Goal: Task Accomplishment & Management: Complete application form

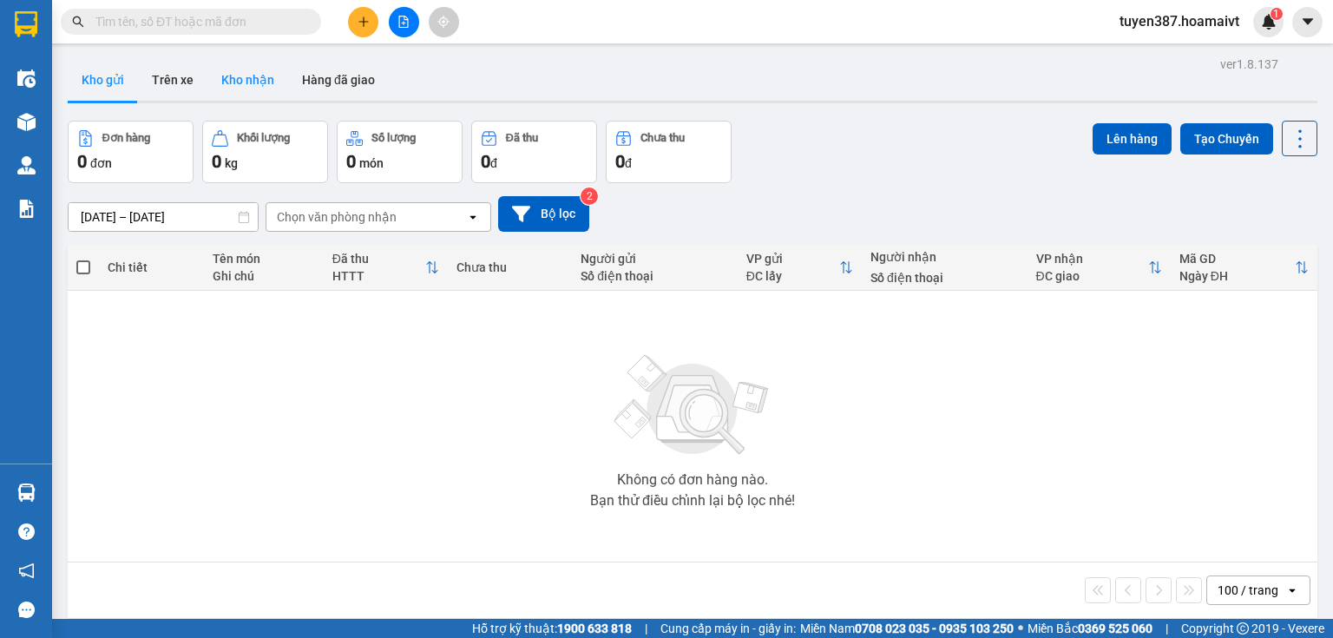
click at [236, 85] on button "Kho nhận" at bounding box center [247, 80] width 81 height 42
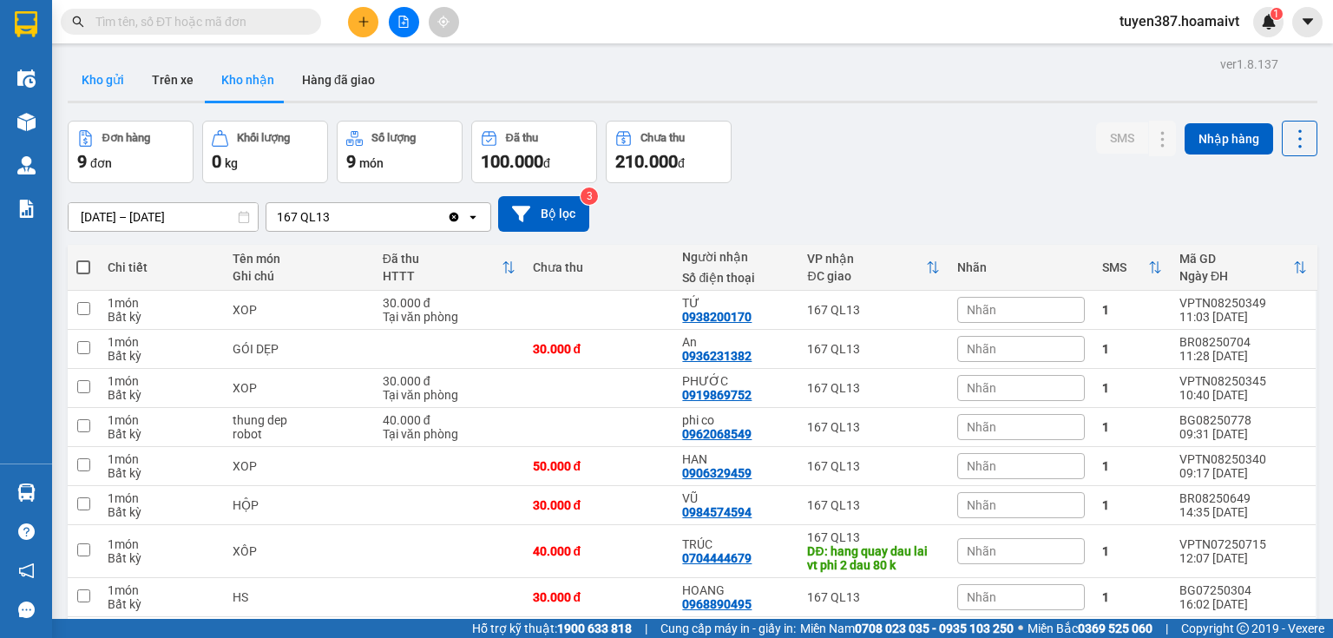
click at [108, 82] on button "Kho gửi" at bounding box center [103, 80] width 70 height 42
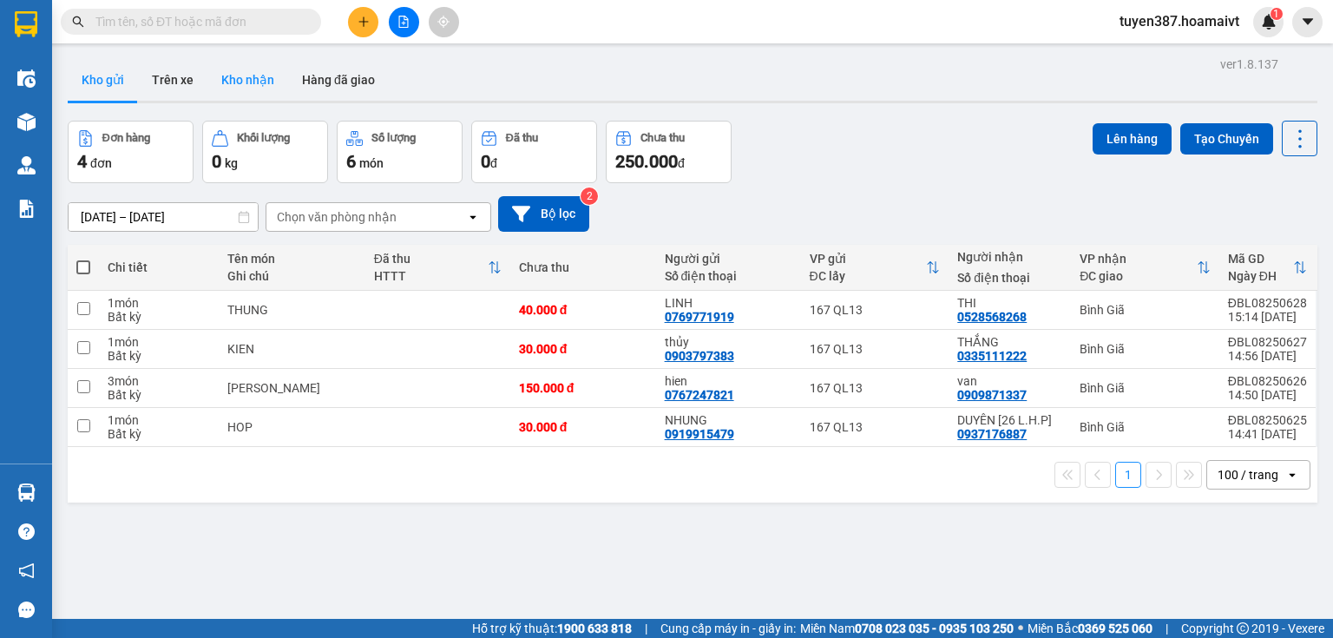
click at [239, 74] on button "Kho nhận" at bounding box center [247, 80] width 81 height 42
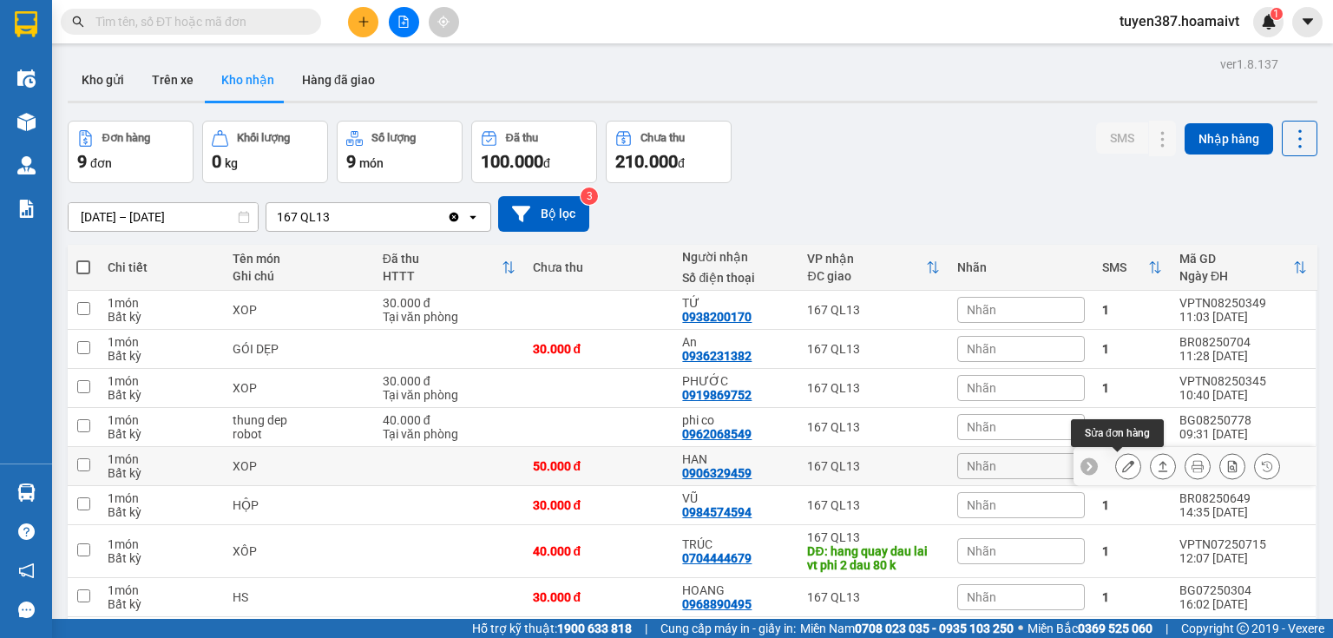
click at [1127, 468] on button at bounding box center [1128, 466] width 24 height 30
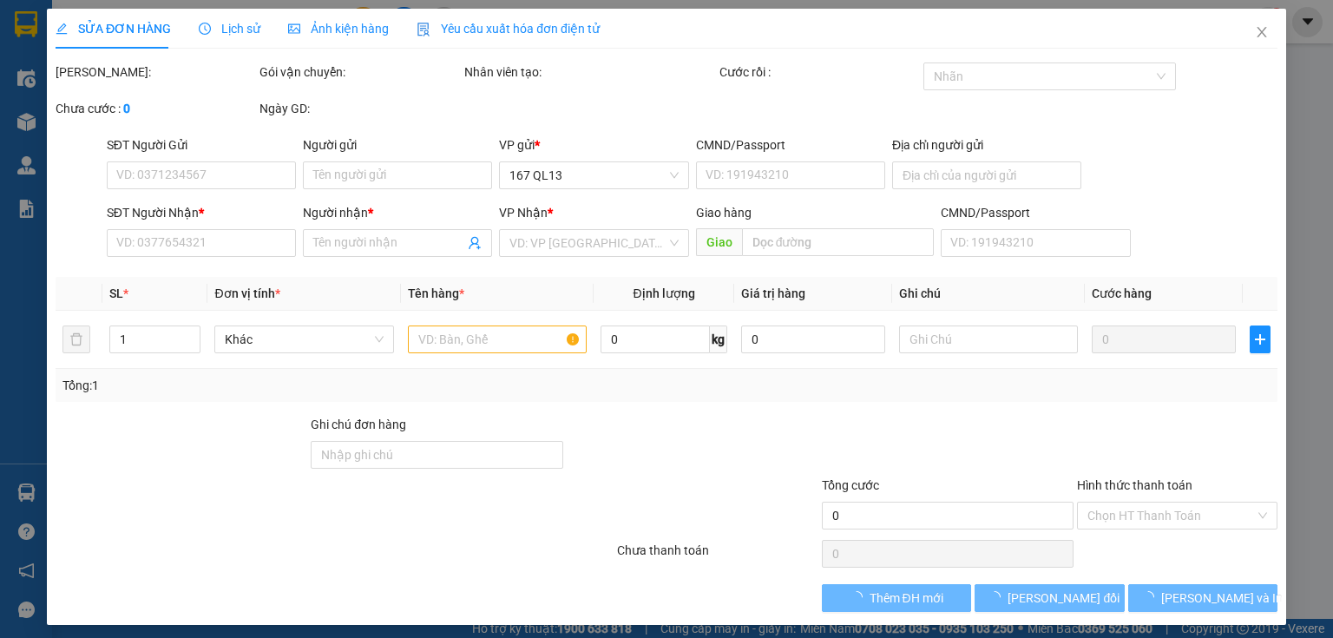
type input "0933616635"
type input "BÌNH"
type input "0906329459"
type input "HAN"
type input "50.000"
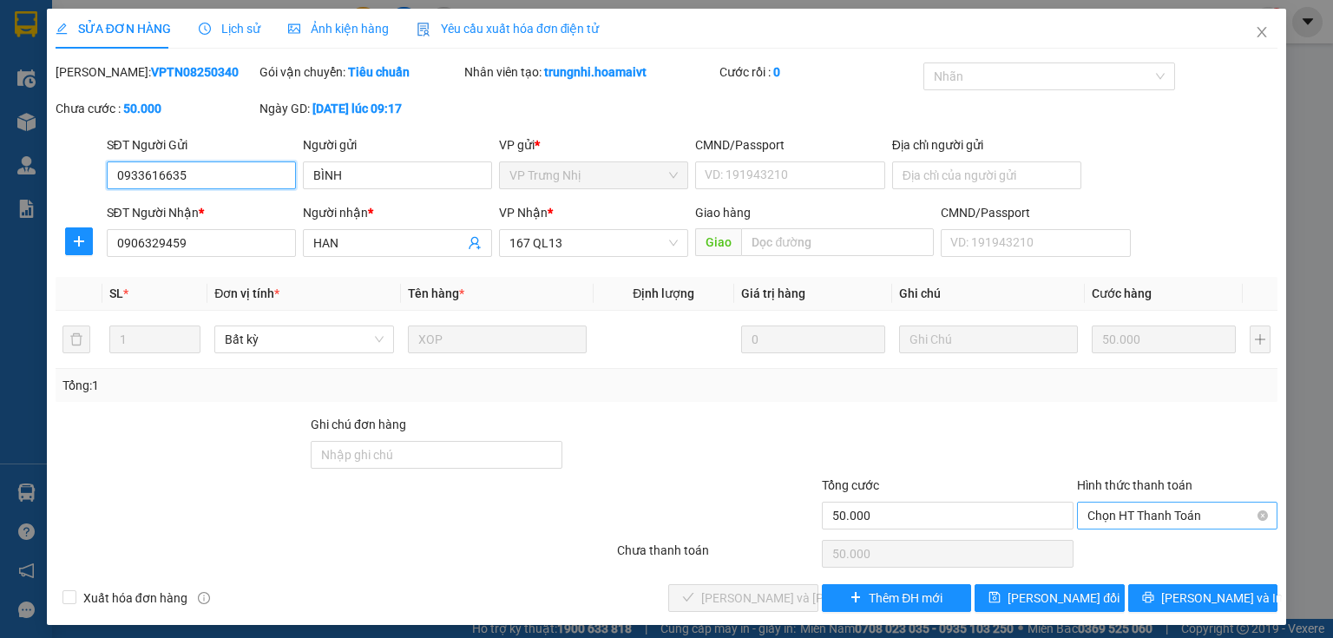
click at [1128, 514] on span "Chọn HT Thanh Toán" at bounding box center [1178, 516] width 180 height 26
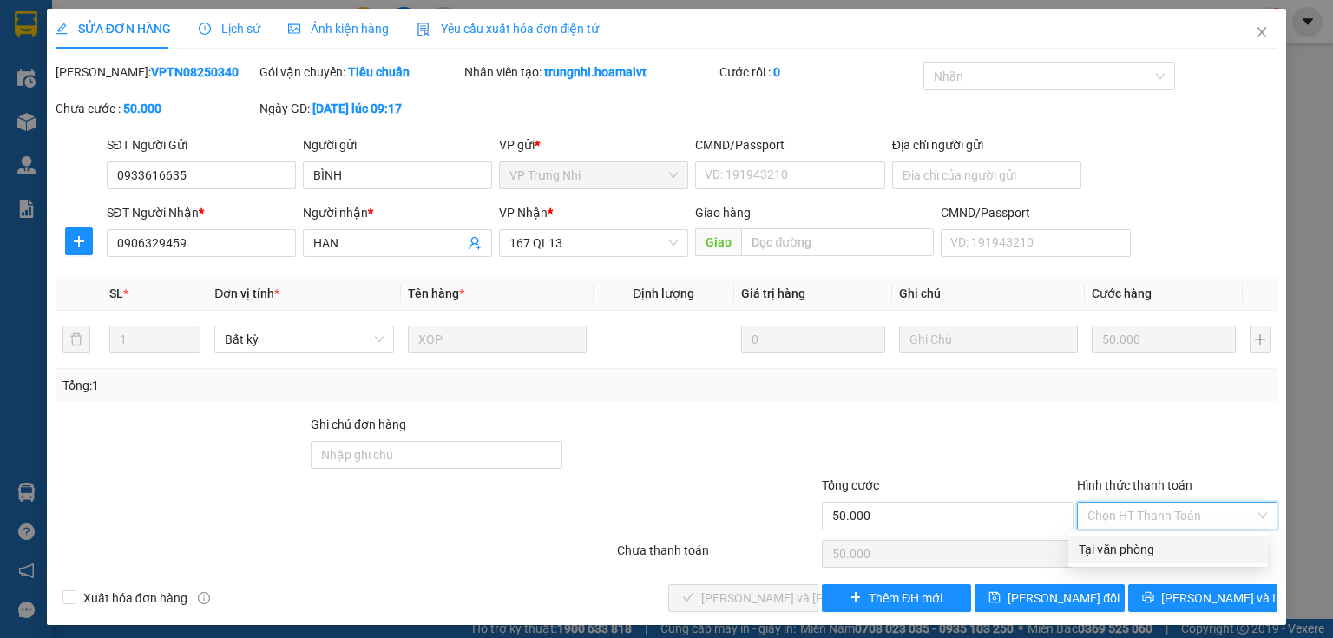
drag, startPoint x: 1121, startPoint y: 543, endPoint x: 1101, endPoint y: 545, distance: 20.9
click at [1121, 544] on div "Tại văn phòng" at bounding box center [1168, 549] width 179 height 19
type input "0"
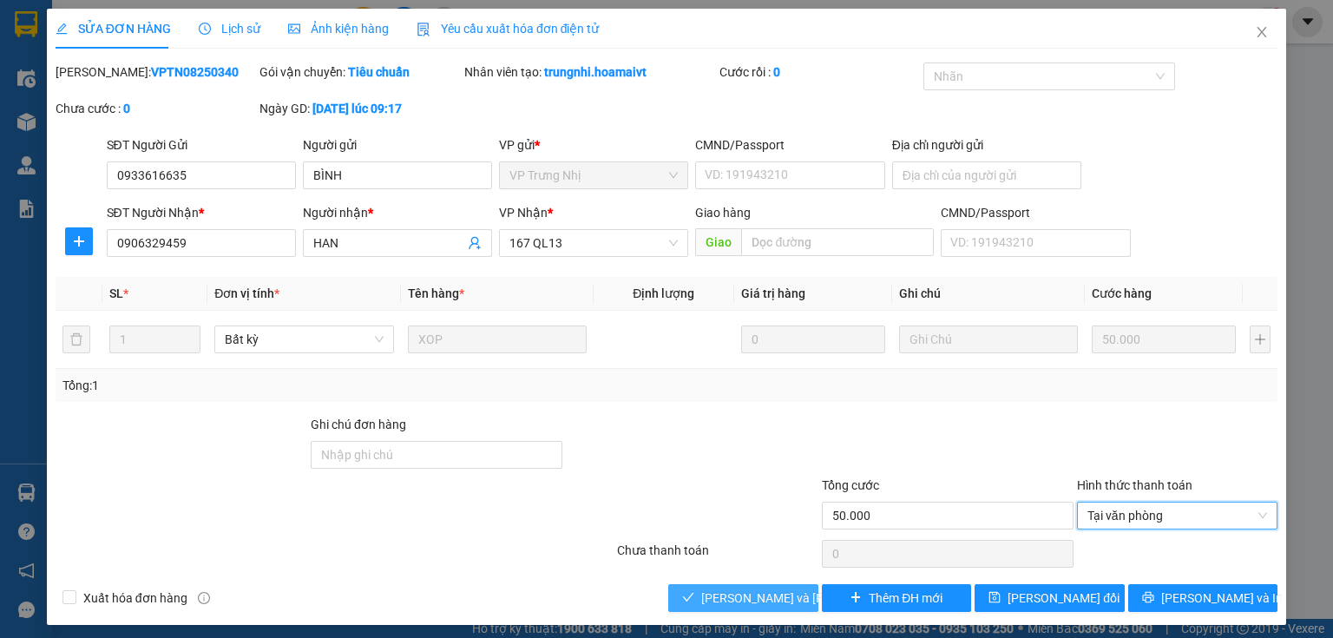
click at [788, 597] on span "Lưu và Giao hàng" at bounding box center [818, 598] width 234 height 19
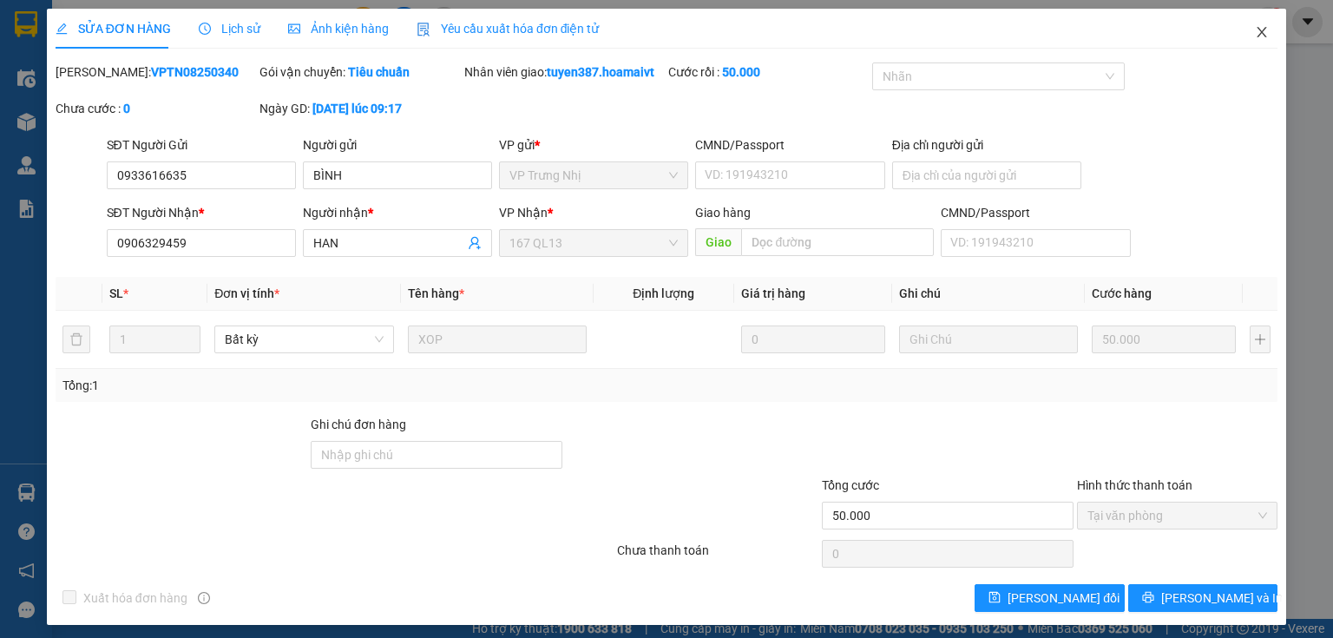
click at [1255, 27] on icon "close" at bounding box center [1262, 32] width 14 height 14
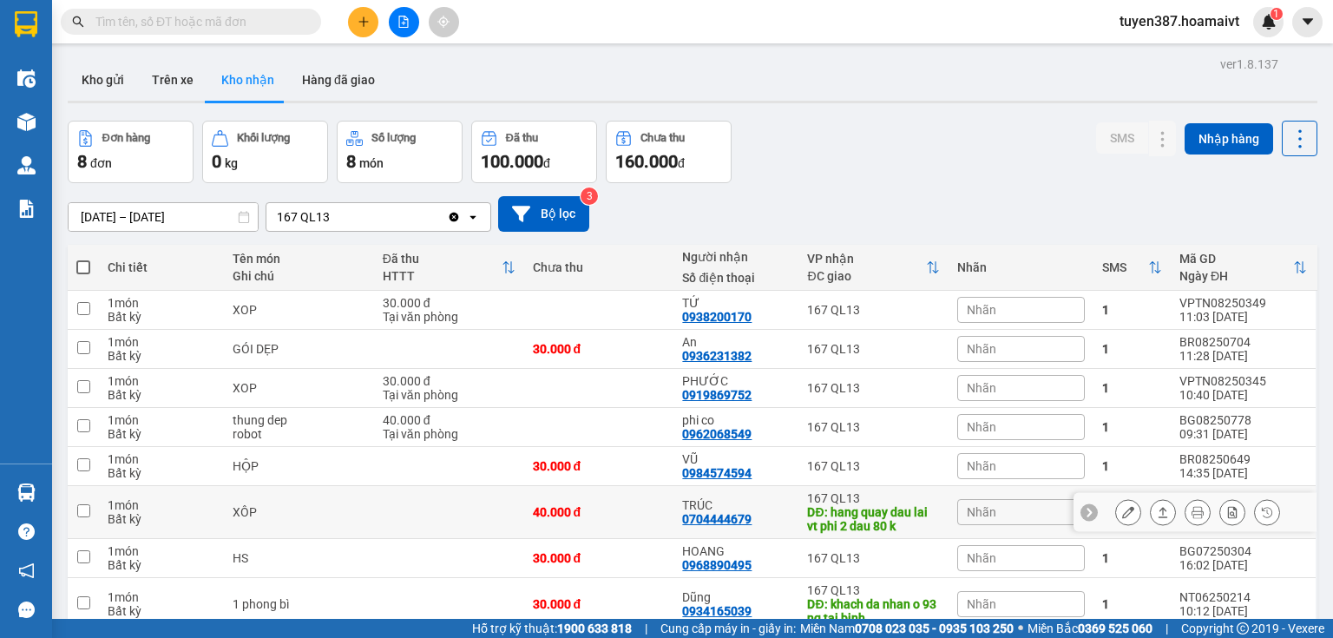
scroll to position [80, 0]
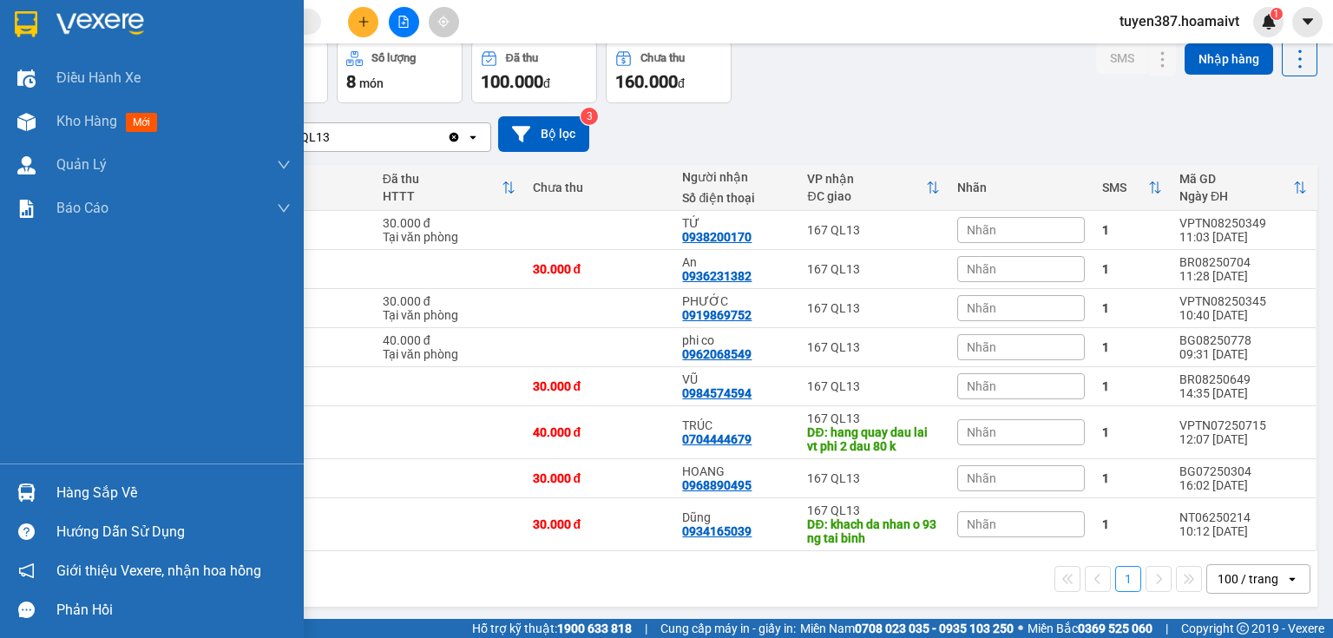
click at [31, 483] on img at bounding box center [26, 492] width 18 height 18
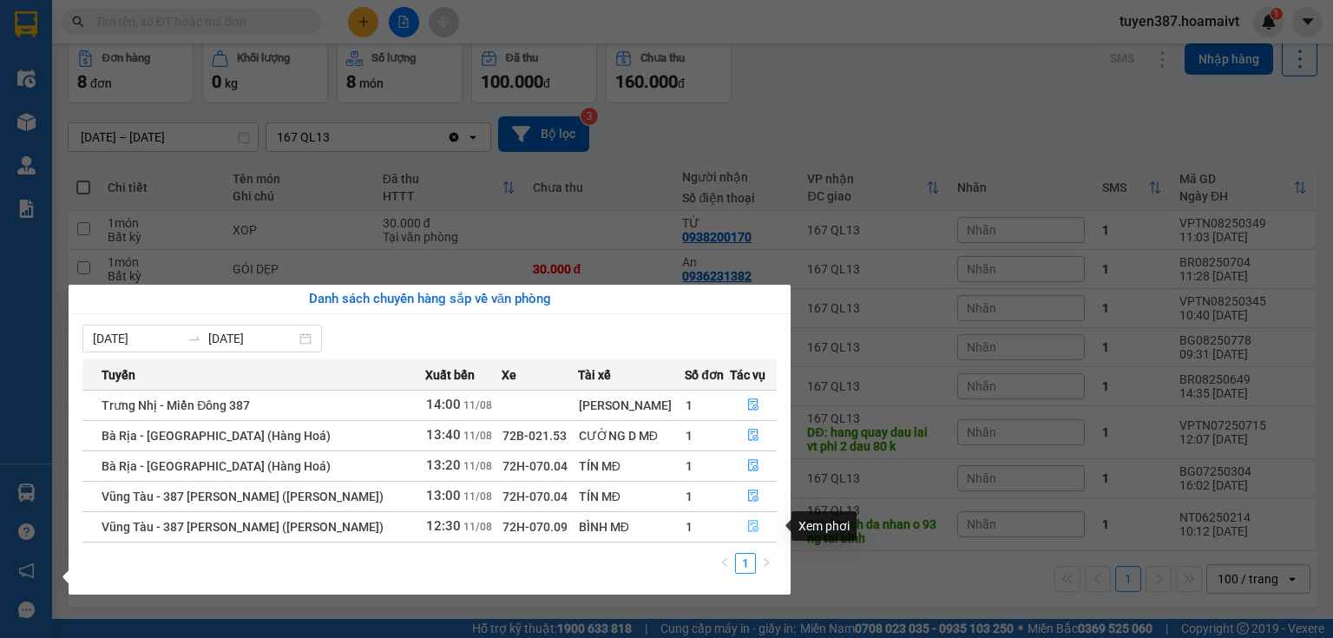
click at [743, 523] on button "button" at bounding box center [753, 527] width 45 height 28
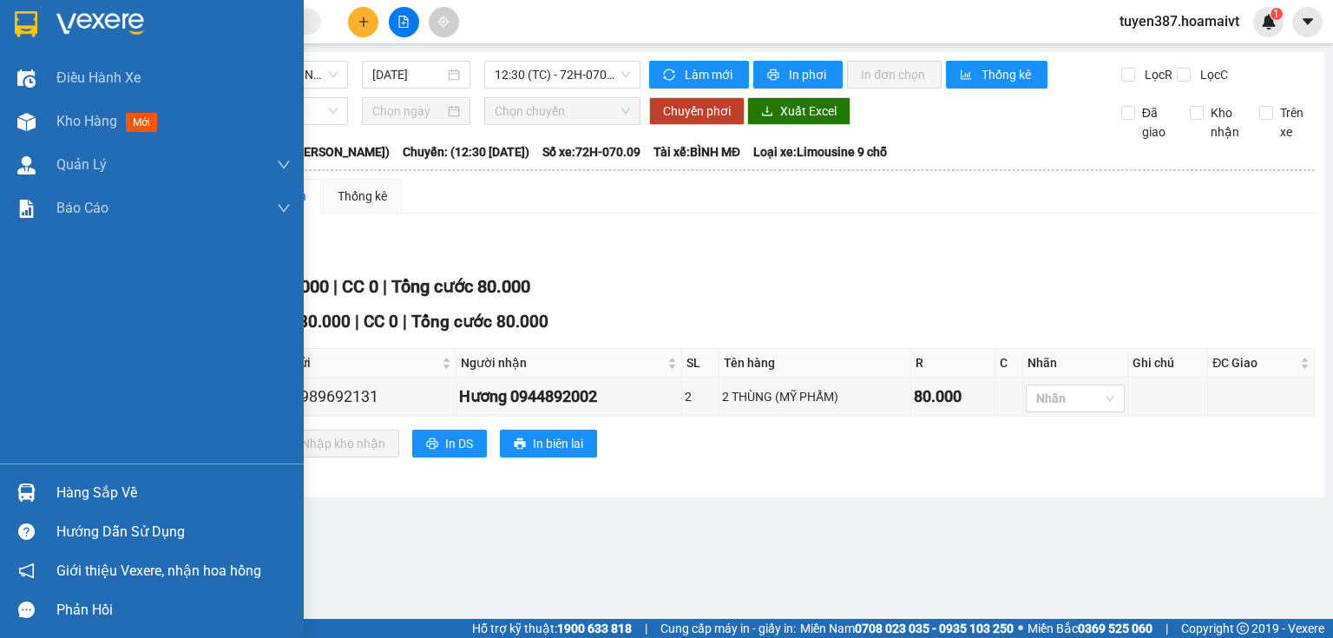
click at [33, 487] on img at bounding box center [26, 492] width 18 height 18
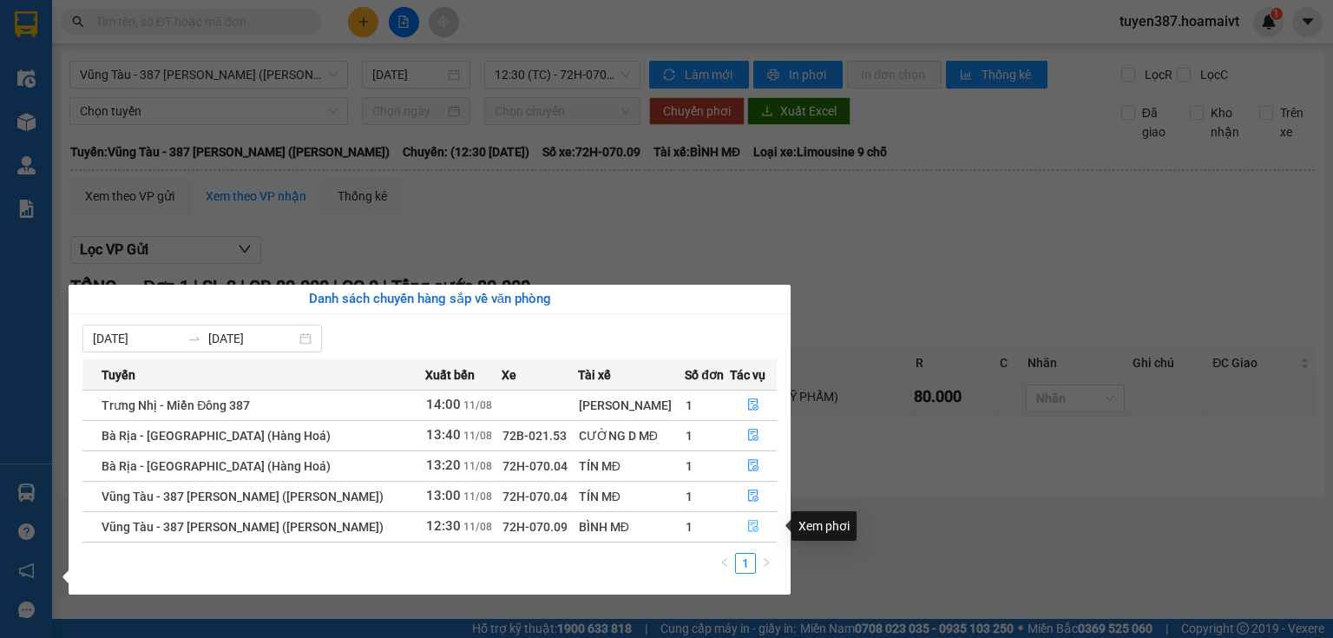
click at [752, 526] on icon "file-done" at bounding box center [753, 526] width 12 height 12
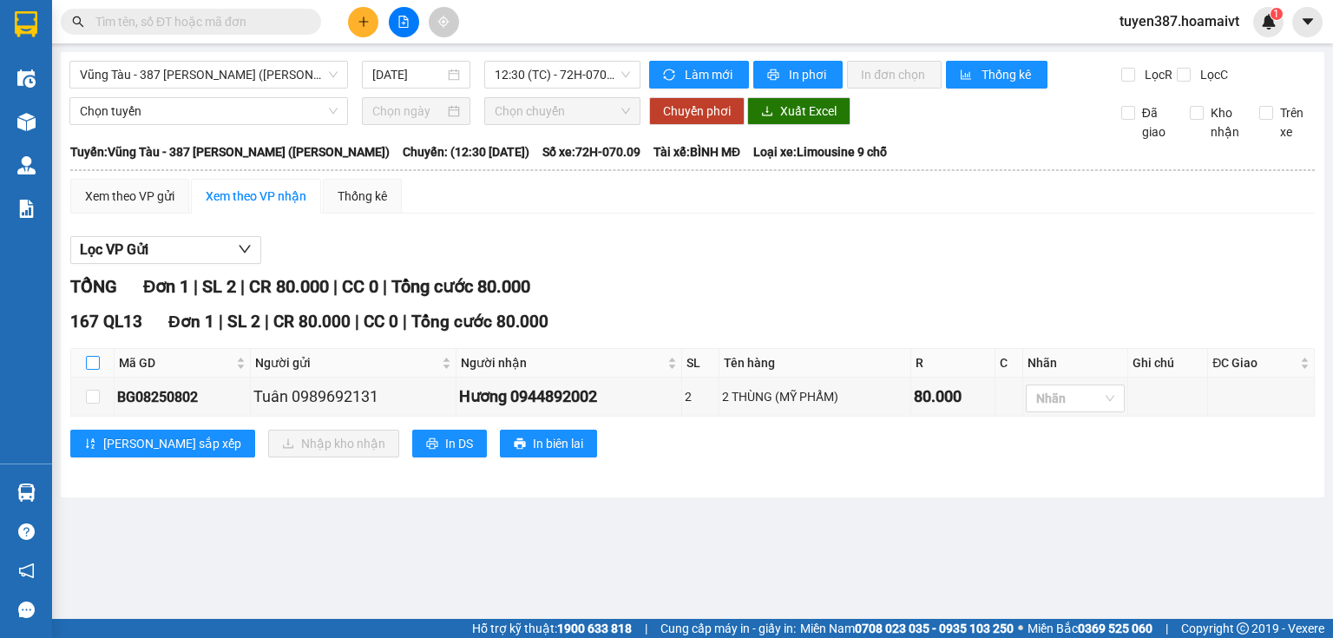
click at [94, 363] on input "checkbox" at bounding box center [93, 363] width 14 height 14
checkbox input "true"
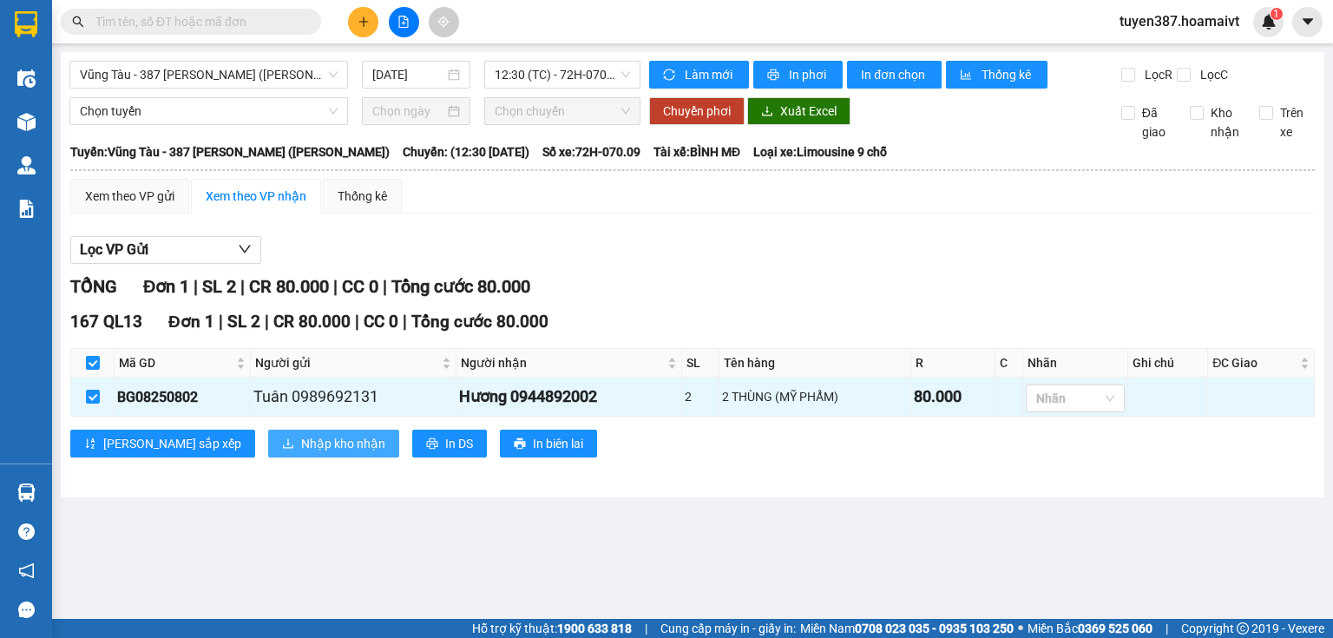
click at [301, 437] on span "Nhập kho nhận" at bounding box center [343, 443] width 84 height 19
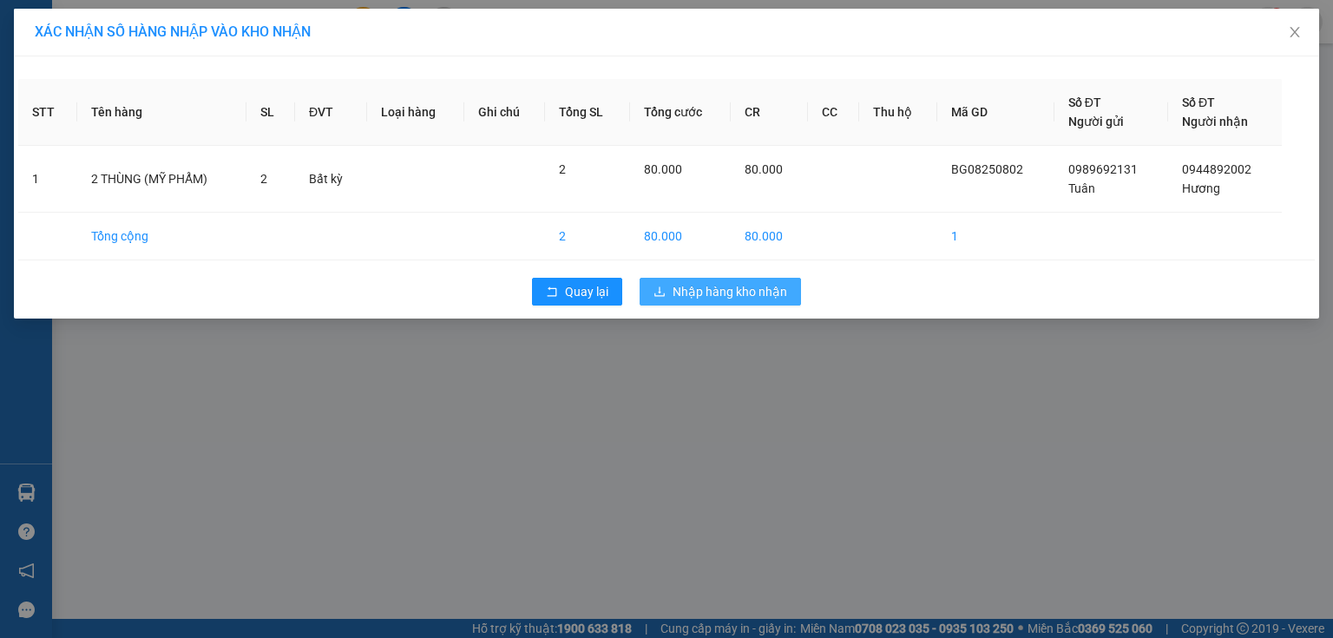
click at [767, 288] on span "Nhập hàng kho nhận" at bounding box center [730, 291] width 115 height 19
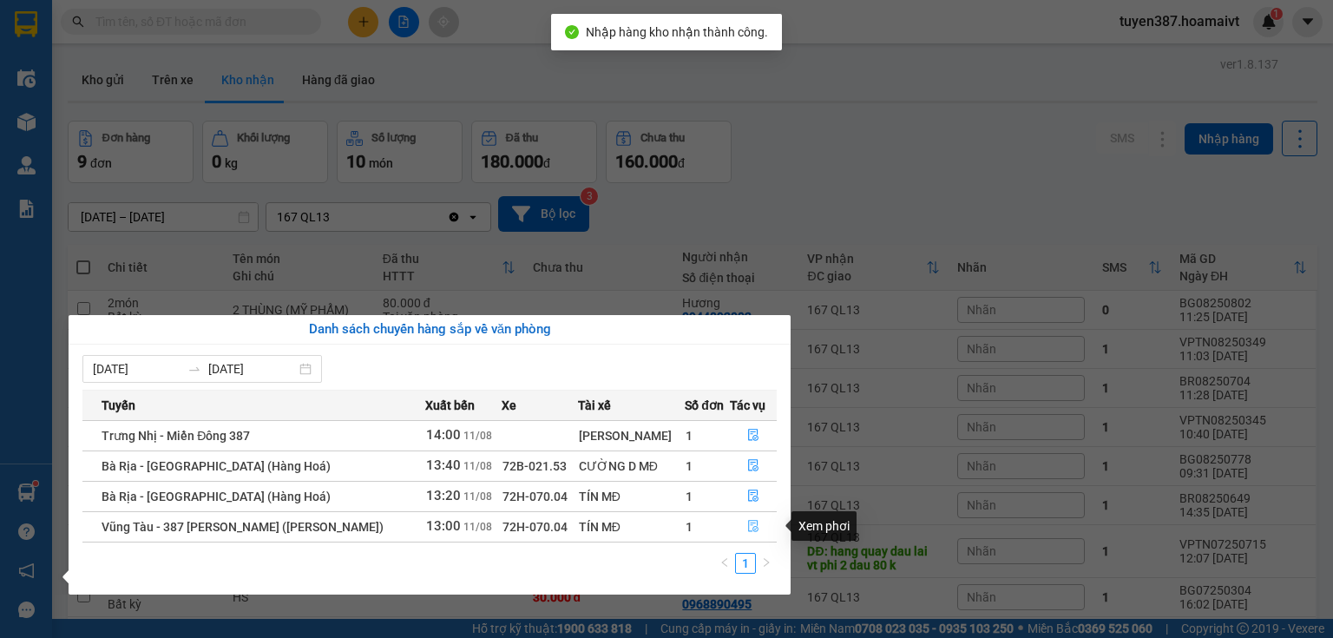
click at [747, 524] on icon "file-done" at bounding box center [753, 526] width 12 height 12
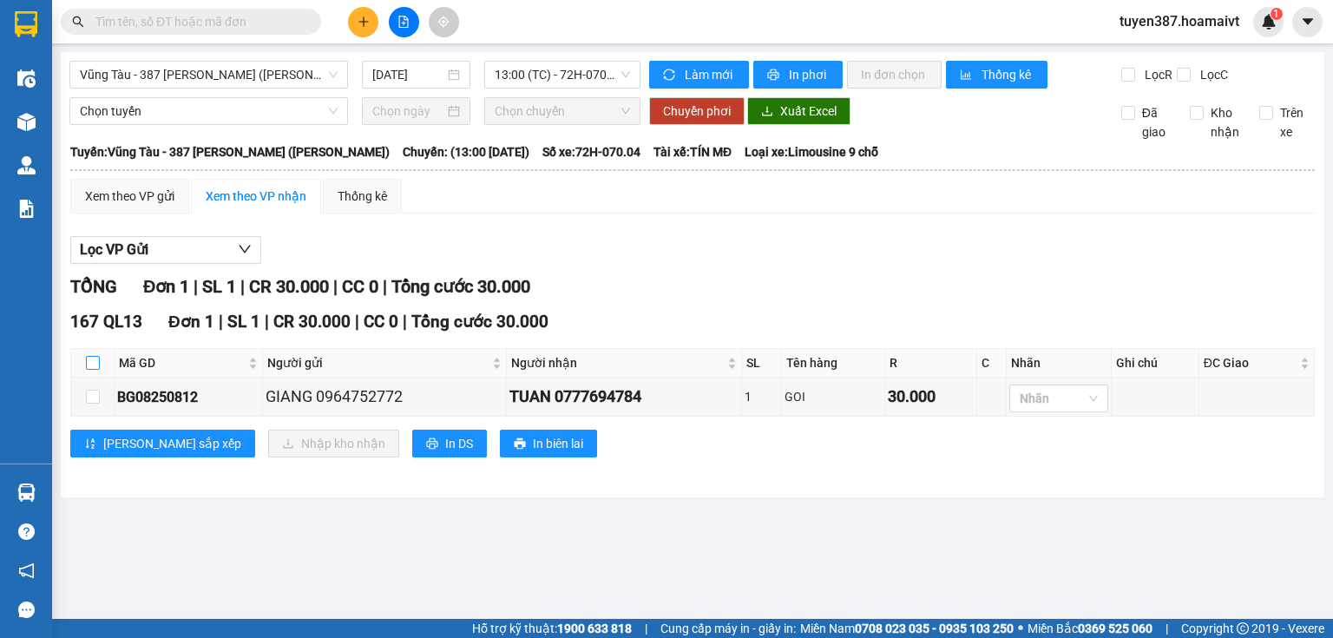
click at [90, 358] on input "checkbox" at bounding box center [93, 363] width 14 height 14
checkbox input "true"
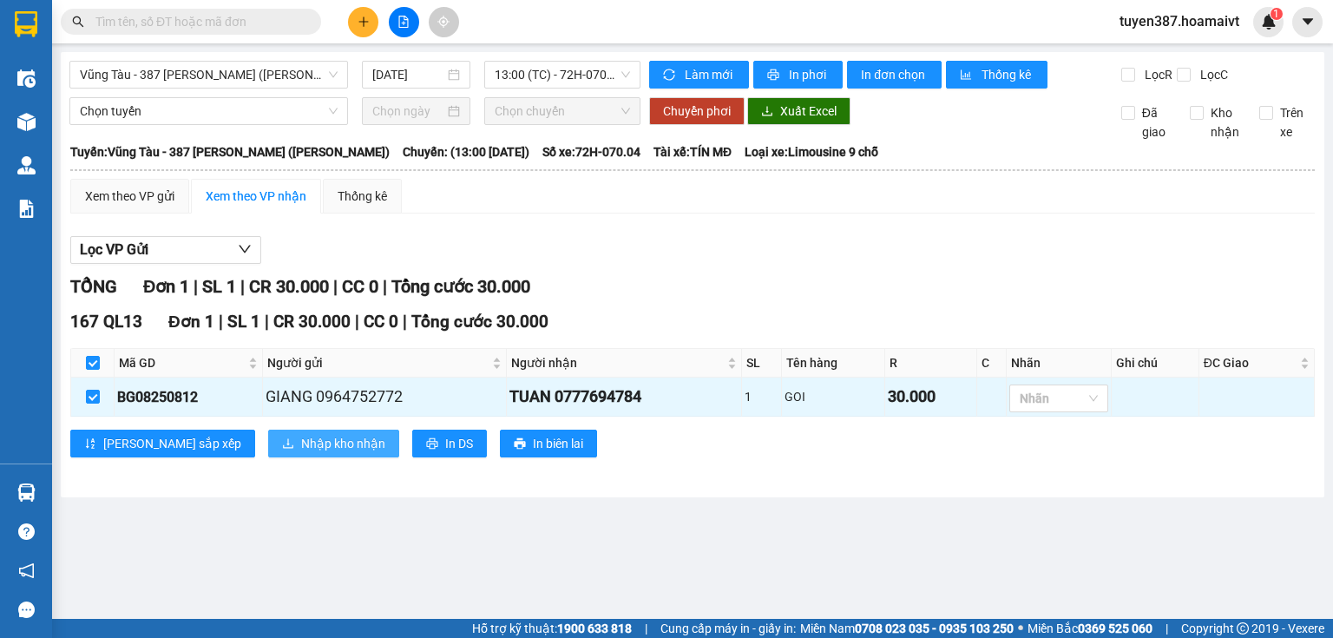
click at [301, 439] on span "Nhập kho nhận" at bounding box center [343, 443] width 84 height 19
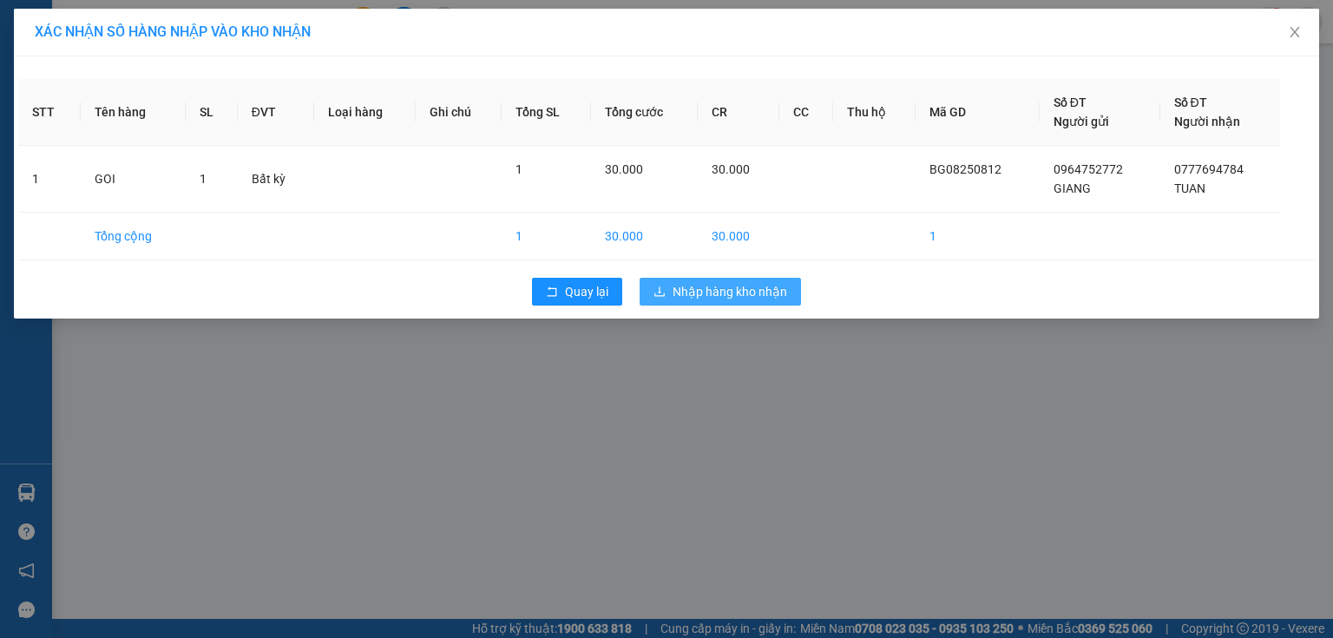
click at [758, 298] on span "Nhập hàng kho nhận" at bounding box center [730, 291] width 115 height 19
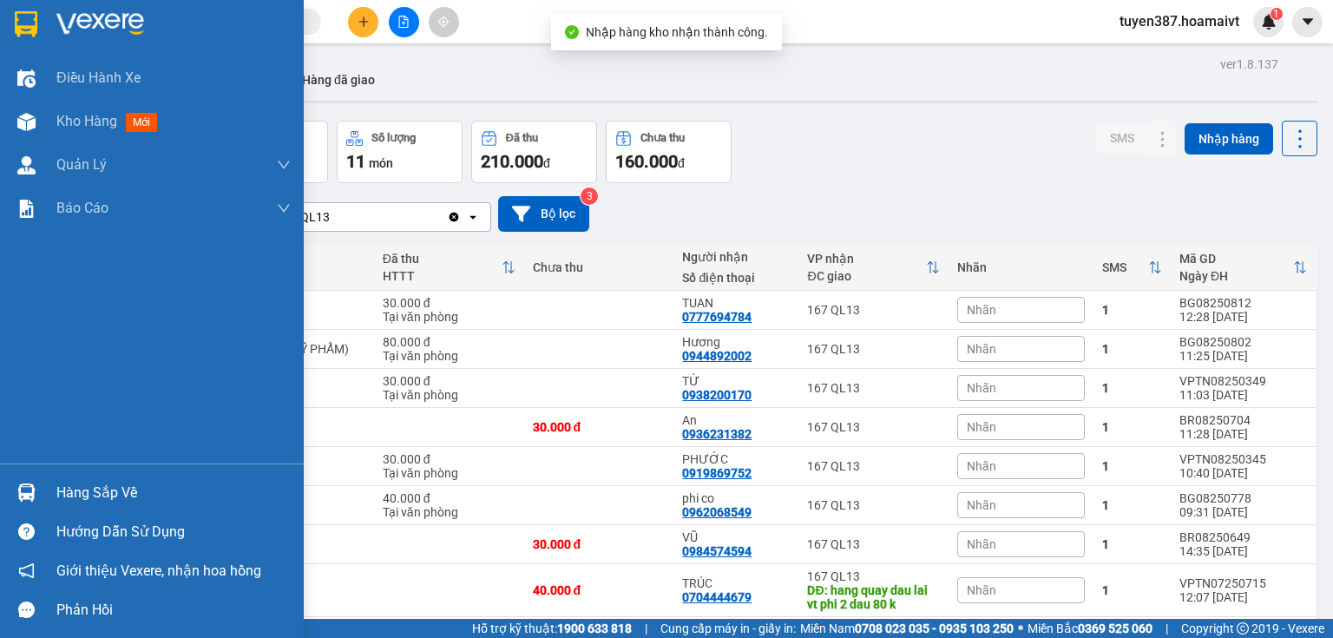
click at [30, 492] on img at bounding box center [26, 492] width 18 height 18
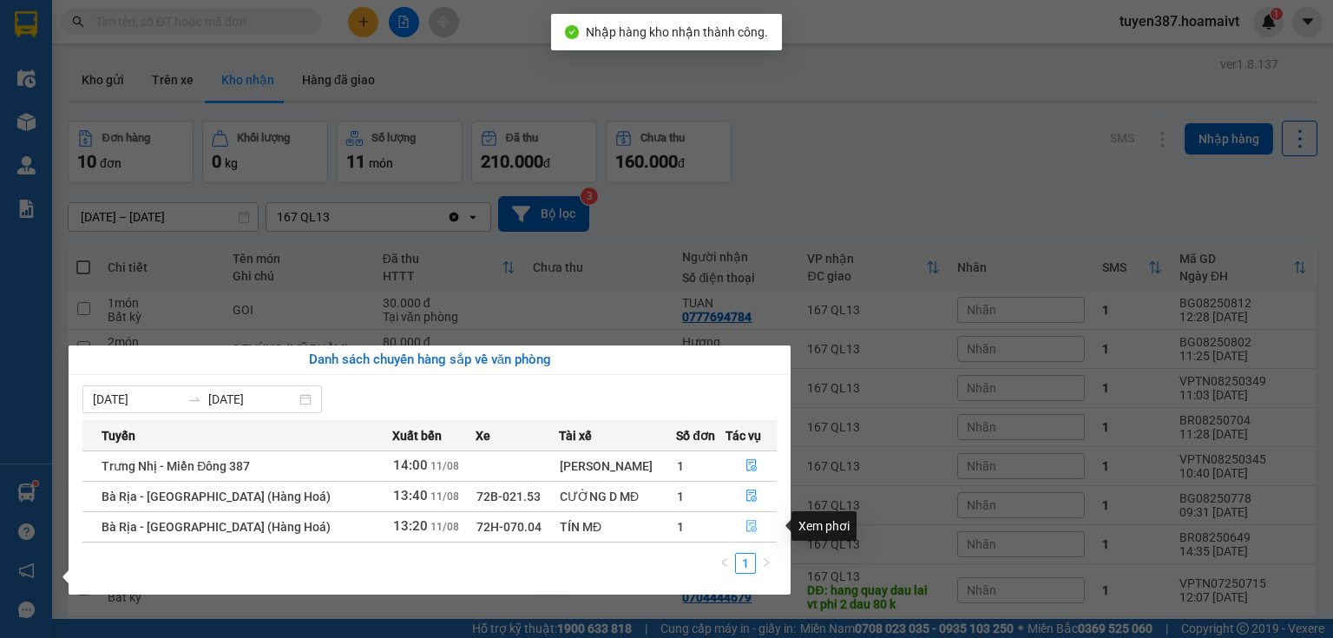
click at [747, 524] on icon "file-done" at bounding box center [752, 527] width 10 height 12
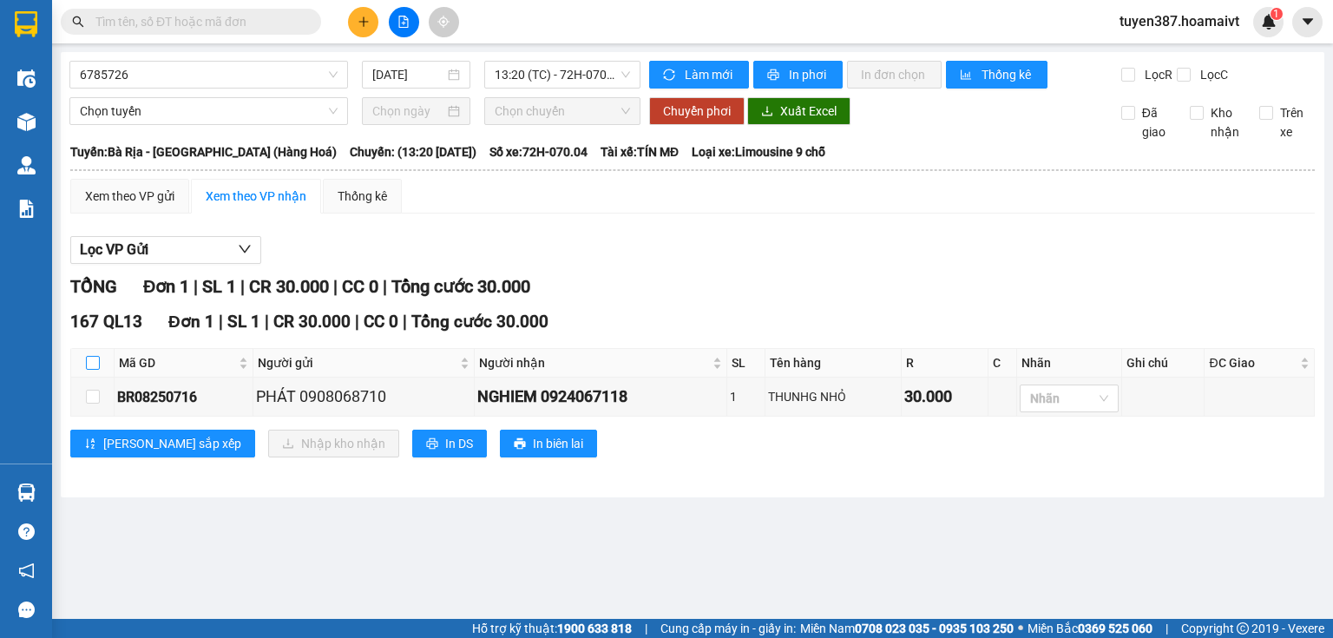
click at [92, 359] on input "checkbox" at bounding box center [93, 363] width 14 height 14
checkbox input "true"
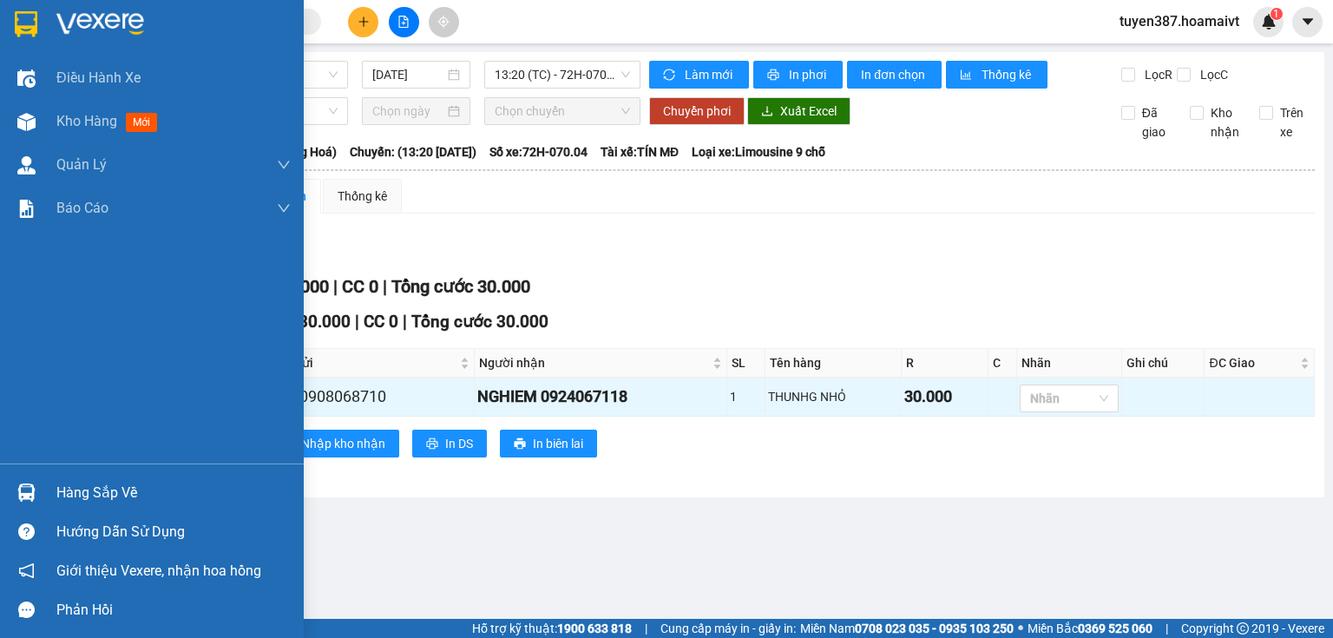
click at [35, 491] on div at bounding box center [26, 492] width 30 height 30
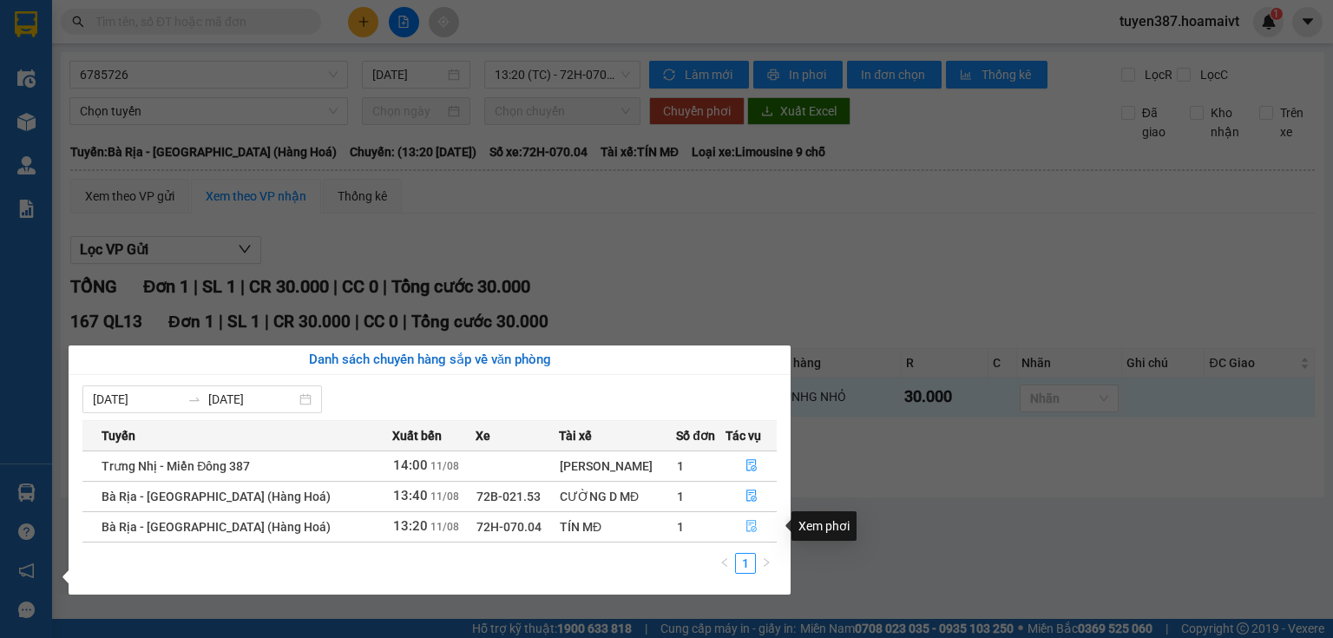
click at [733, 522] on button "button" at bounding box center [752, 527] width 50 height 28
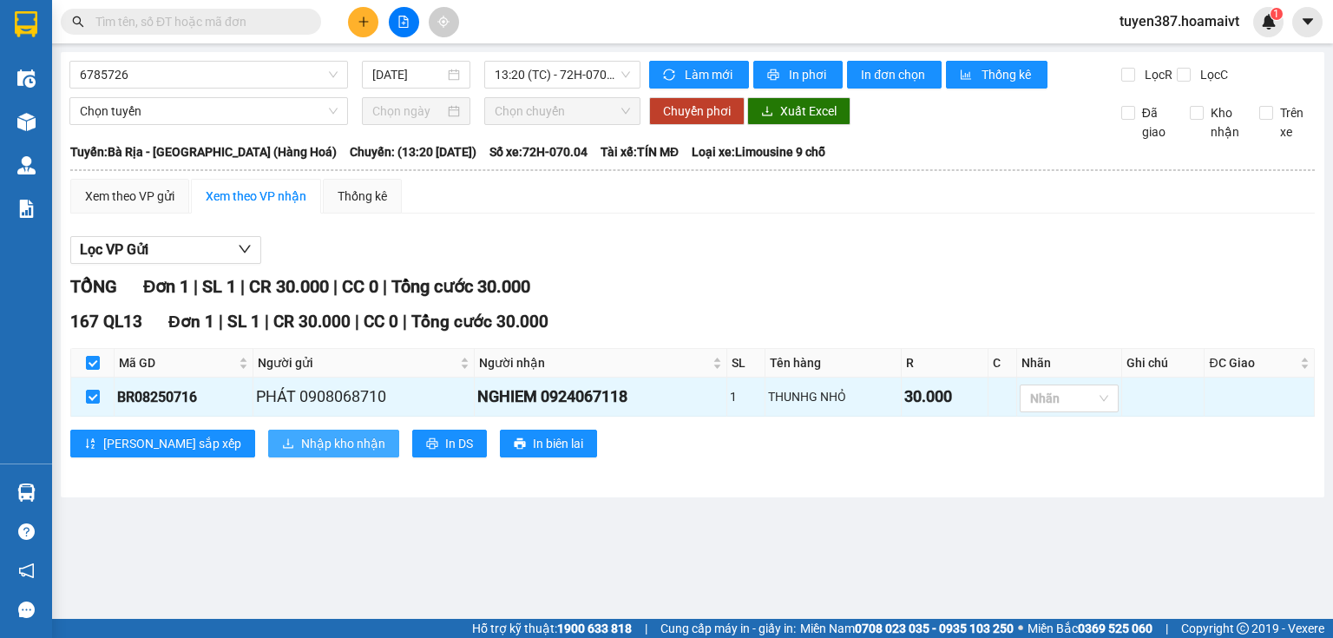
click at [301, 443] on span "Nhập kho nhận" at bounding box center [343, 443] width 84 height 19
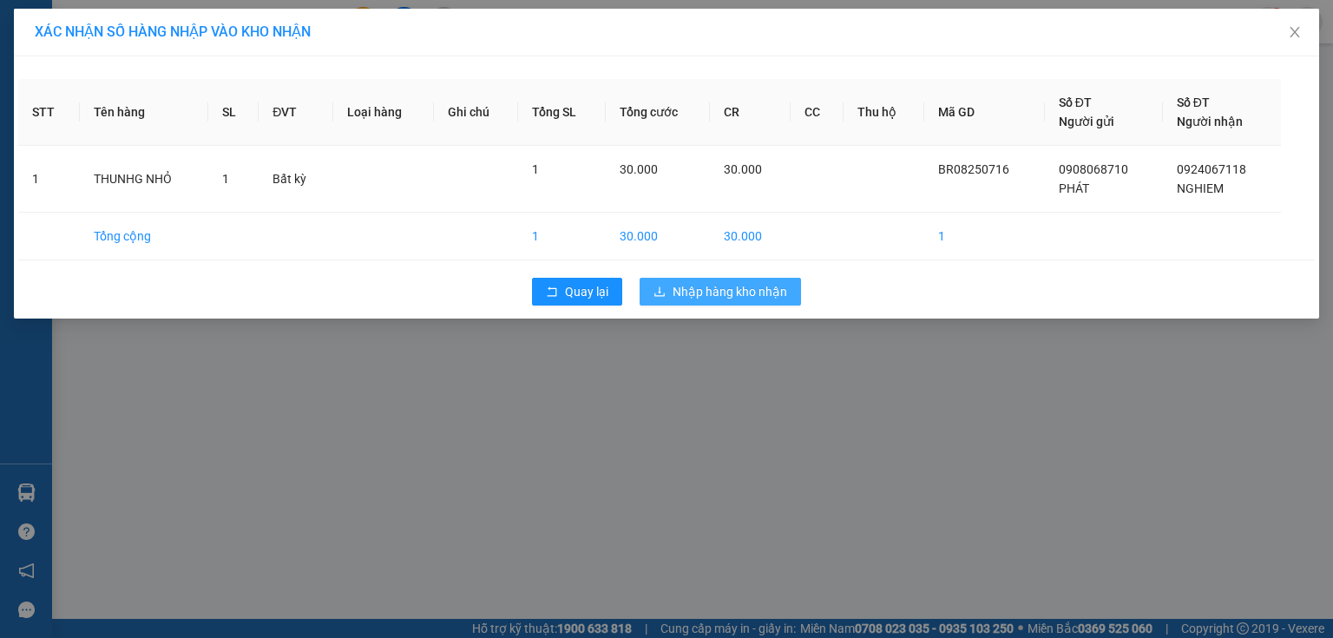
click at [726, 297] on span "Nhập hàng kho nhận" at bounding box center [730, 291] width 115 height 19
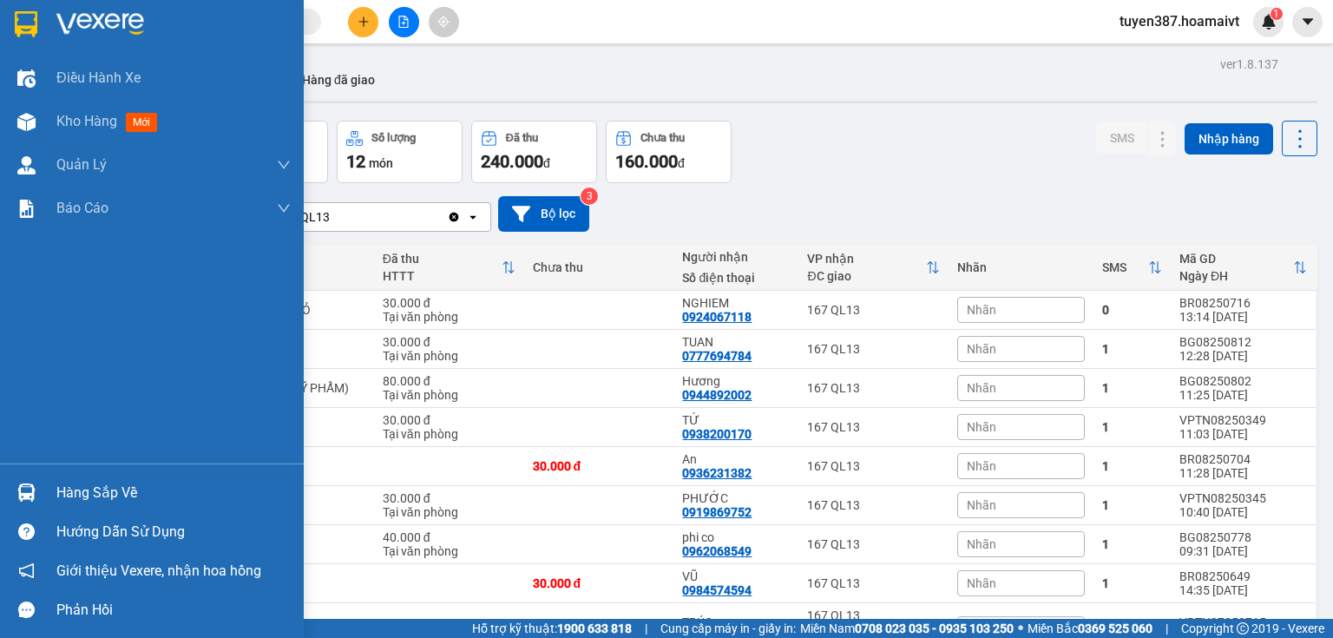
click at [17, 481] on div at bounding box center [26, 492] width 30 height 30
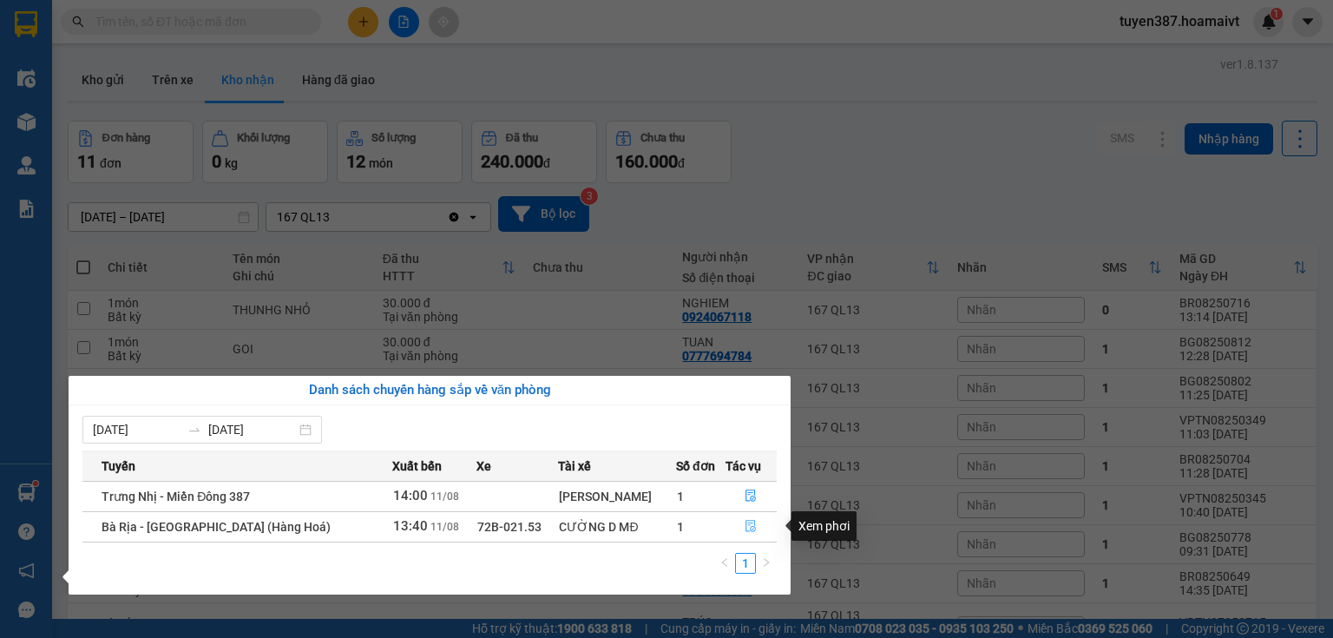
click at [745, 521] on icon "file-done" at bounding box center [751, 526] width 12 height 12
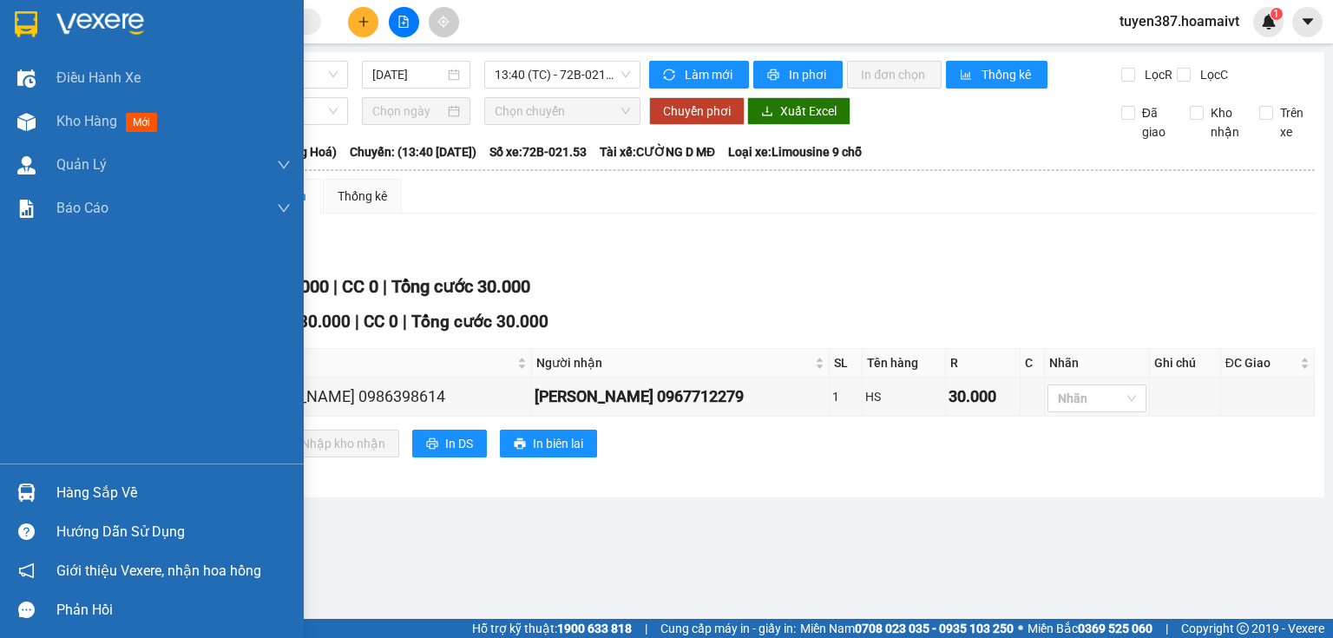
click at [30, 490] on img at bounding box center [26, 492] width 18 height 18
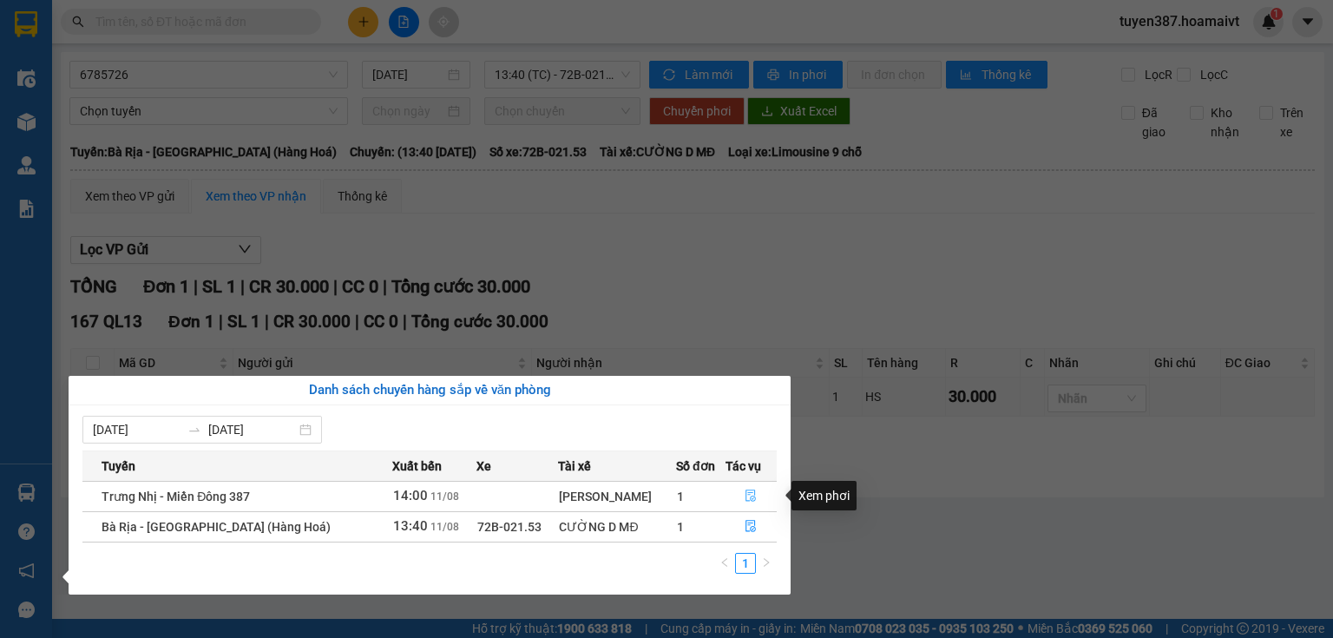
click at [747, 497] on icon "file-done" at bounding box center [752, 496] width 10 height 12
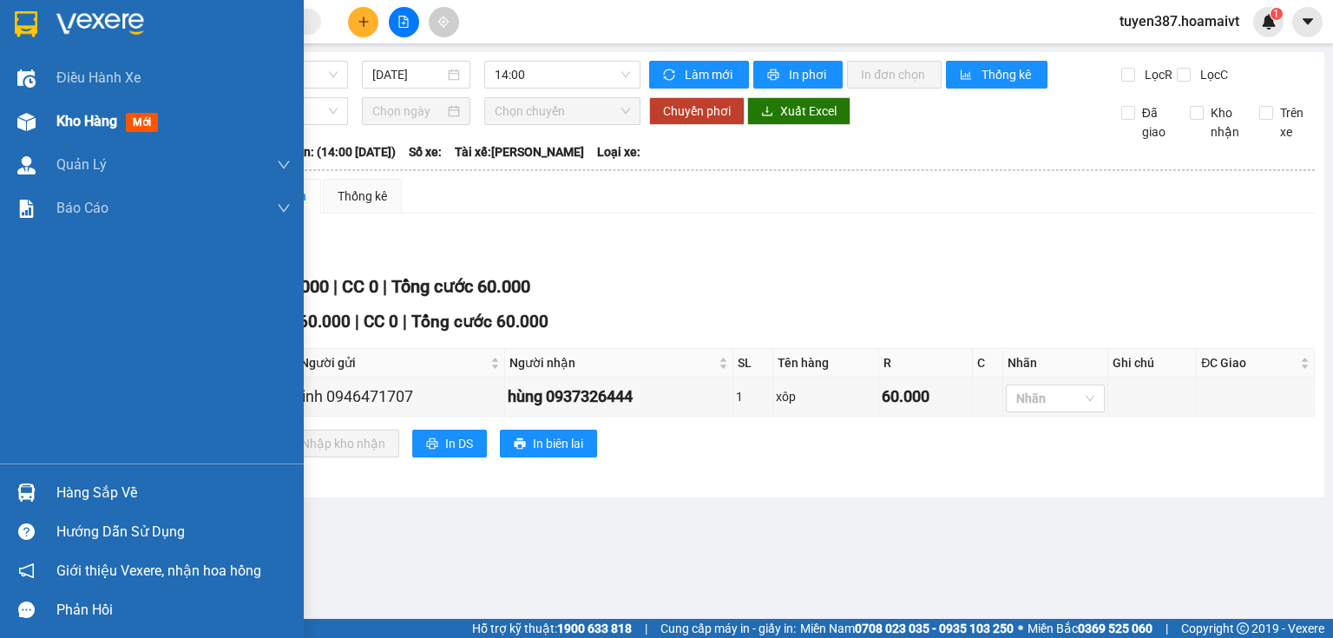
click at [20, 114] on img at bounding box center [26, 122] width 18 height 18
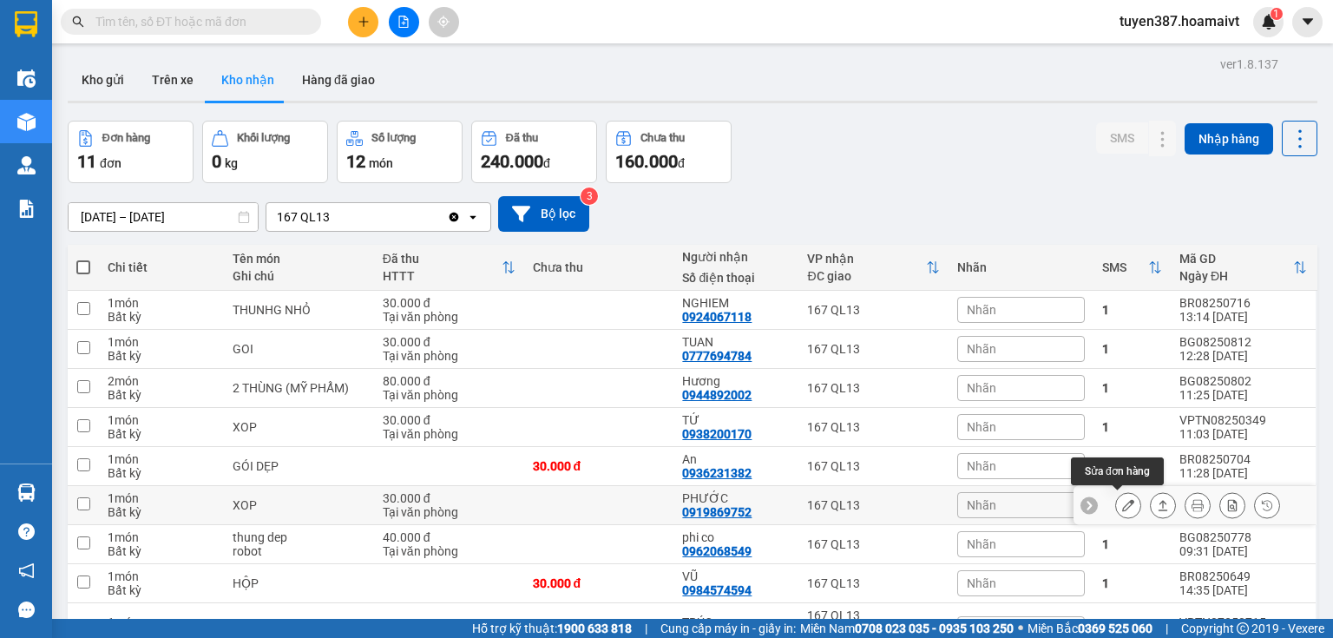
click at [1122, 503] on icon at bounding box center [1128, 505] width 12 height 12
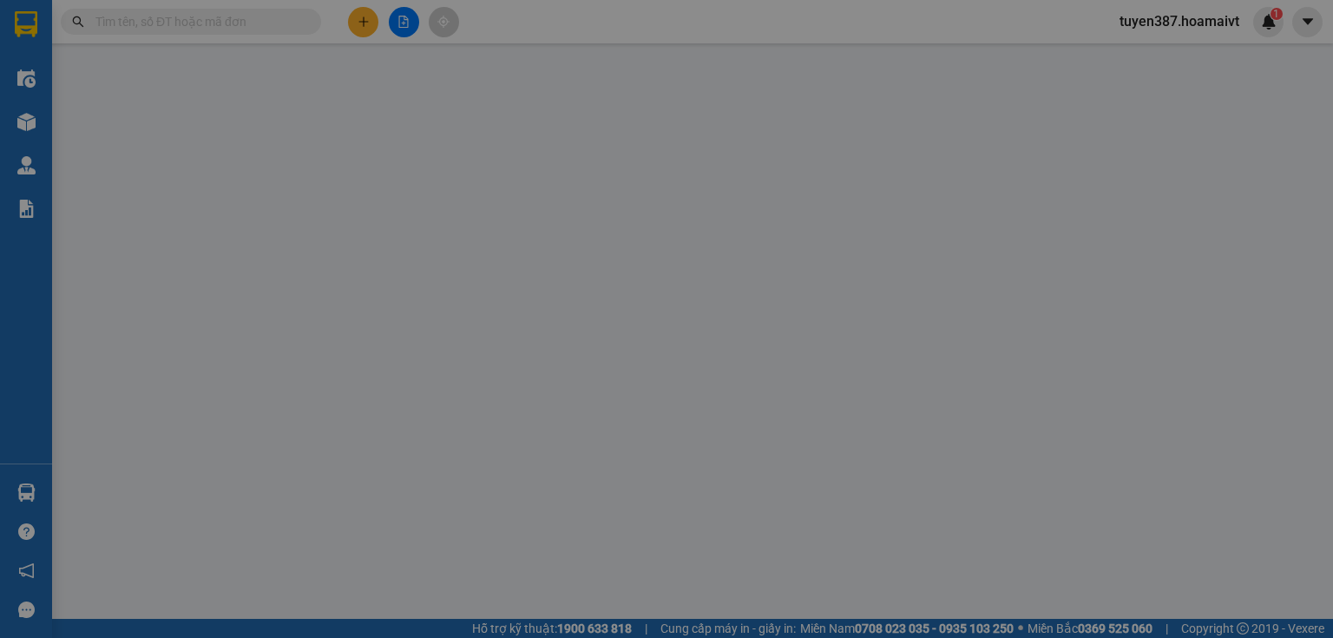
type input "0344642477"
type input "TRÚC"
type input "0919869752"
type input "PHƯỚC"
type input "30.000"
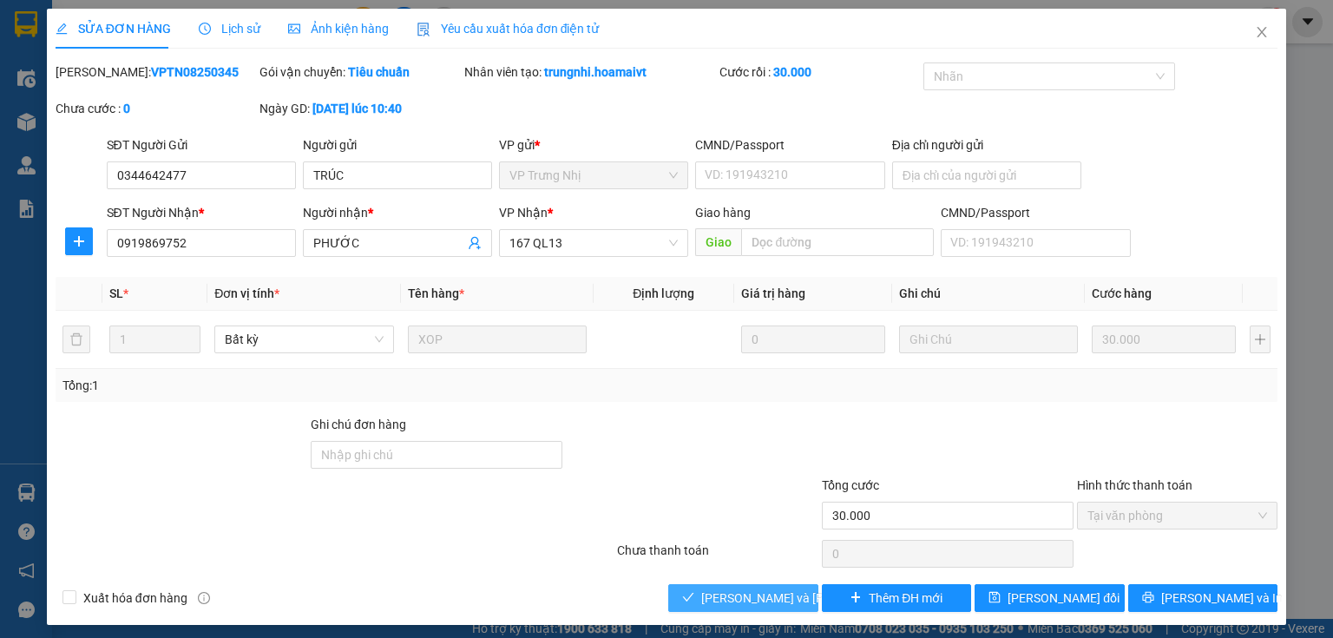
click at [771, 589] on span "Lưu và Giao hàng" at bounding box center [818, 598] width 234 height 19
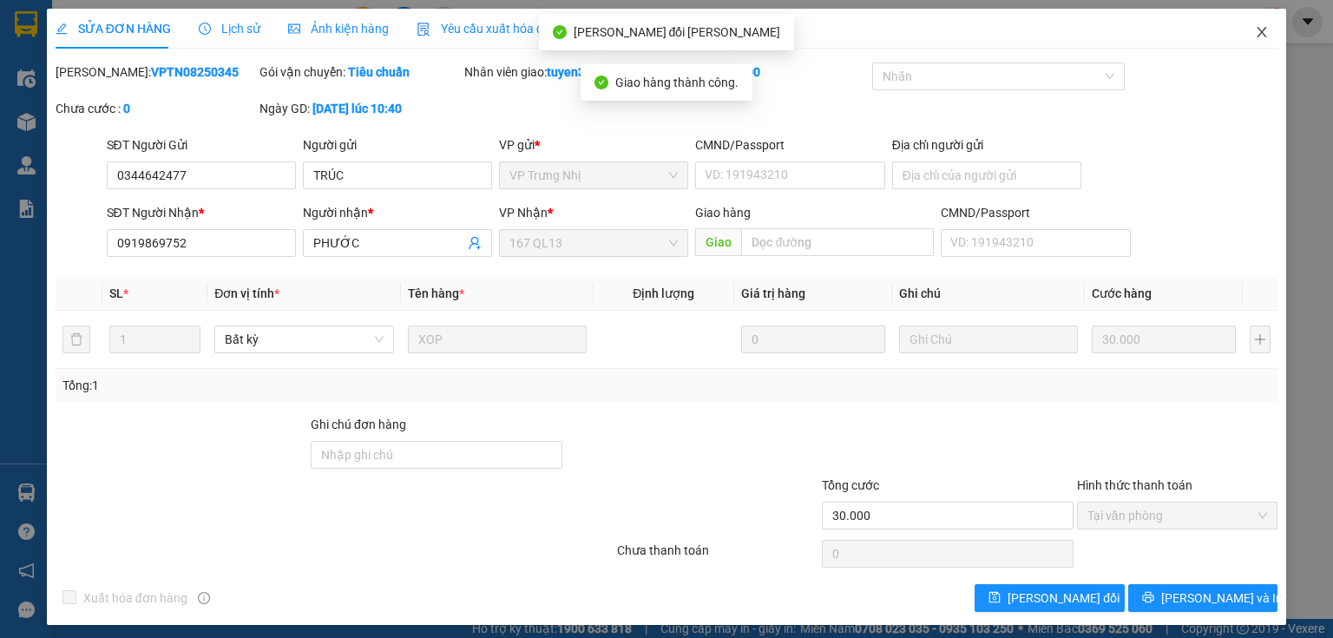
click at [1255, 28] on icon "close" at bounding box center [1262, 32] width 14 height 14
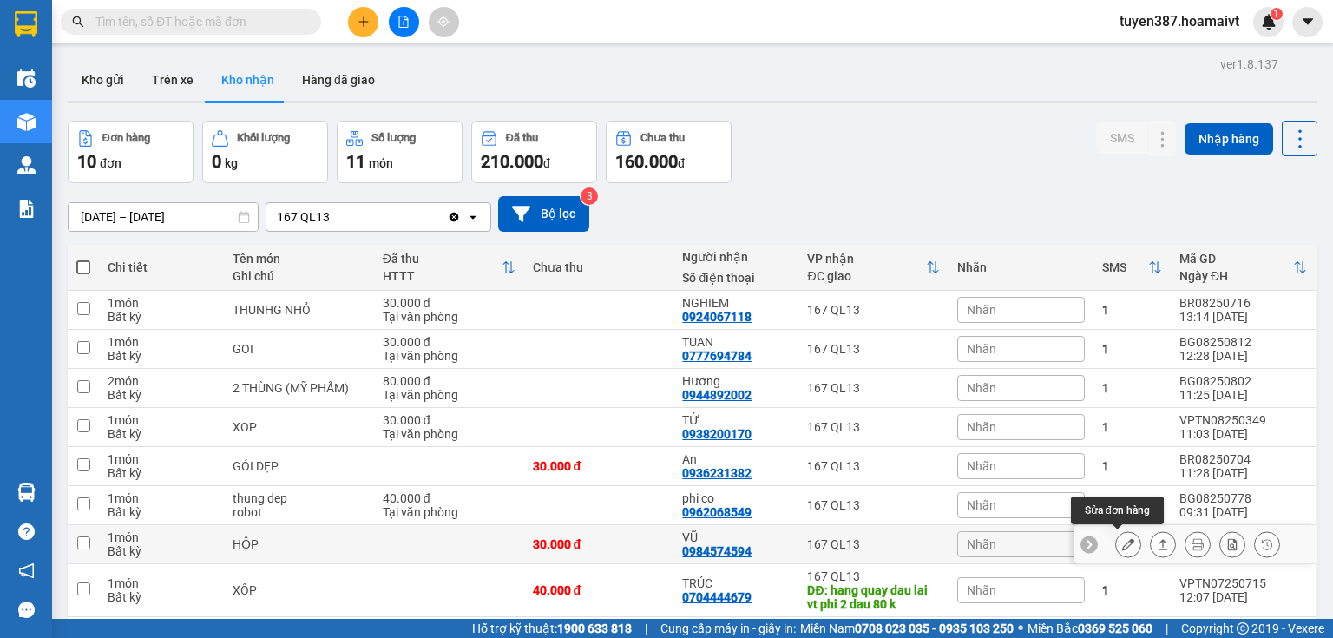
click at [1123, 546] on icon at bounding box center [1128, 544] width 12 height 12
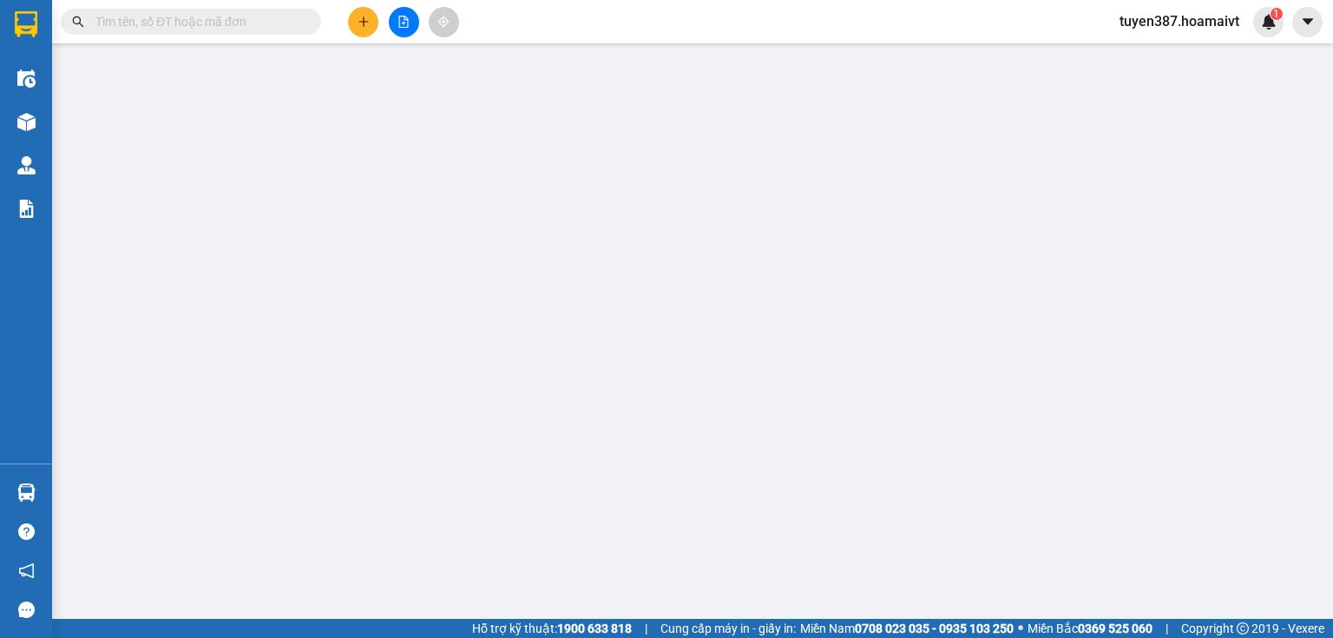
type input "0908358515"
type input "khoa"
type input "0984574594"
type input "VŨ"
type input "30.000"
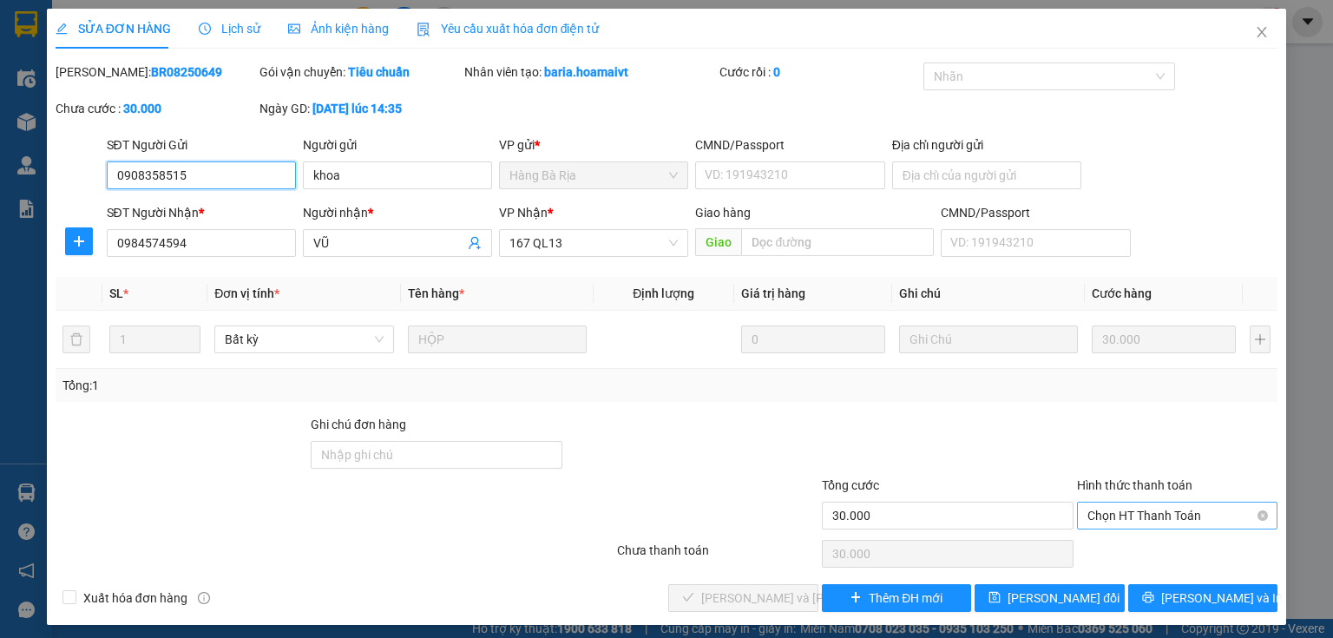
click at [1161, 513] on span "Chọn HT Thanh Toán" at bounding box center [1178, 516] width 180 height 26
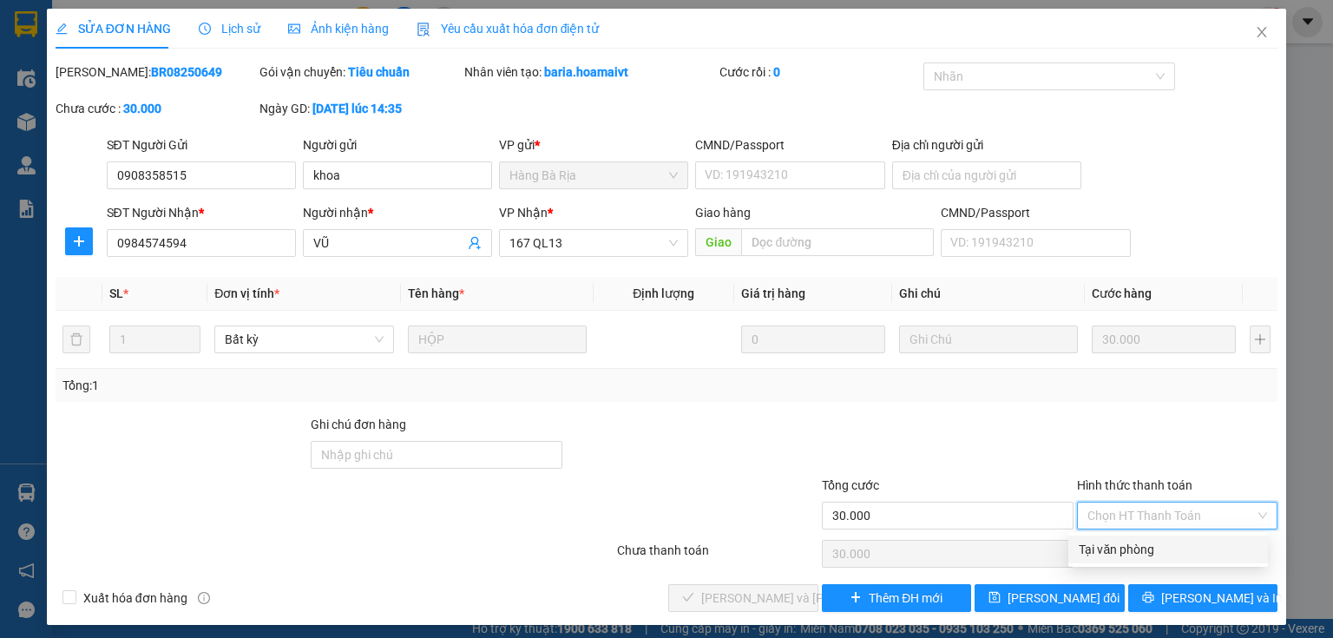
click at [1139, 552] on div "Tại văn phòng" at bounding box center [1168, 549] width 179 height 19
type input "0"
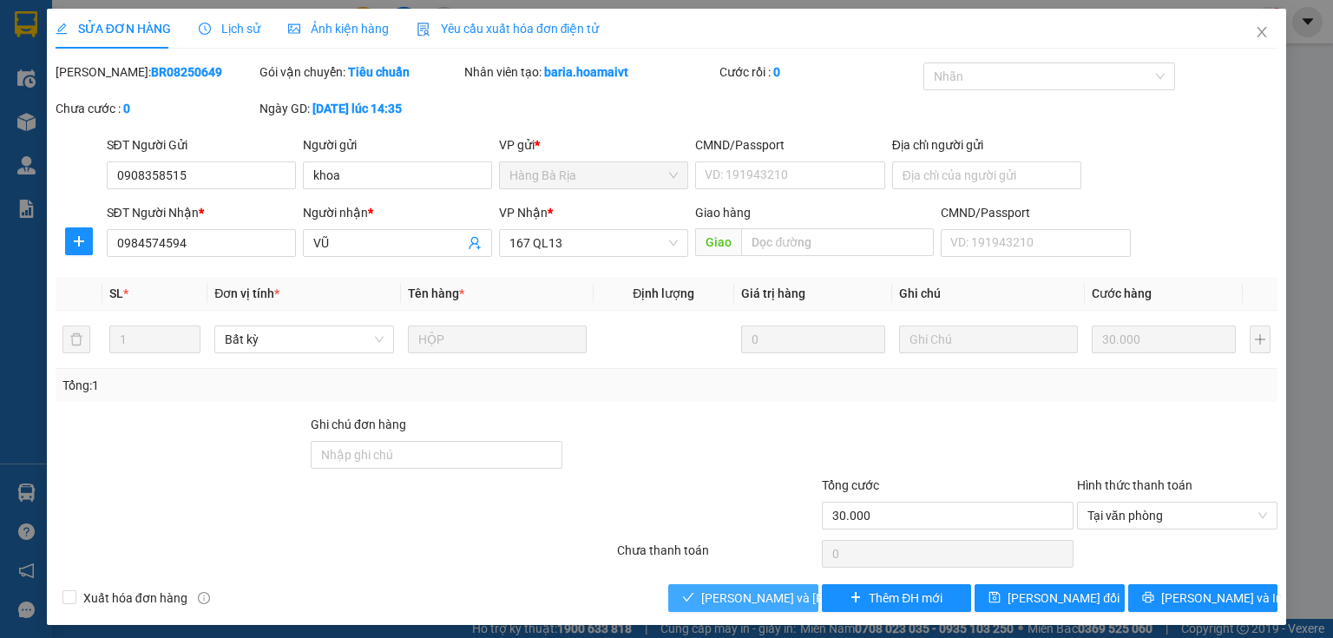
click at [760, 600] on span "Lưu và Giao hàng" at bounding box center [818, 598] width 234 height 19
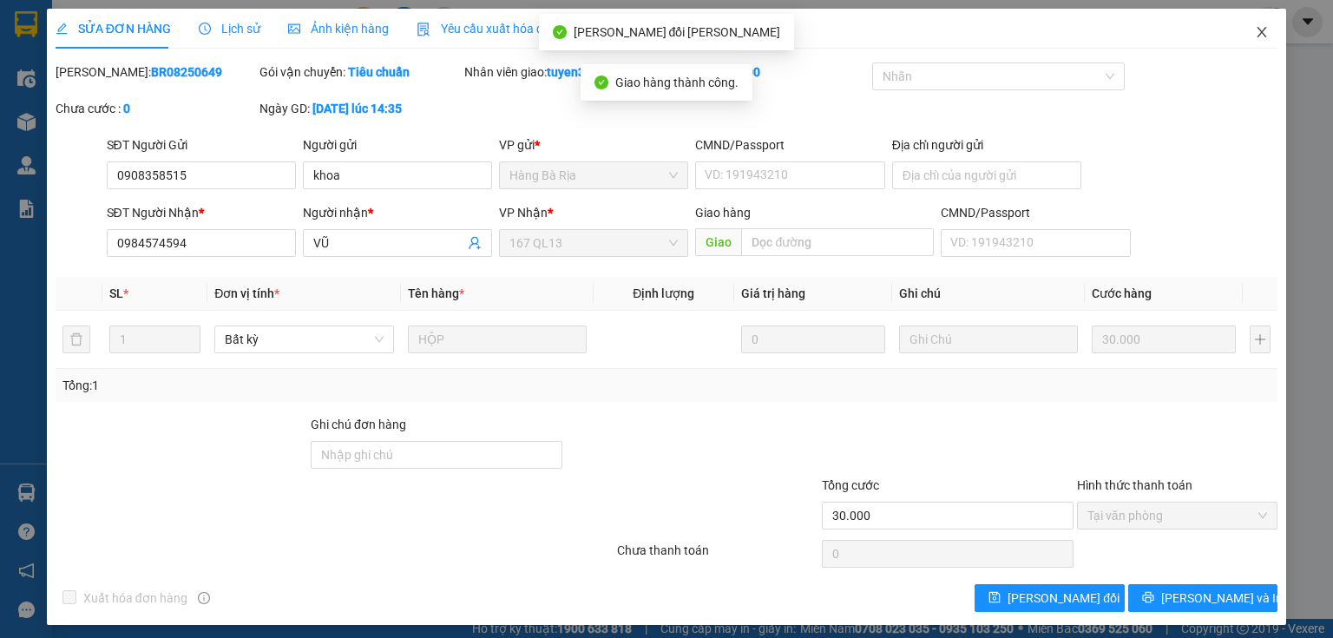
click at [1258, 34] on icon "close" at bounding box center [1263, 32] width 10 height 10
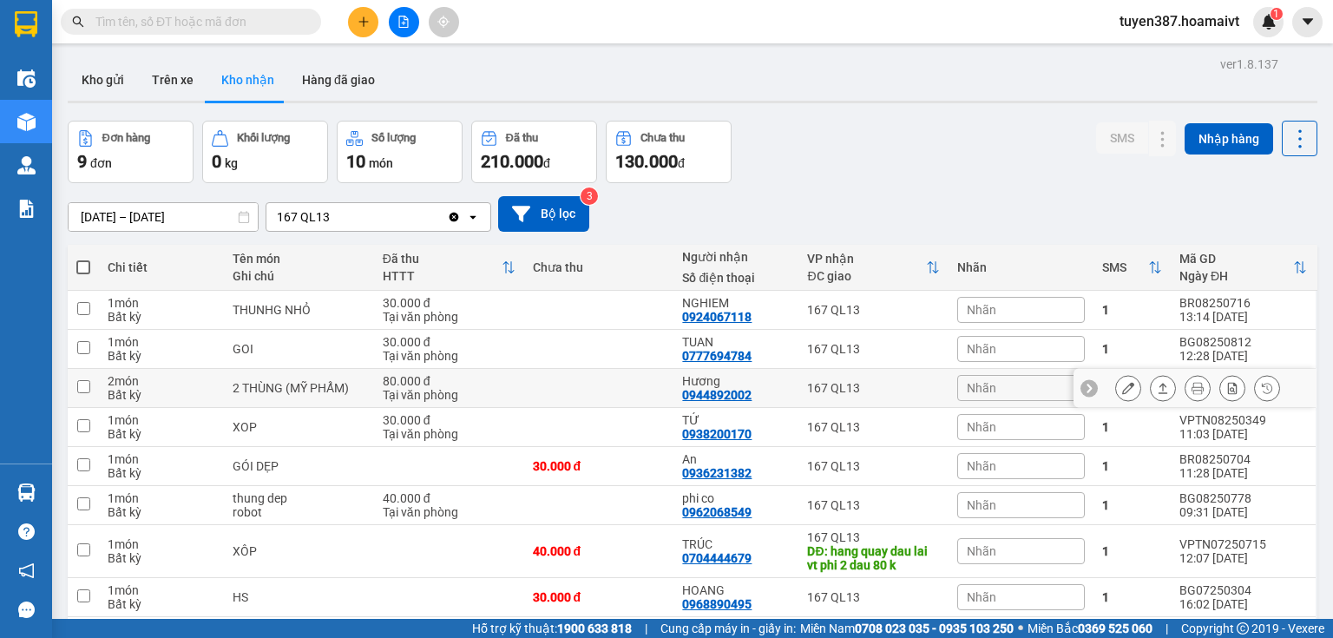
click at [1125, 389] on button at bounding box center [1128, 388] width 24 height 30
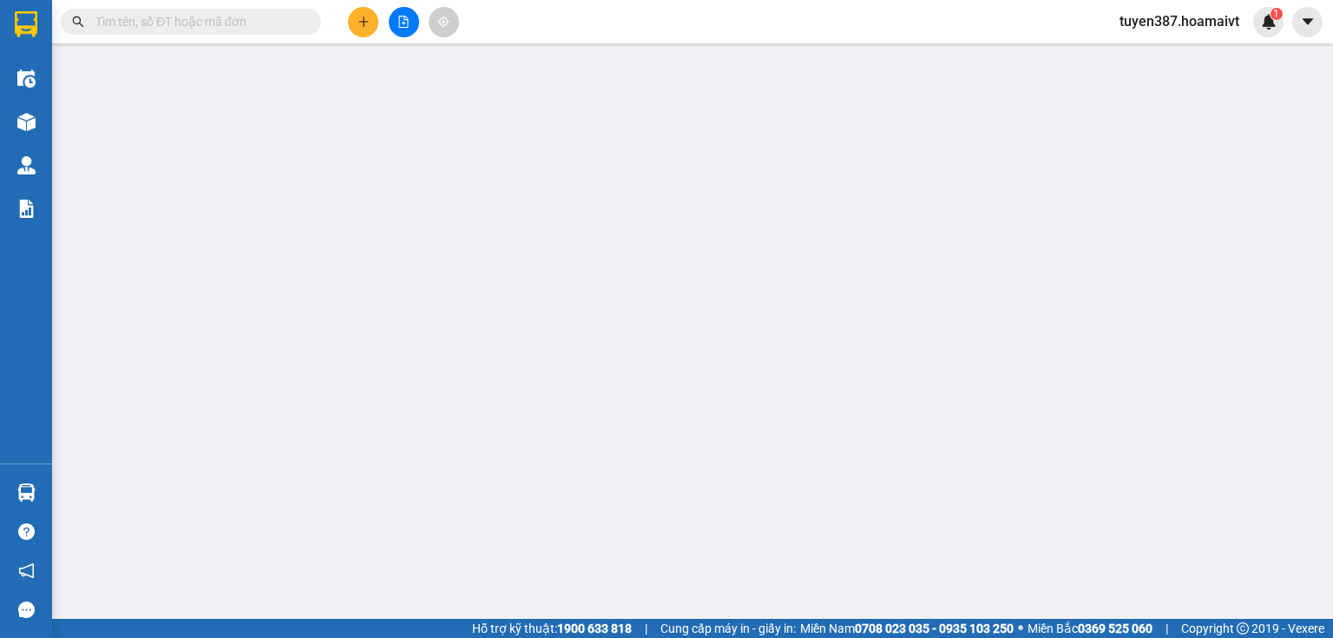
type input "0989692131"
type input "Tuân"
type input "0944892002"
type input "Hương"
type input "80.000"
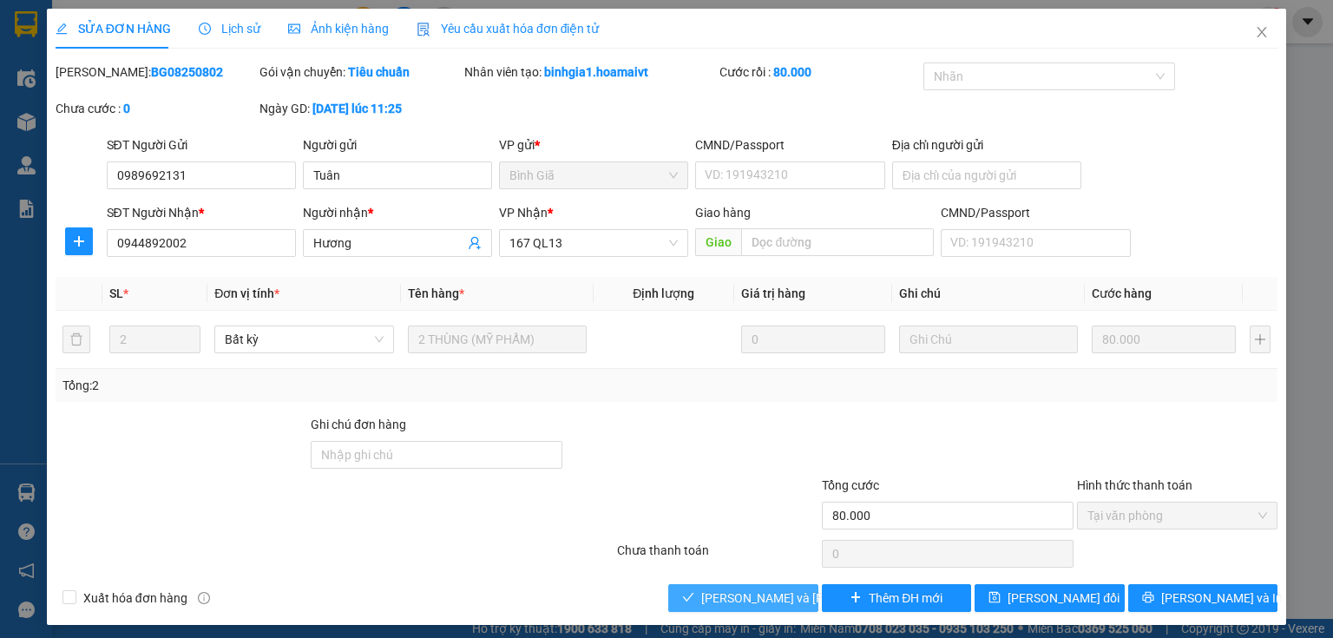
click at [763, 601] on span "Lưu và Giao hàng" at bounding box center [818, 598] width 234 height 19
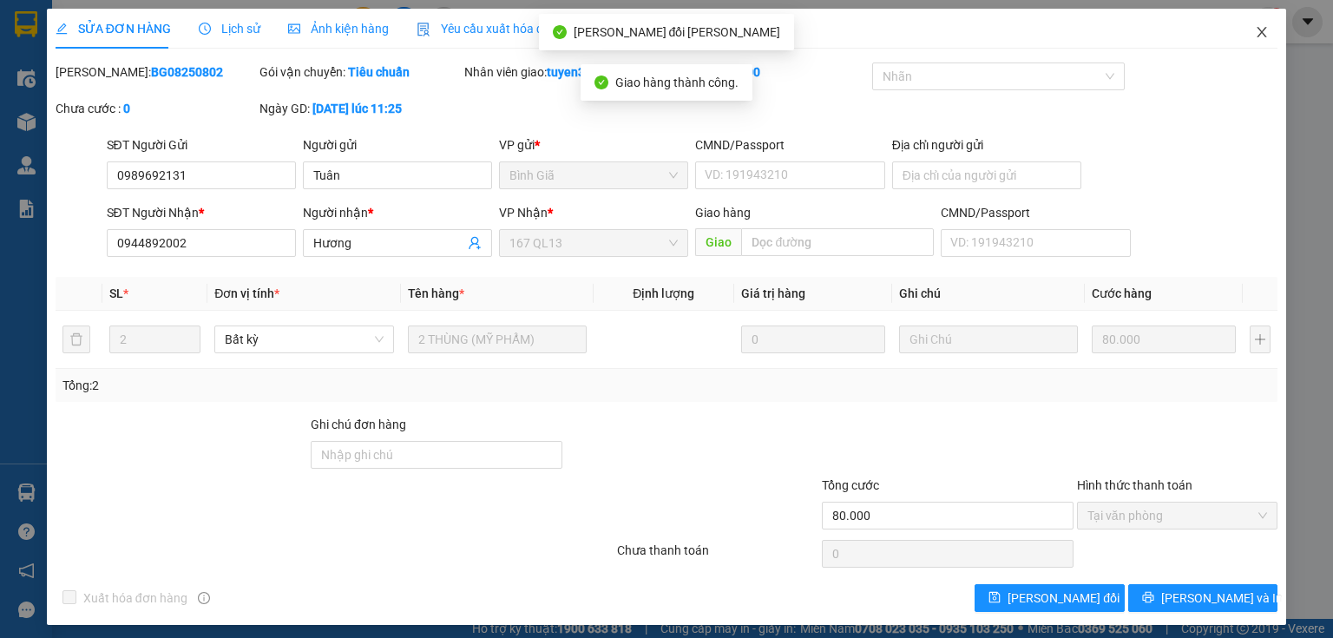
click at [1255, 31] on icon "close" at bounding box center [1262, 32] width 14 height 14
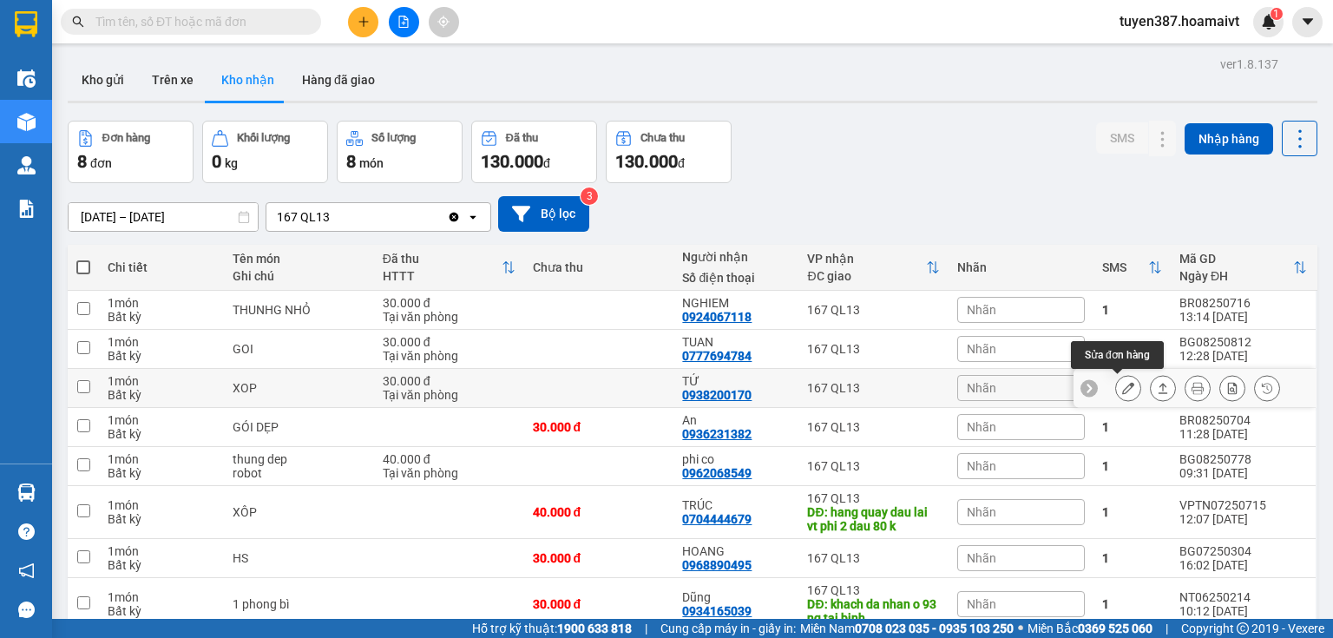
click at [1122, 389] on icon at bounding box center [1128, 388] width 12 height 12
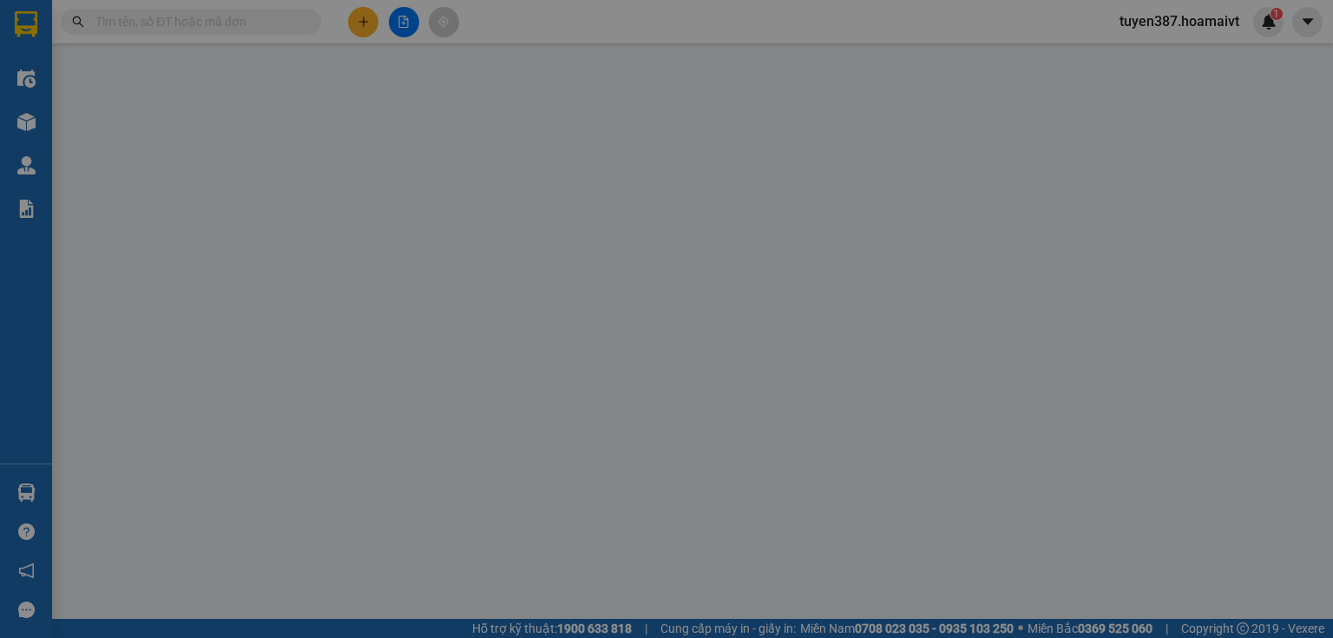
type input "0343783342"
type input "CUONG"
type input "0938200170"
type input "TỨ"
type input "30.000"
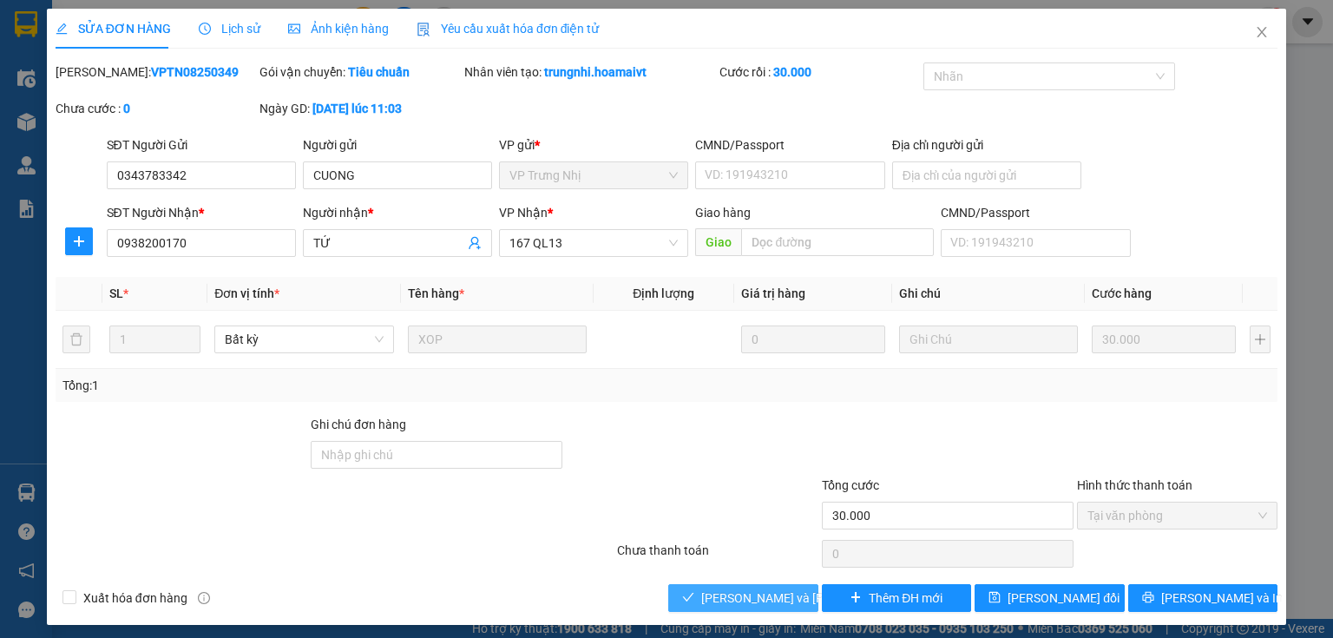
click at [741, 600] on span "Lưu và Giao hàng" at bounding box center [818, 598] width 234 height 19
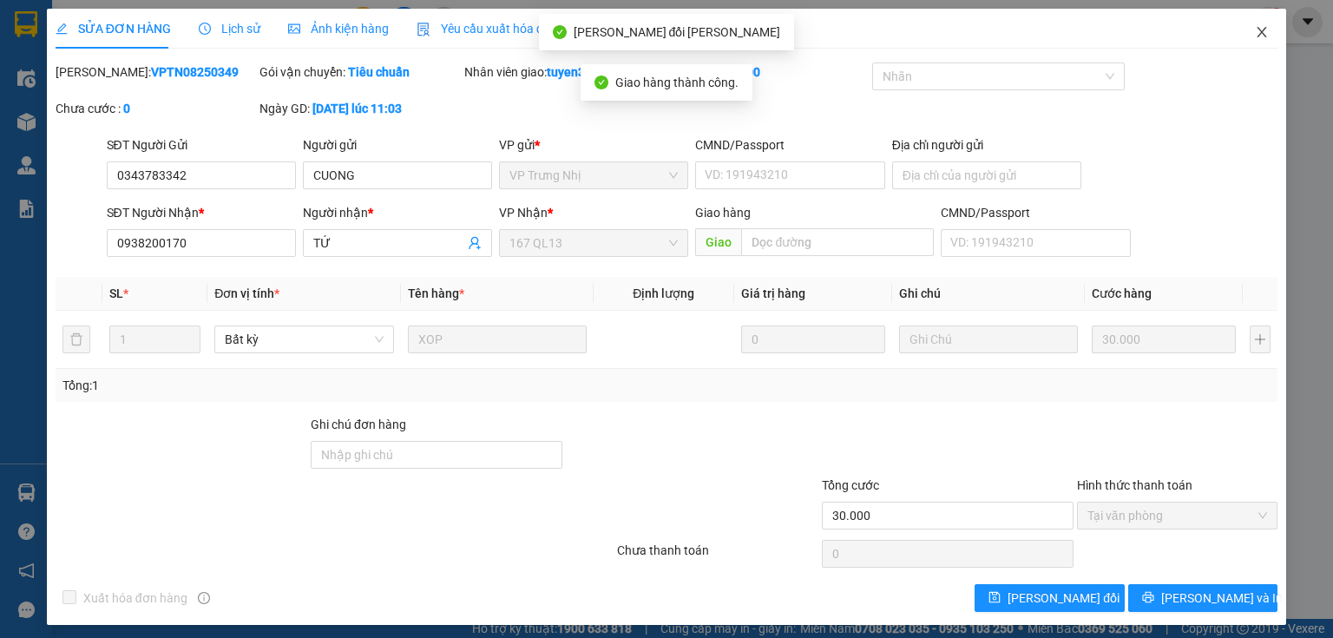
click at [1255, 37] on icon "close" at bounding box center [1262, 32] width 14 height 14
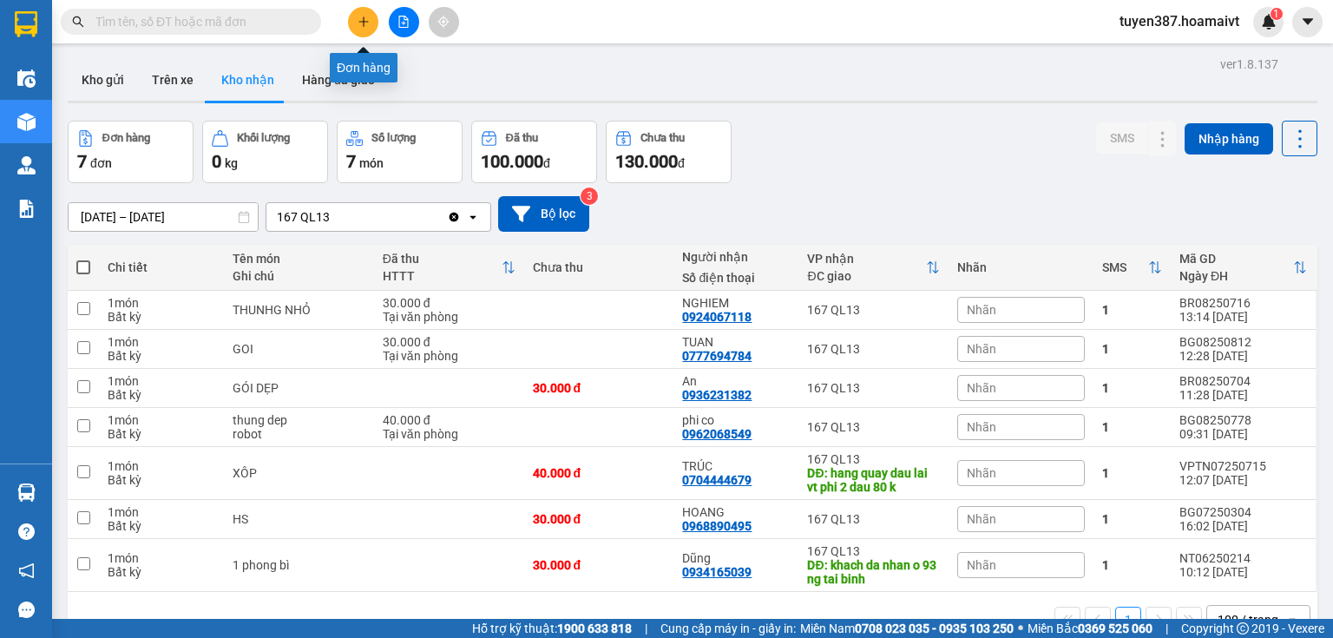
click at [361, 23] on icon "plus" at bounding box center [364, 22] width 12 height 12
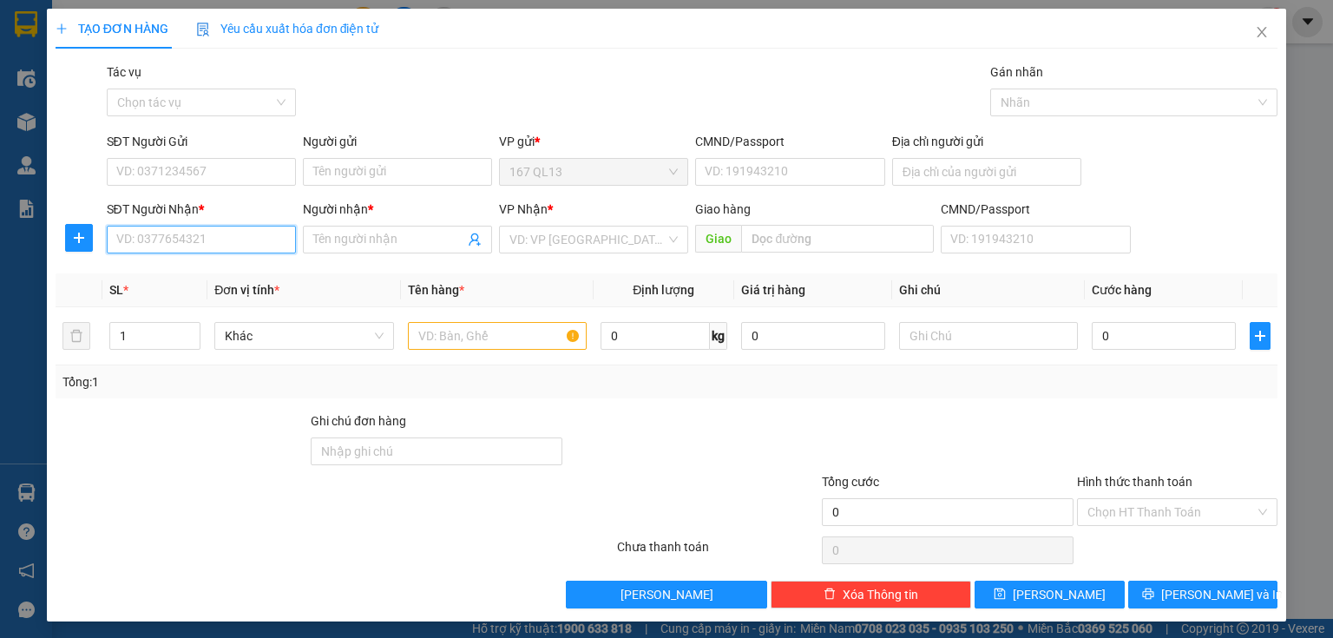
click at [267, 244] on input "SĐT Người Nhận *" at bounding box center [201, 240] width 189 height 28
click at [161, 274] on div "0913720740 - Tâm" at bounding box center [199, 274] width 167 height 19
type input "0913720740"
type input "Tâm"
type input "0913720740"
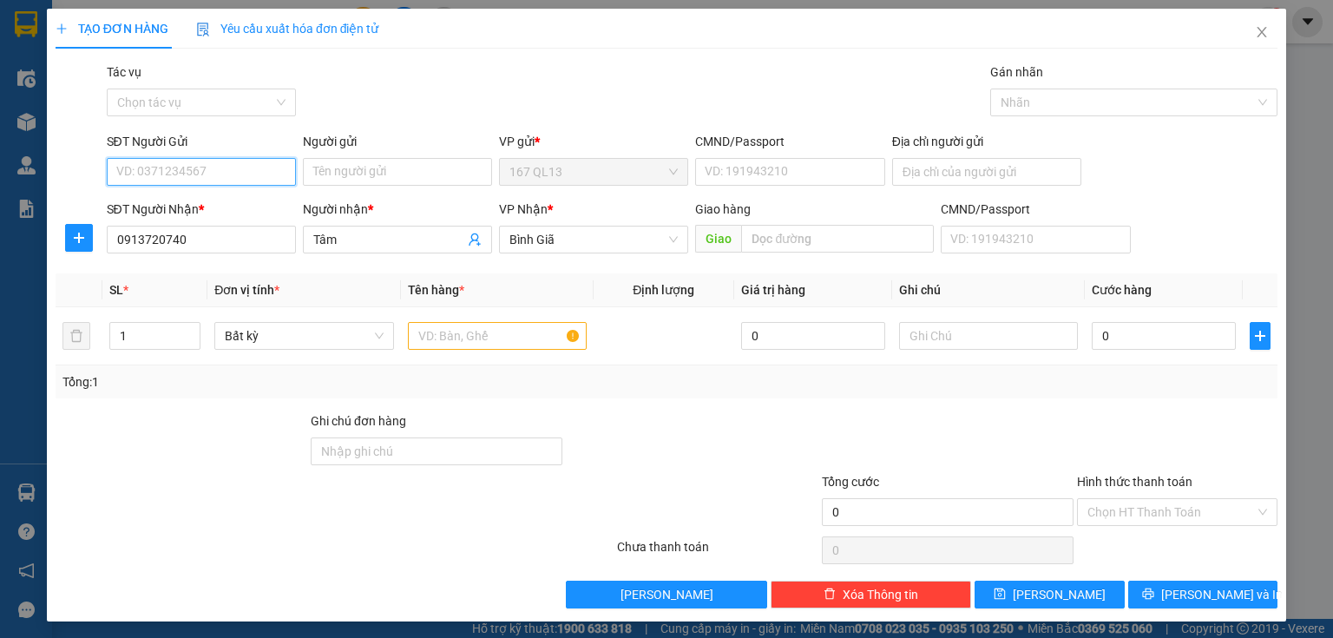
click at [226, 158] on input "SĐT Người Gửi" at bounding box center [201, 172] width 189 height 28
click at [208, 207] on div "0903850970 - Giang" at bounding box center [213, 206] width 195 height 19
type input "0903850970"
type input "Giang"
click at [503, 338] on input "text" at bounding box center [497, 336] width 179 height 28
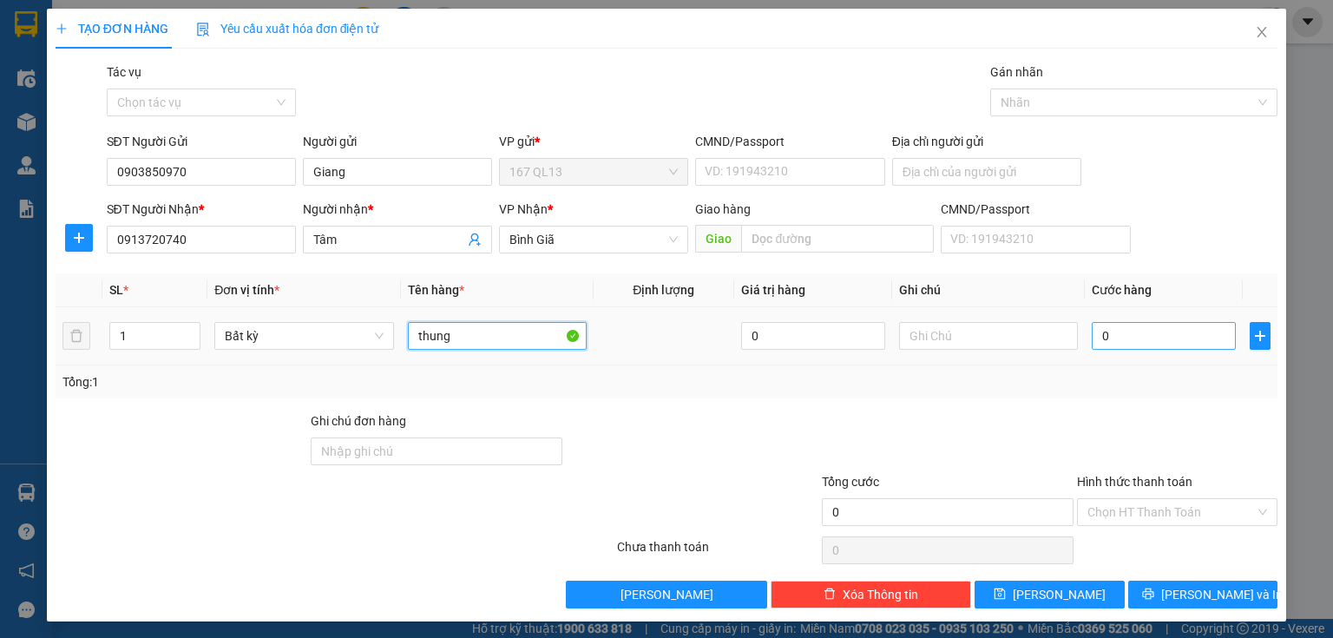
type input "thung"
type input "4"
type input "40"
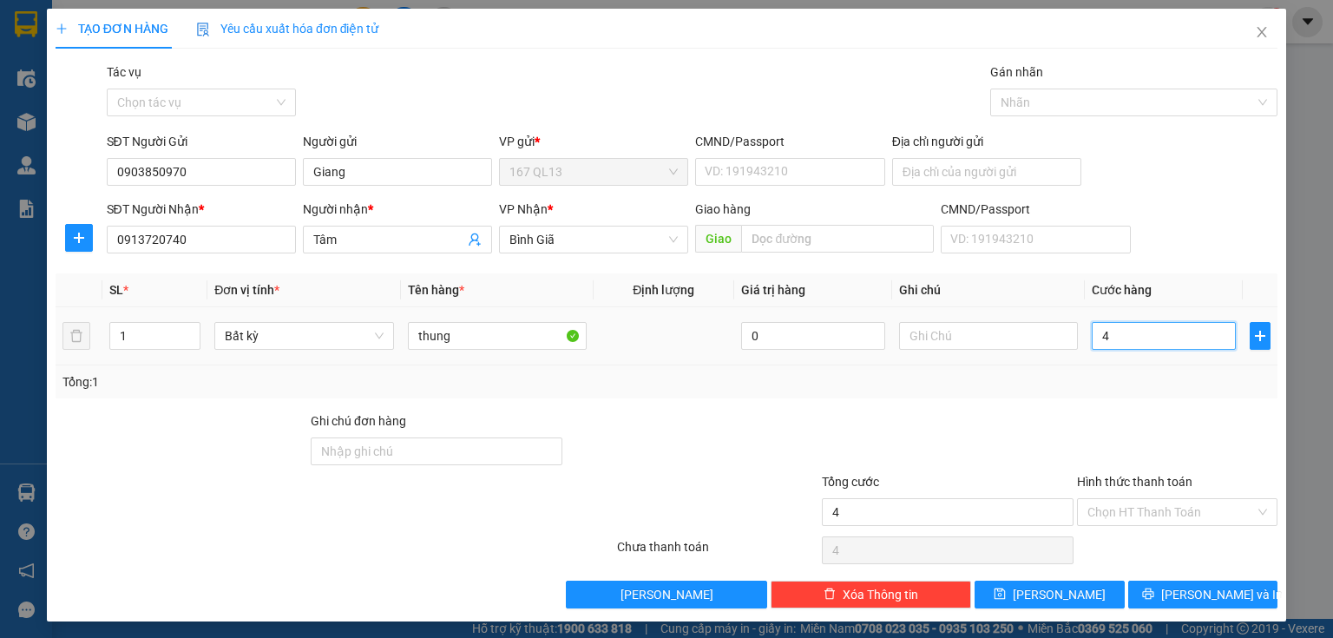
type input "40"
type input "40.000"
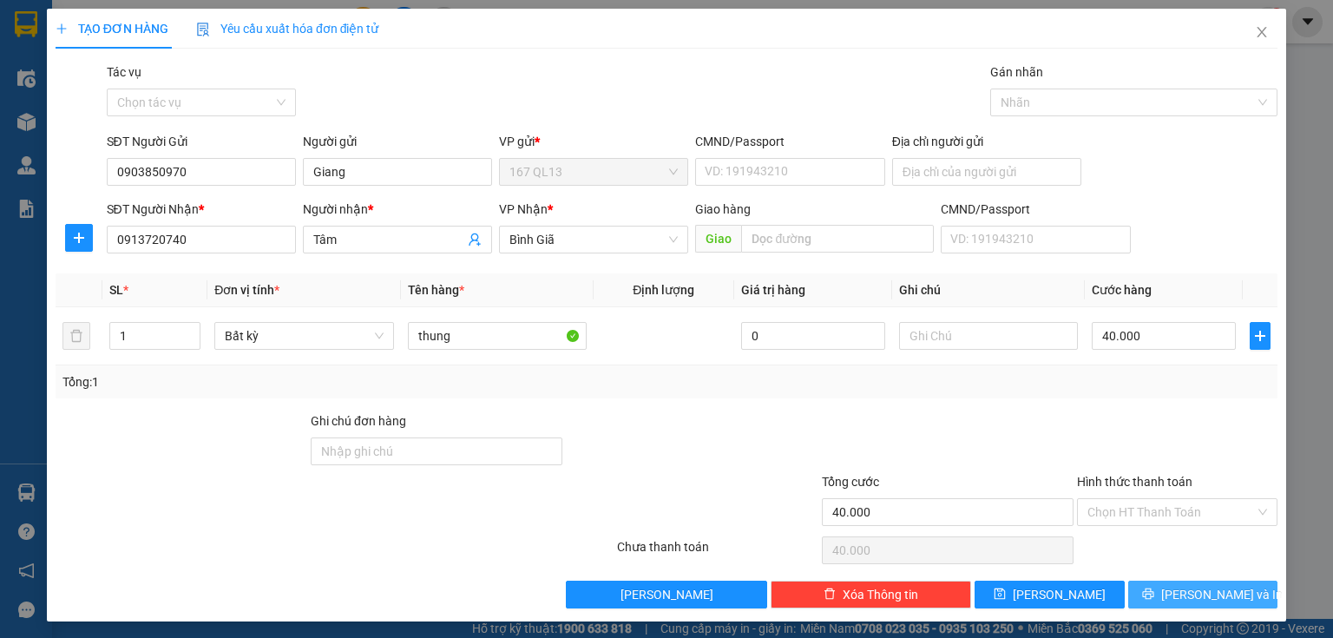
click at [1149, 597] on button "Lưu và In" at bounding box center [1203, 595] width 150 height 28
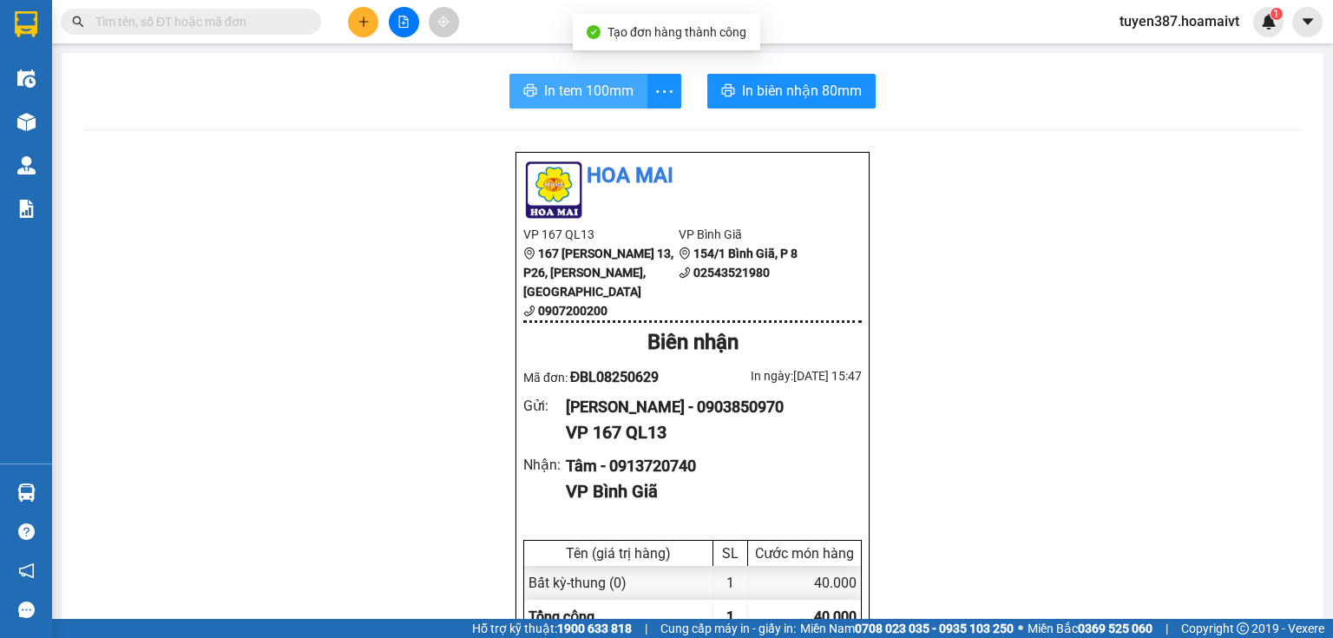
click at [565, 82] on span "In tem 100mm" at bounding box center [588, 91] width 89 height 22
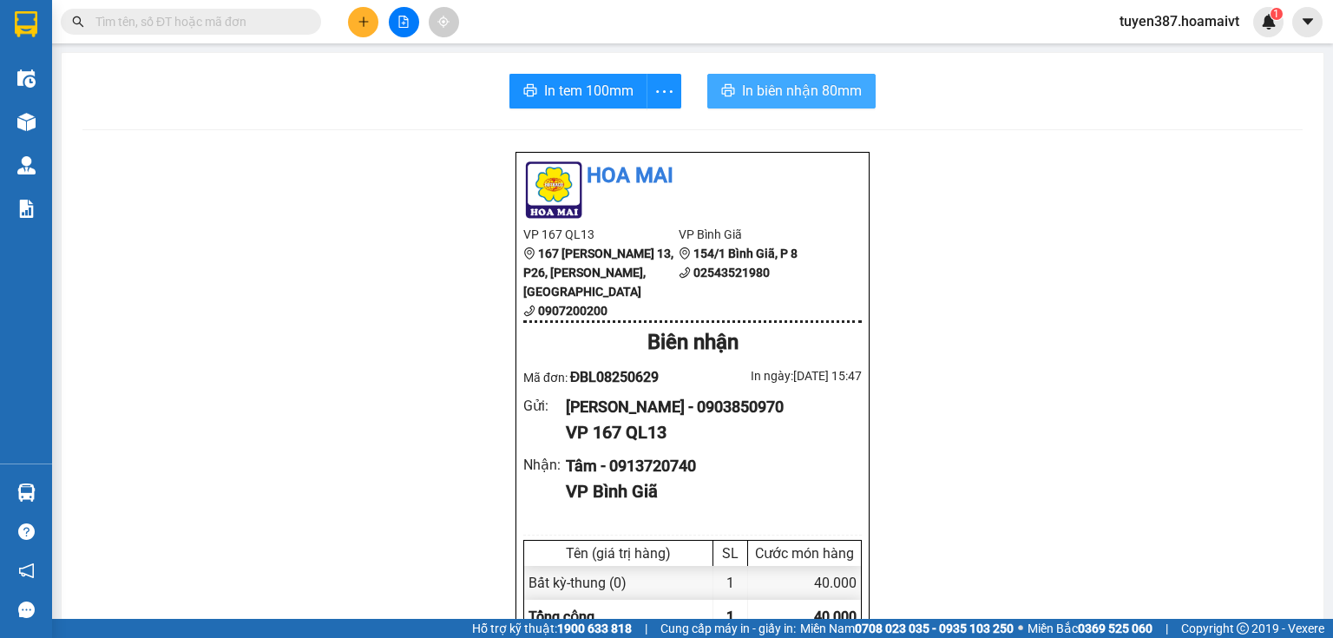
click at [789, 89] on span "In biên nhận 80mm" at bounding box center [802, 91] width 120 height 22
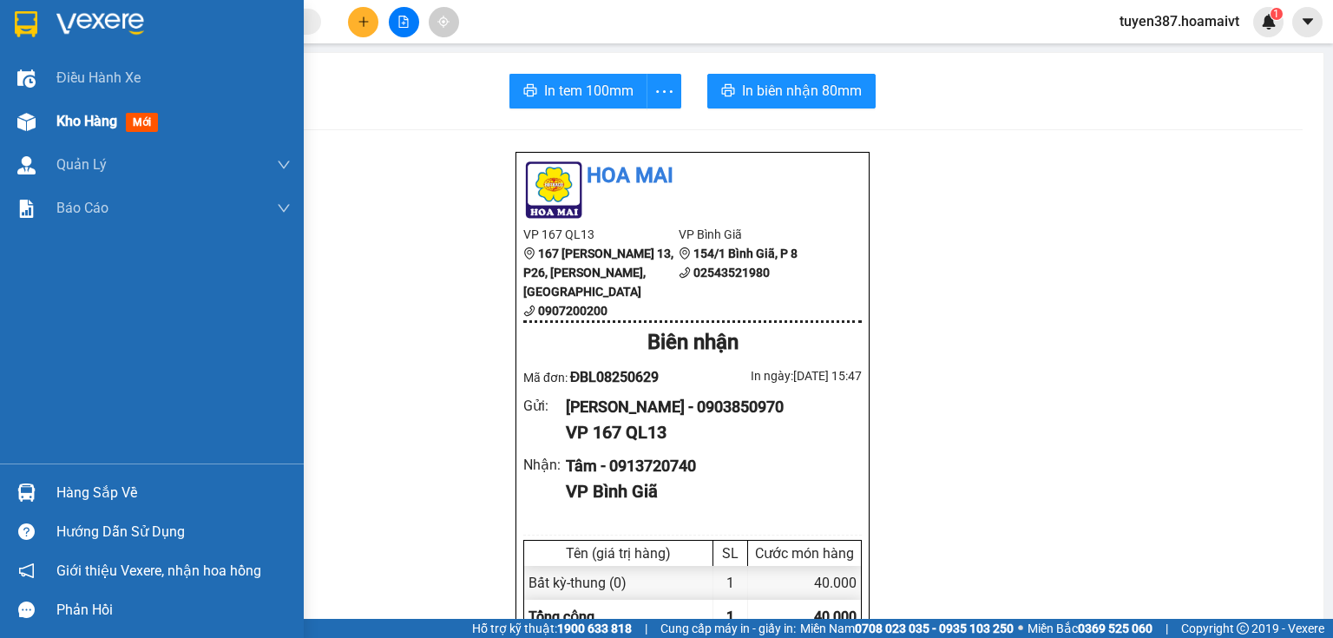
click at [22, 117] on img at bounding box center [26, 122] width 18 height 18
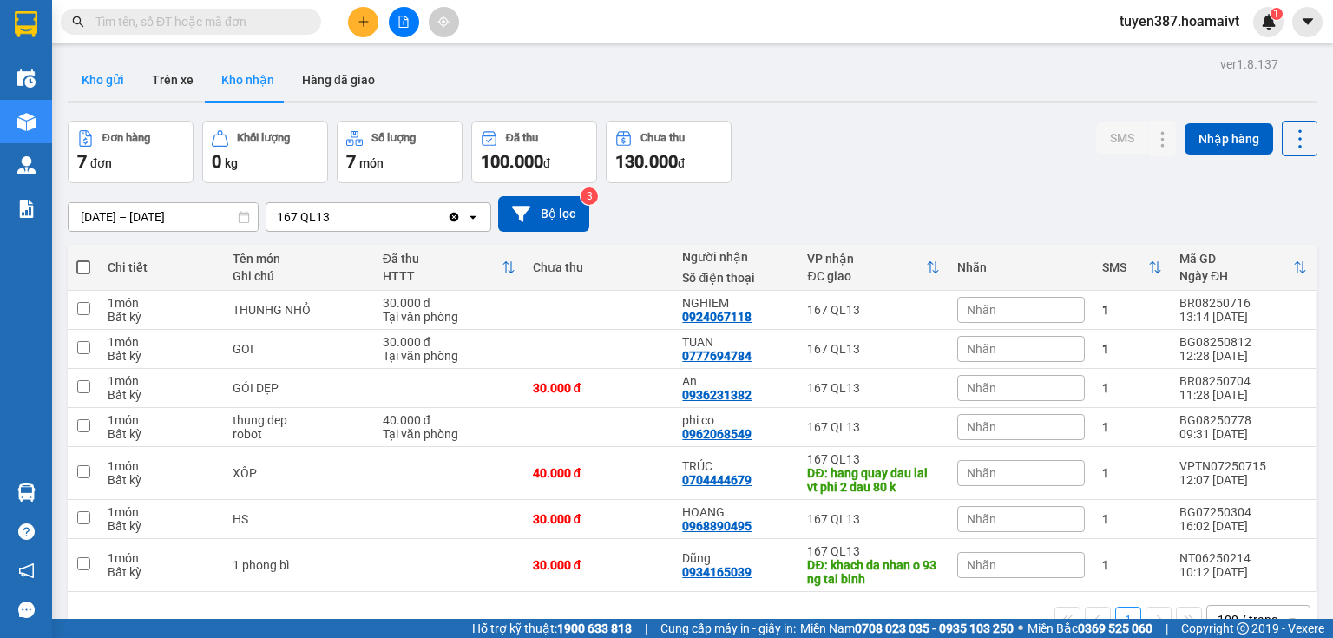
click at [108, 79] on button "Kho gửi" at bounding box center [103, 80] width 70 height 42
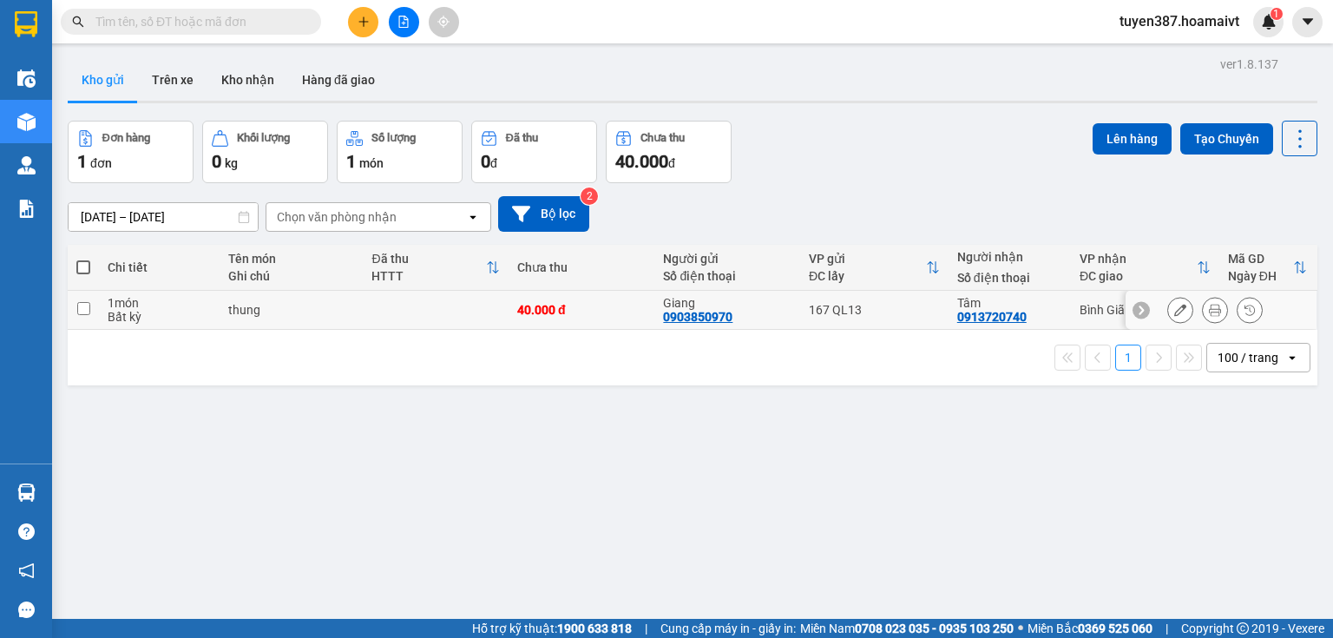
click at [883, 306] on div "167 QL13" at bounding box center [874, 310] width 131 height 14
checkbox input "true"
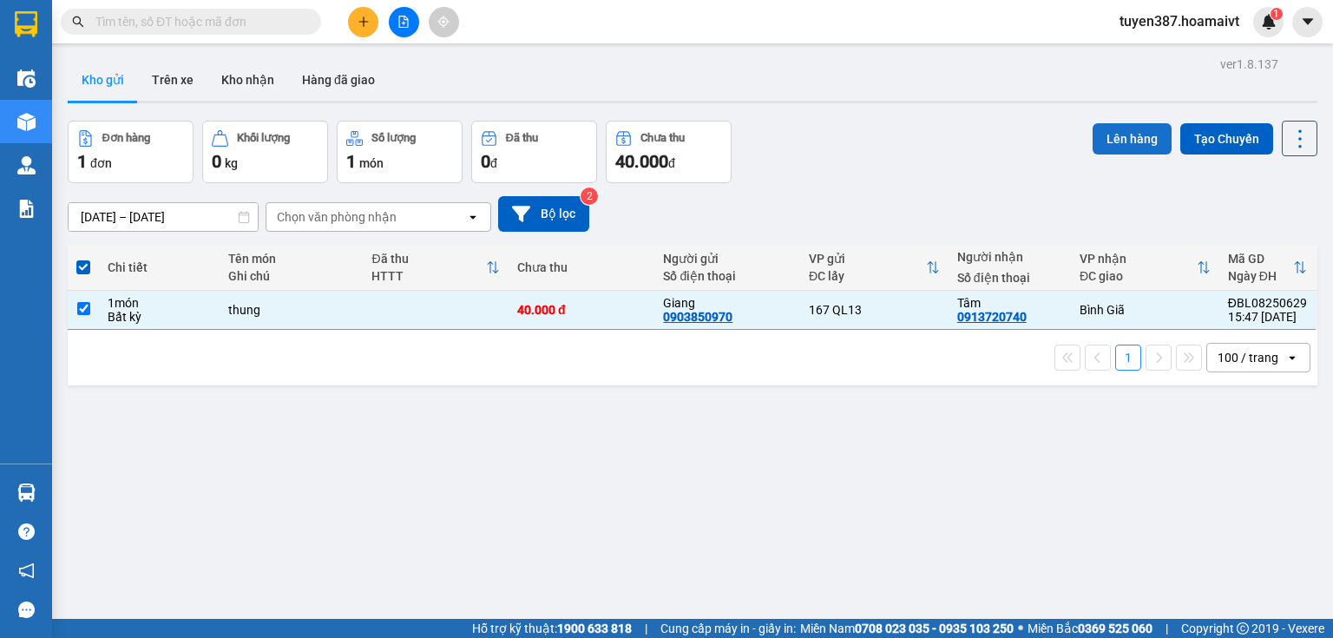
click at [1129, 136] on button "Lên hàng" at bounding box center [1132, 138] width 79 height 31
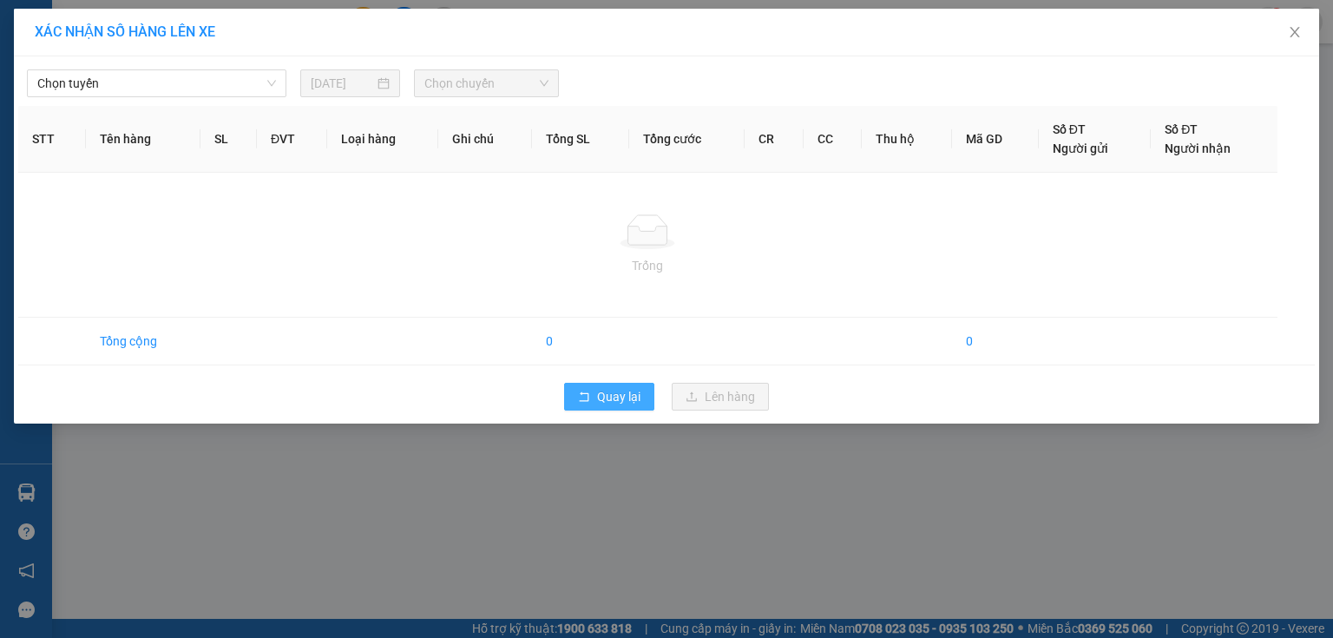
click at [630, 400] on span "Quay lại" at bounding box center [618, 396] width 43 height 19
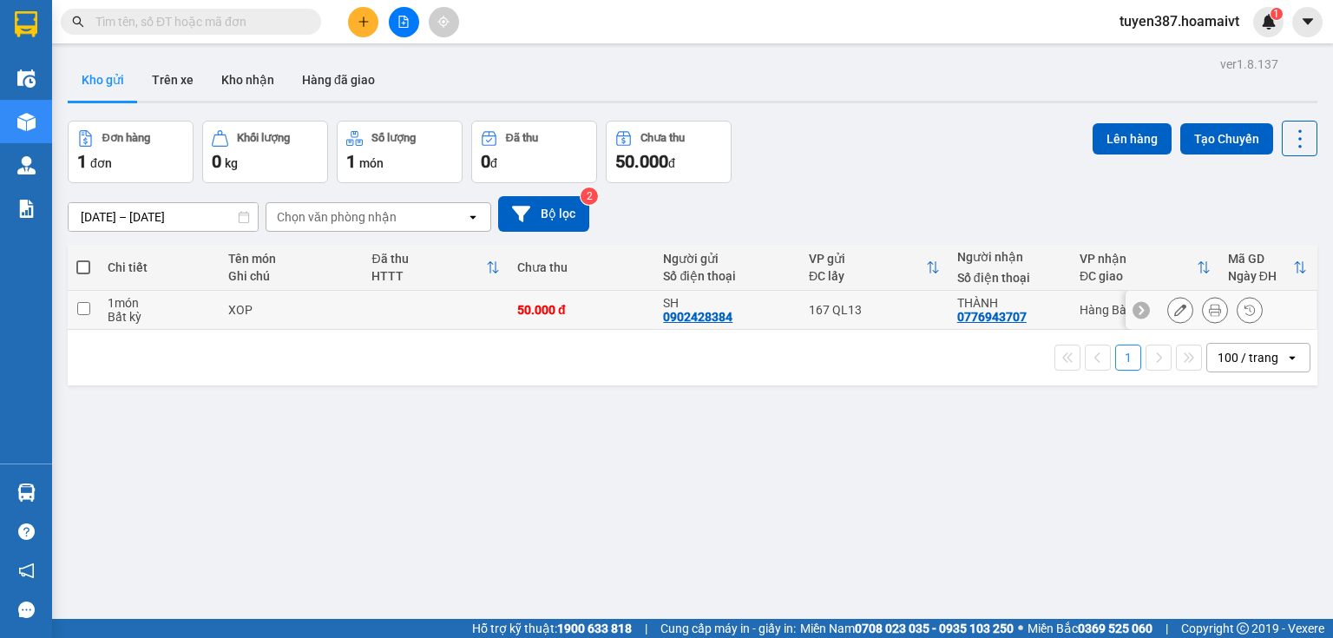
click at [907, 306] on div "167 QL13" at bounding box center [874, 310] width 131 height 14
checkbox input "true"
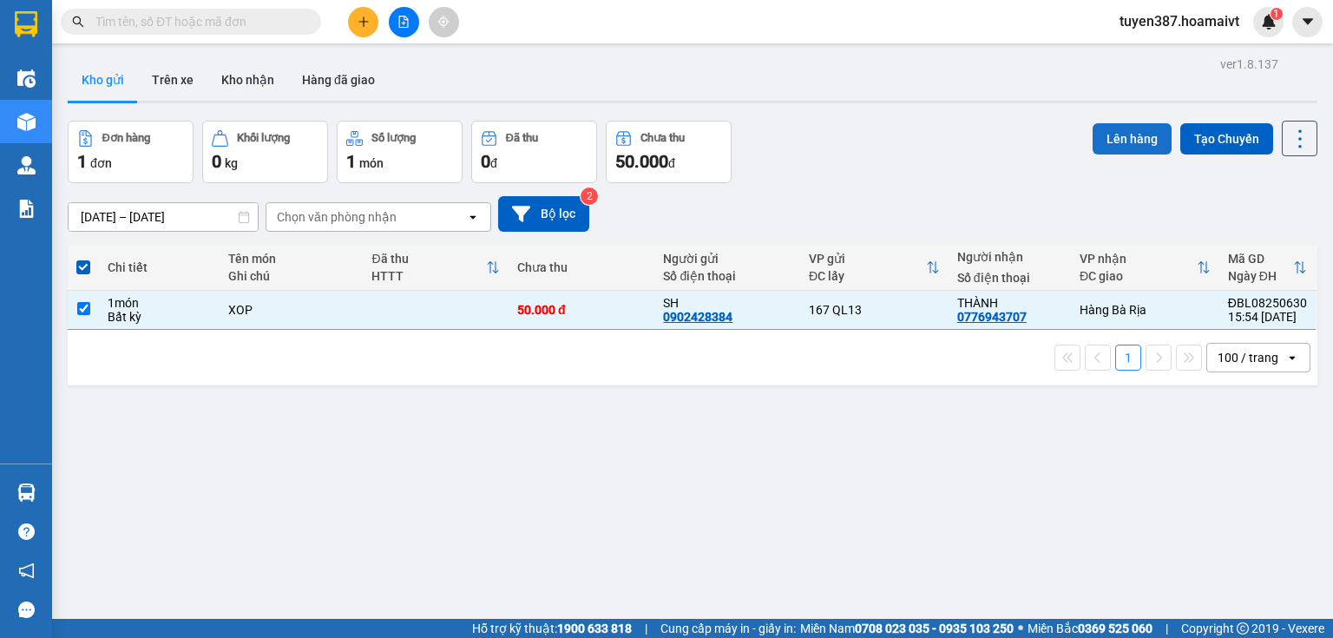
click at [1119, 132] on button "Lên hàng" at bounding box center [1132, 138] width 79 height 31
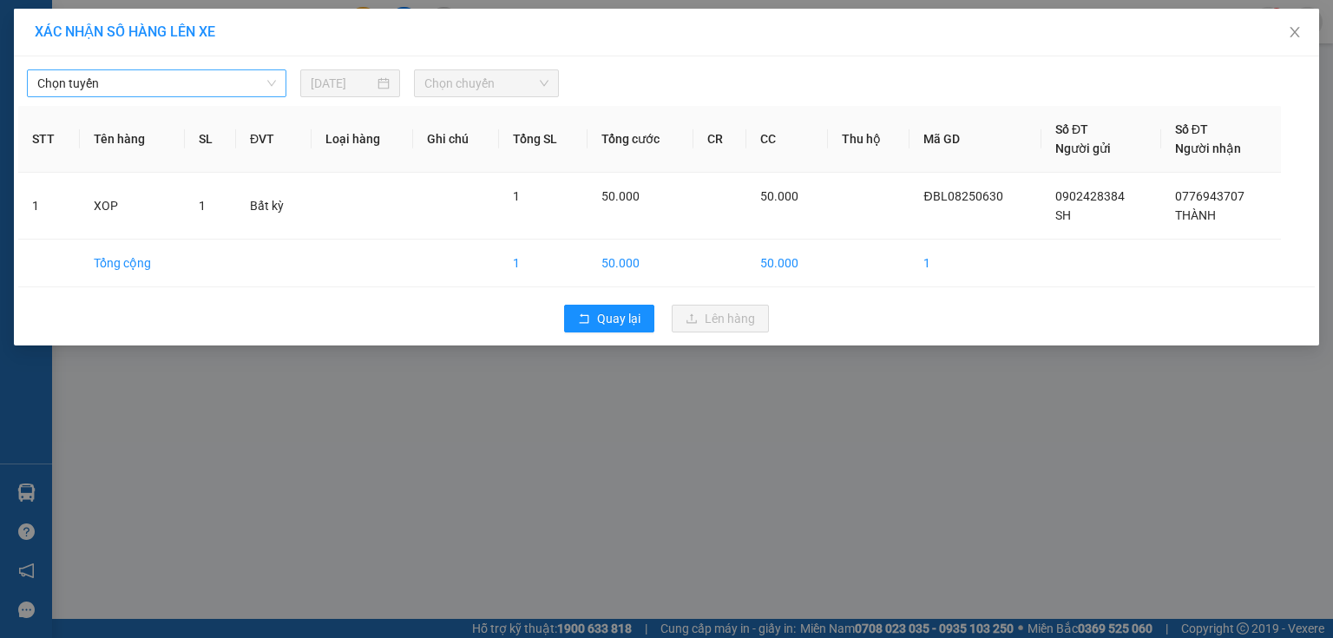
click at [223, 85] on span "Chọn tuyến" at bounding box center [156, 83] width 239 height 26
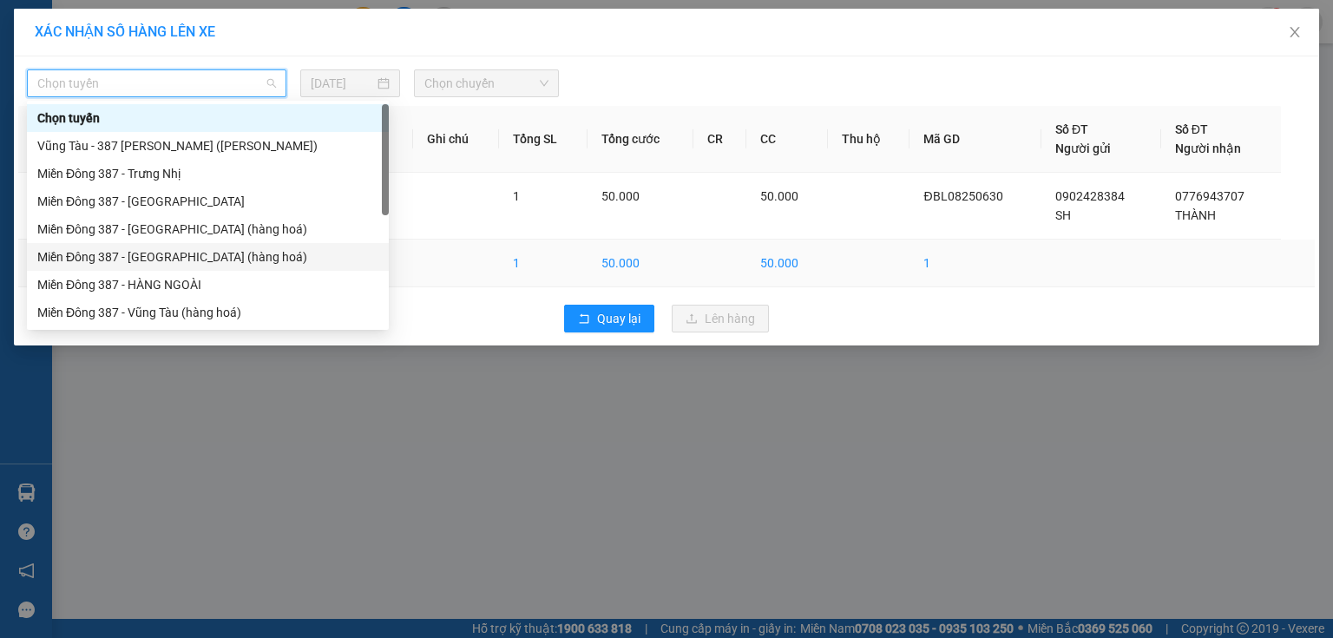
drag, startPoint x: 153, startPoint y: 255, endPoint x: 170, endPoint y: 246, distance: 19.8
click at [154, 256] on div "Miền Đông 387 - [GEOGRAPHIC_DATA] (hàng hoá)" at bounding box center [207, 256] width 341 height 19
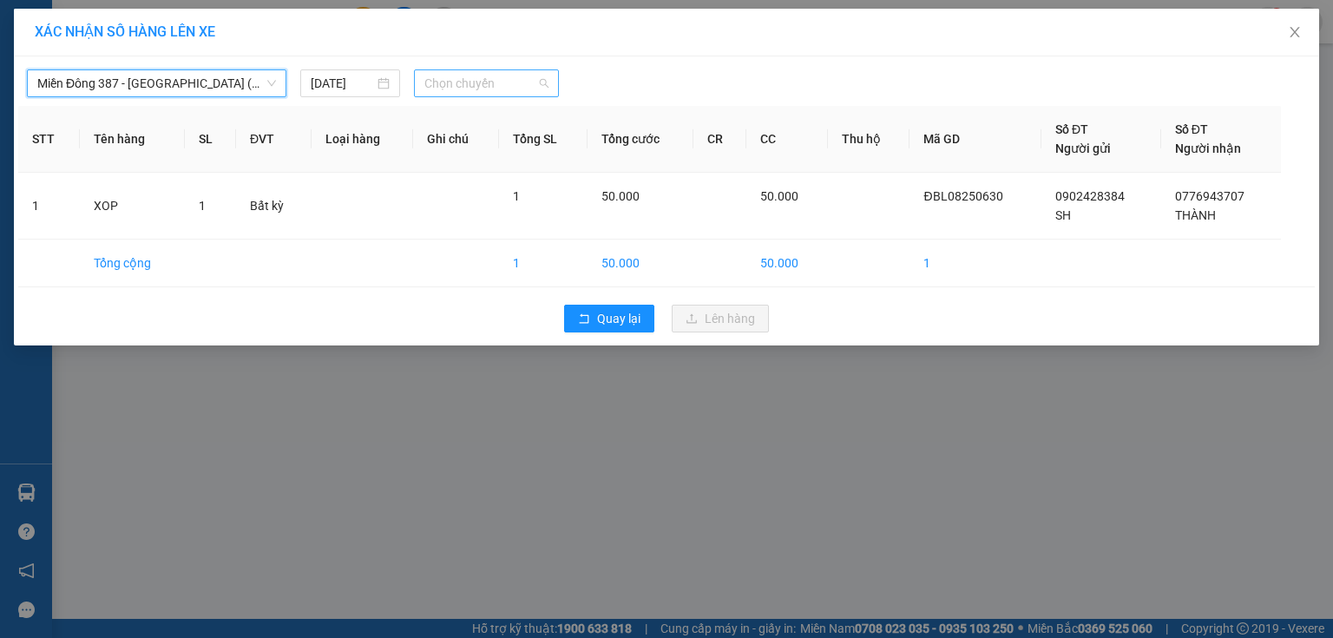
click at [510, 76] on span "Chọn chuyến" at bounding box center [486, 83] width 125 height 26
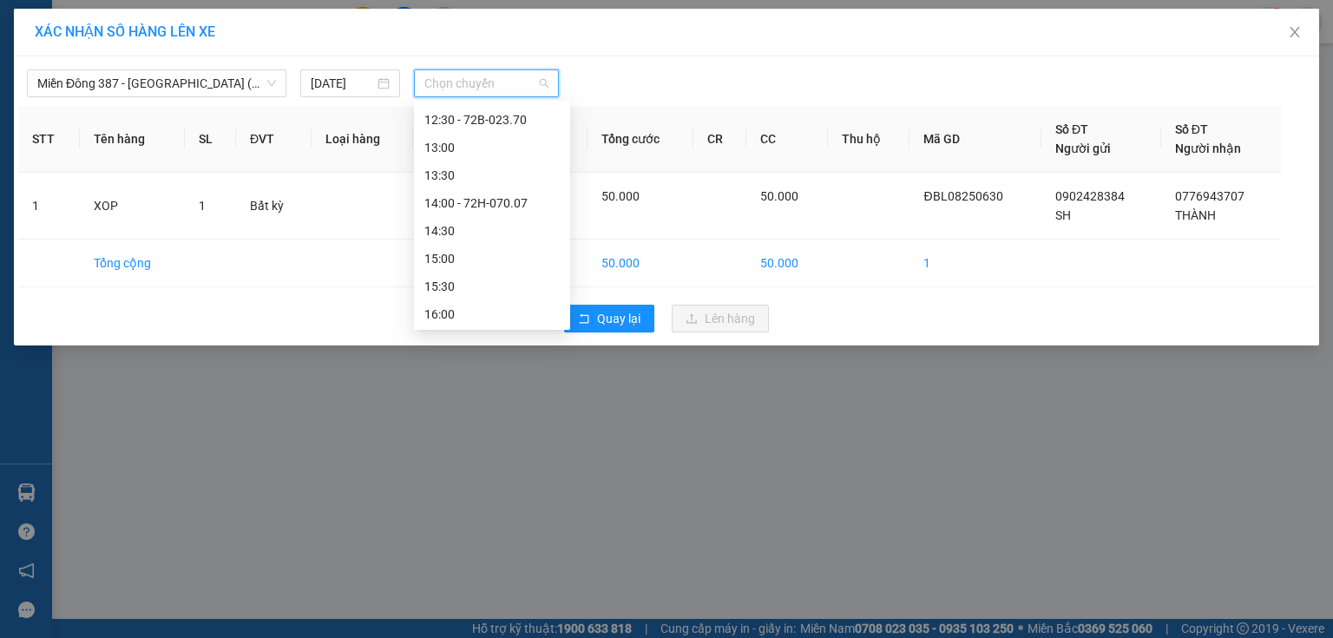
scroll to position [417, 0]
click at [461, 304] on div "16:00" at bounding box center [491, 312] width 135 height 19
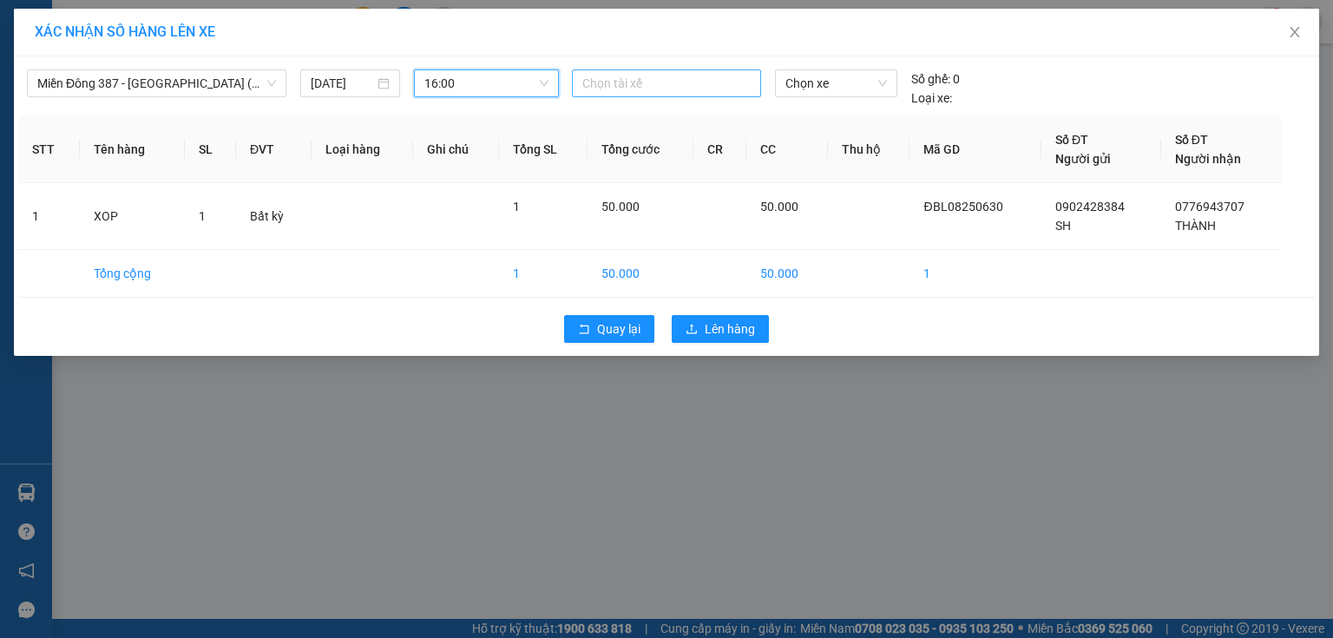
click at [661, 85] on div at bounding box center [666, 83] width 181 height 21
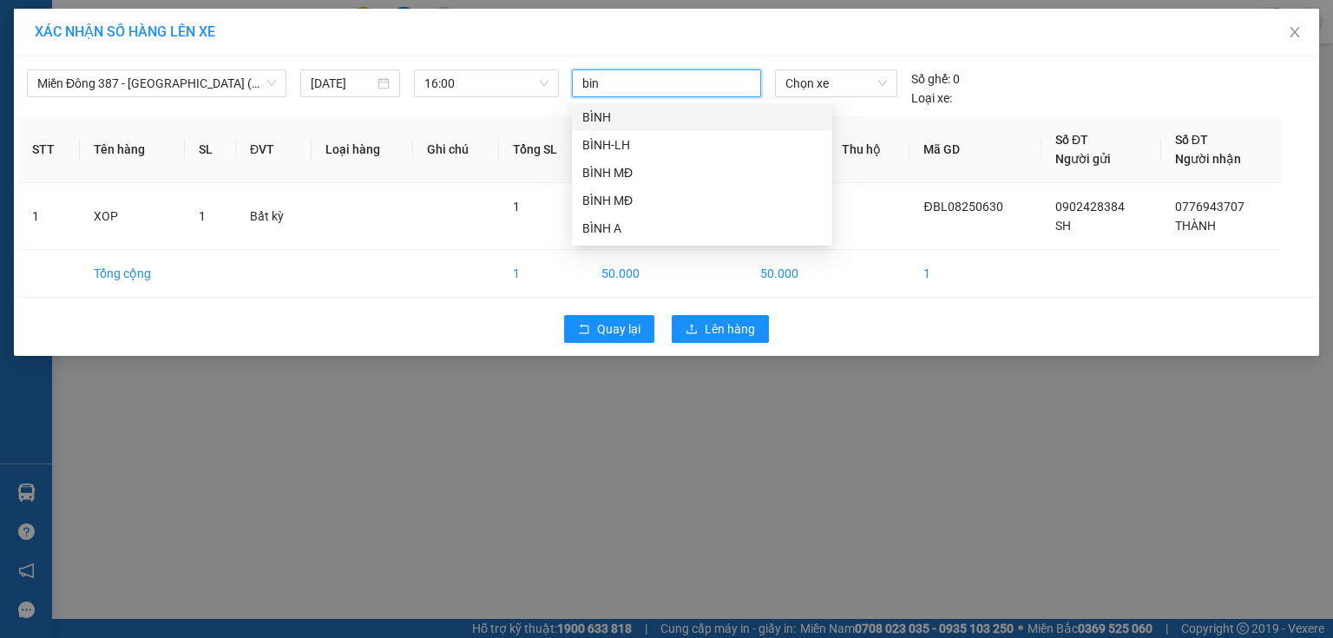
type input "binh"
click at [642, 202] on div "BÌNH MĐ" at bounding box center [702, 200] width 240 height 19
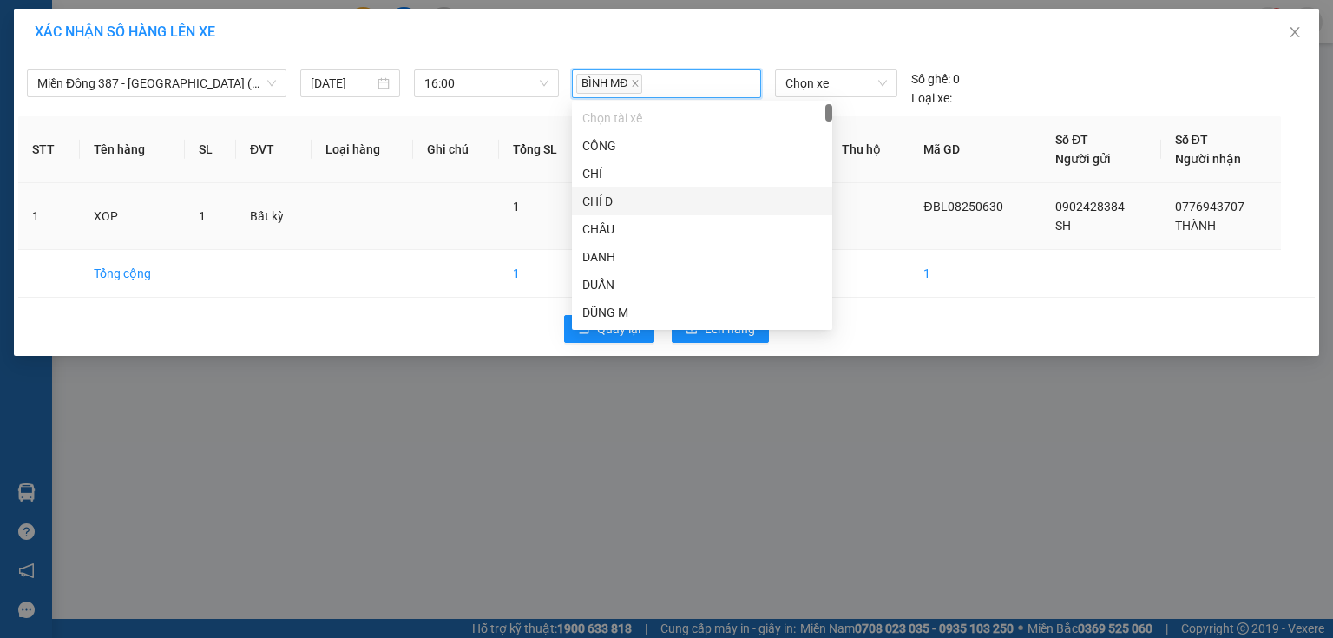
drag, startPoint x: 861, startPoint y: 204, endPoint x: 865, endPoint y: 194, distance: 11.0
click at [865, 200] on td at bounding box center [869, 216] width 82 height 67
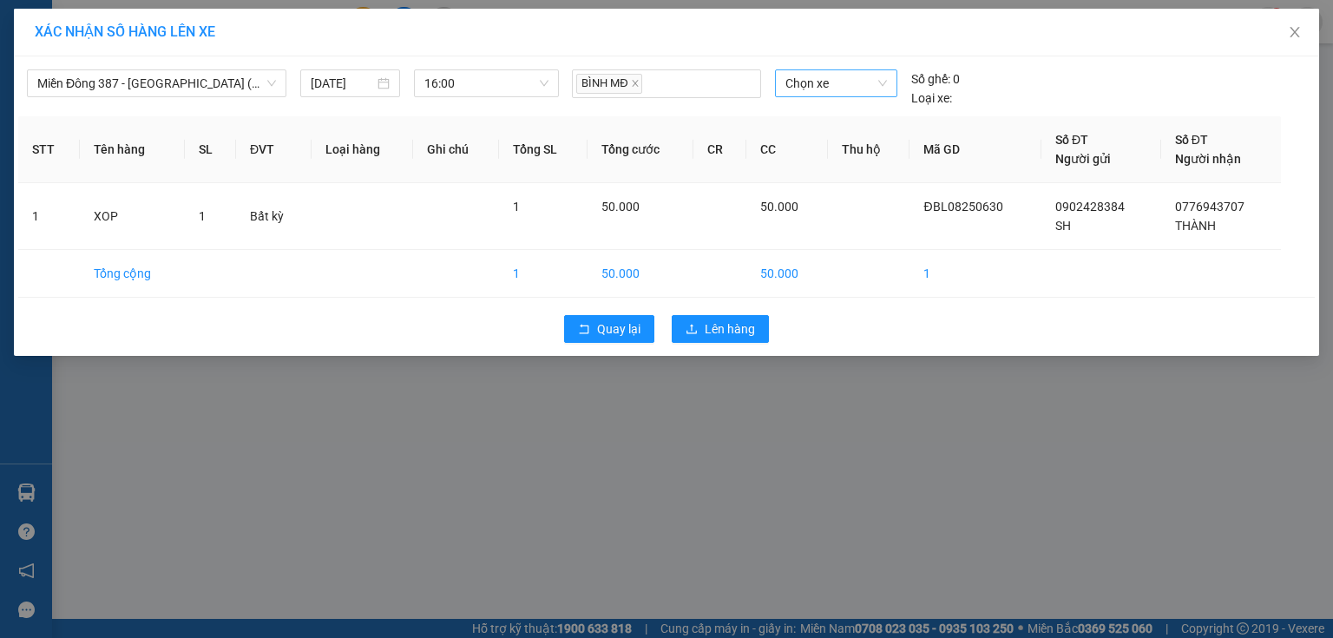
click at [844, 82] on span "Chọn xe" at bounding box center [836, 83] width 101 height 26
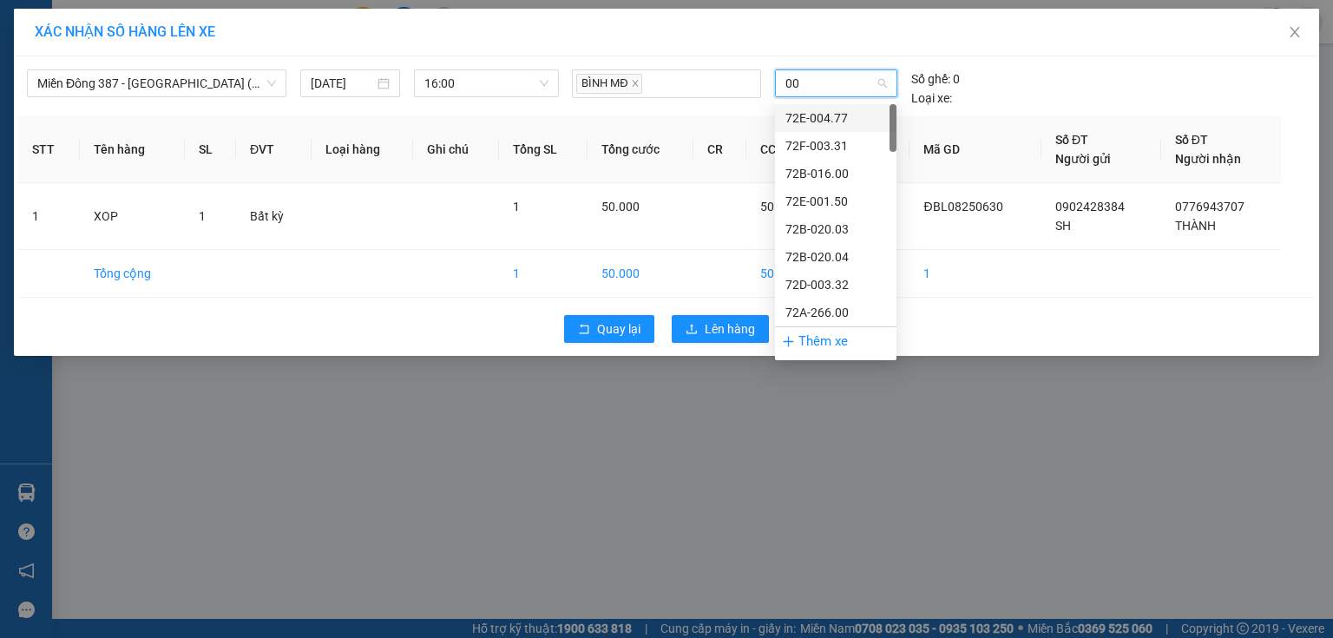
type input "009"
click at [852, 256] on div "72H-070.09" at bounding box center [836, 256] width 101 height 19
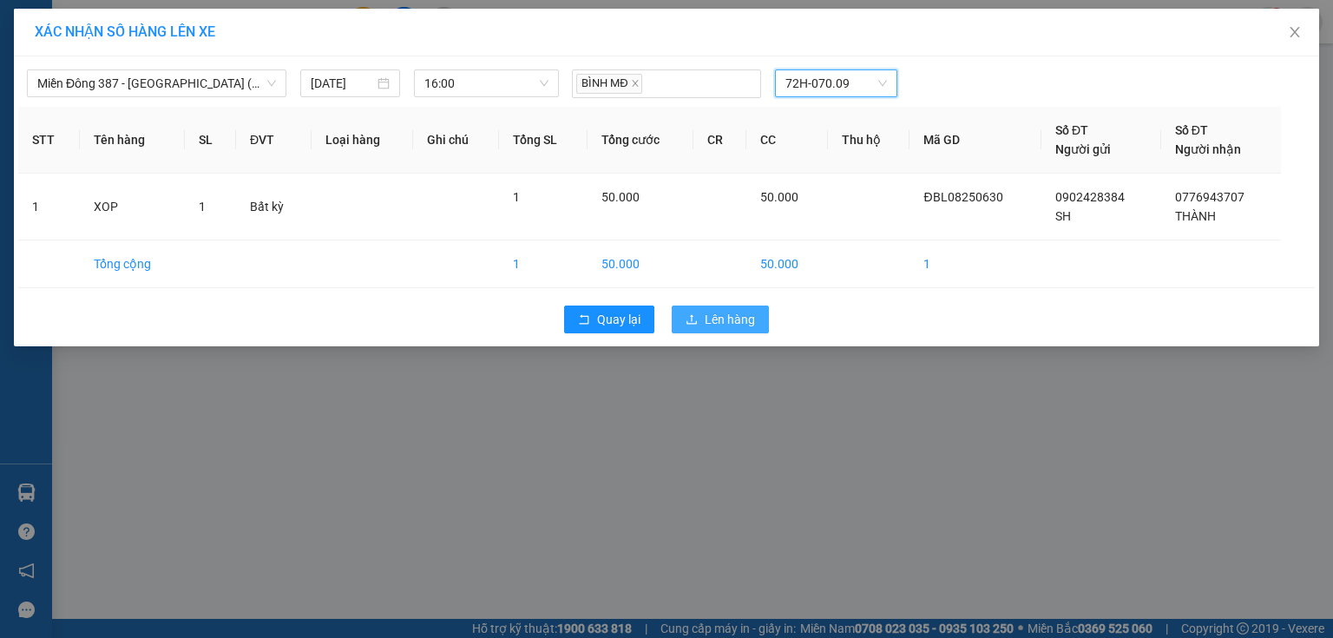
click at [728, 324] on span "Lên hàng" at bounding box center [730, 319] width 50 height 19
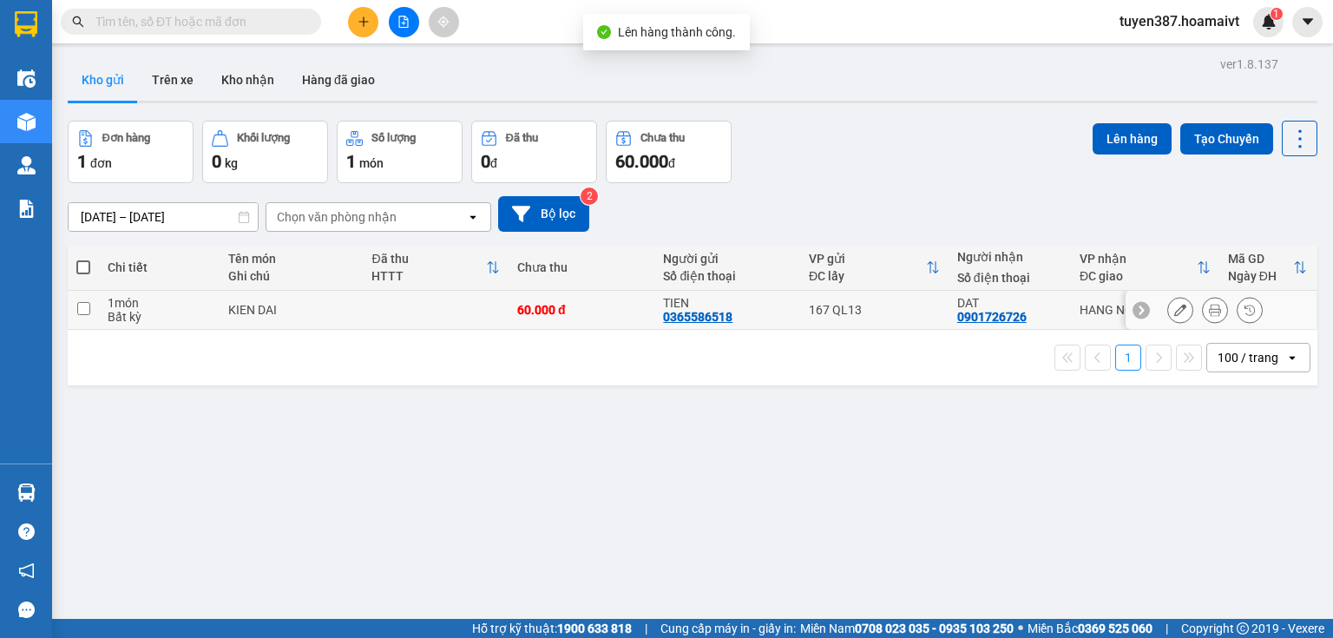
click at [906, 309] on div "167 QL13" at bounding box center [874, 310] width 131 height 14
checkbox input "true"
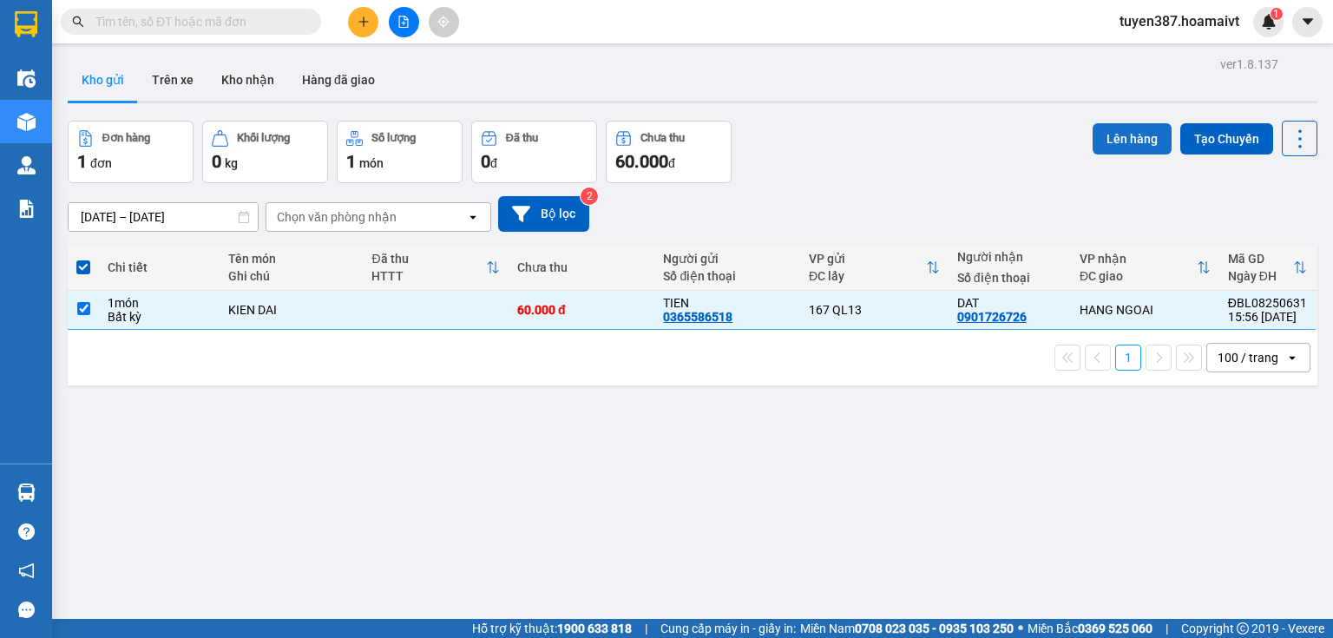
click at [1137, 131] on button "Lên hàng" at bounding box center [1132, 138] width 79 height 31
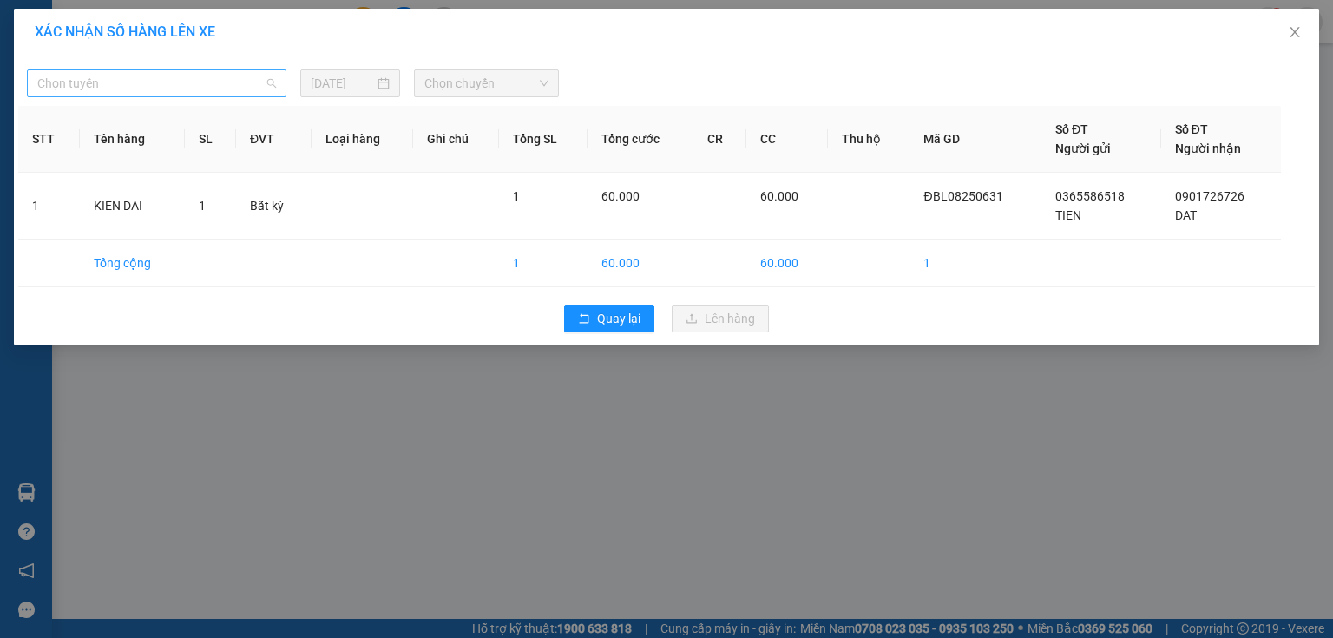
click at [193, 82] on span "Chọn tuyến" at bounding box center [156, 83] width 239 height 26
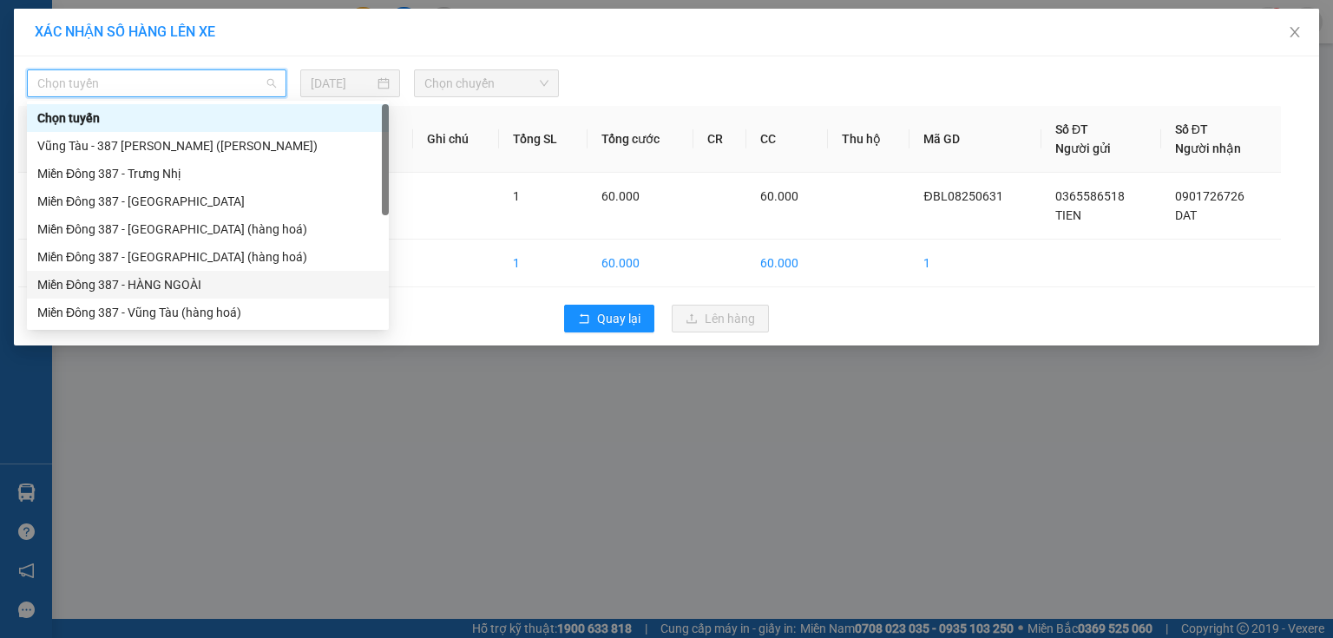
click at [179, 275] on div "Miền Đông 387 - HÀNG NGOÀI" at bounding box center [207, 284] width 341 height 19
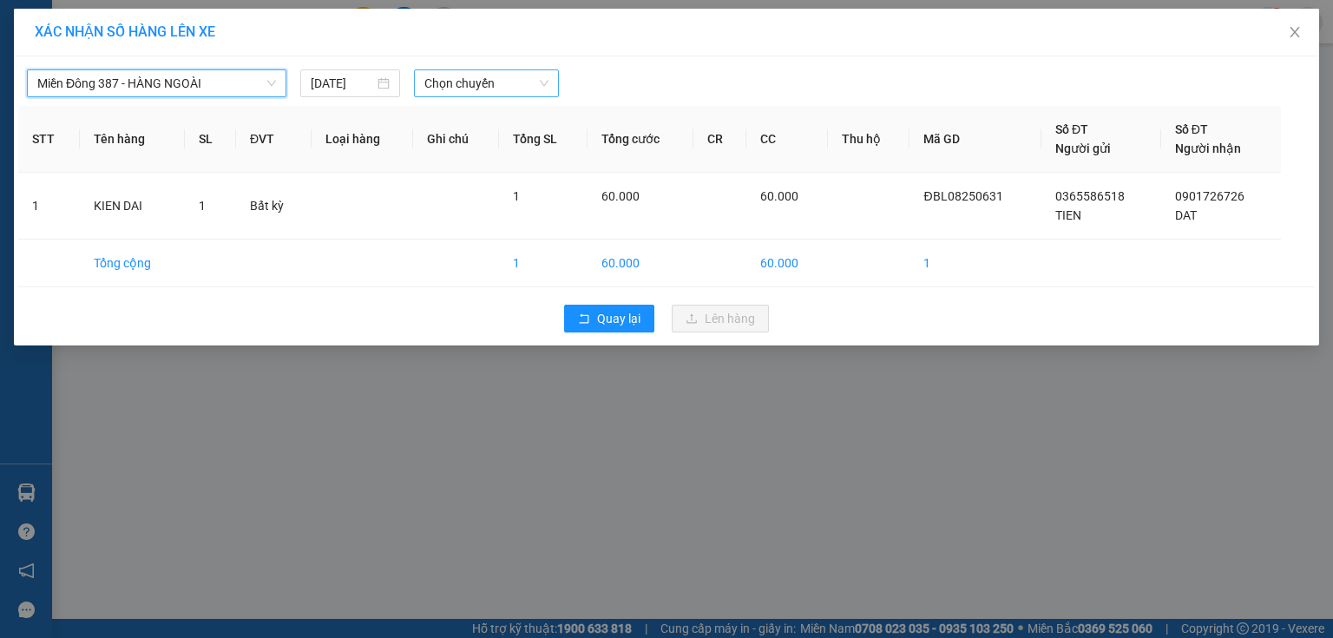
click at [520, 82] on span "Chọn chuyến" at bounding box center [486, 83] width 125 height 26
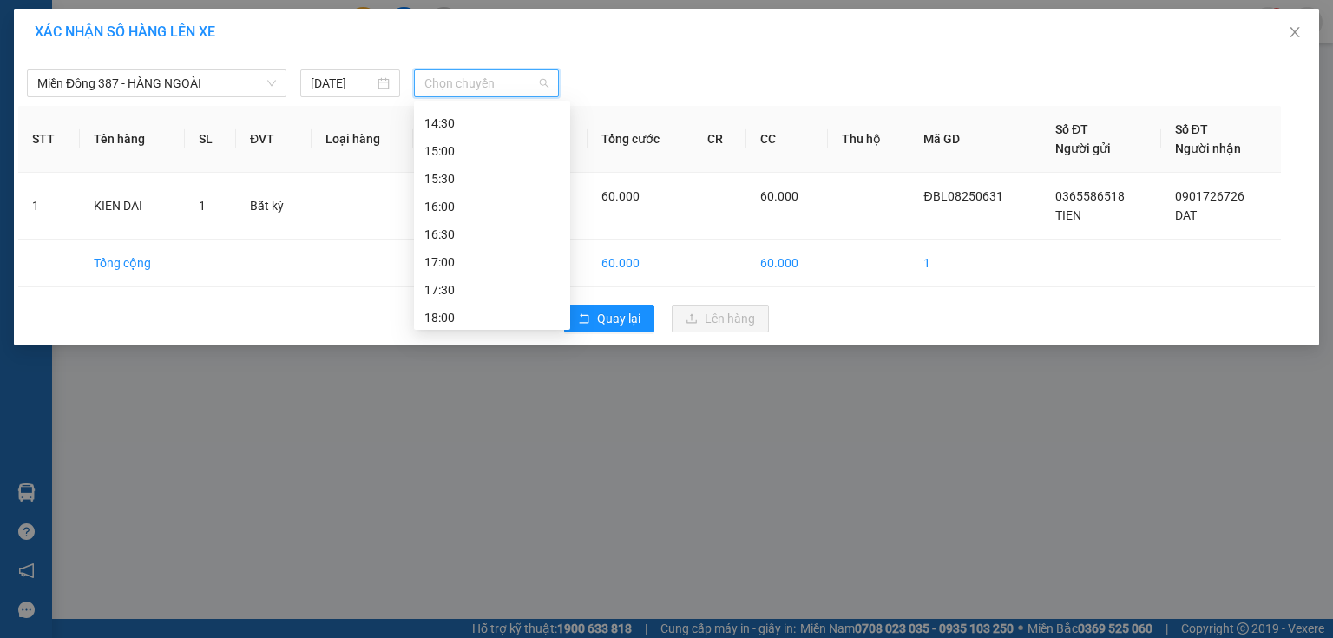
scroll to position [500, 0]
click at [464, 198] on div "16:00" at bounding box center [491, 201] width 135 height 19
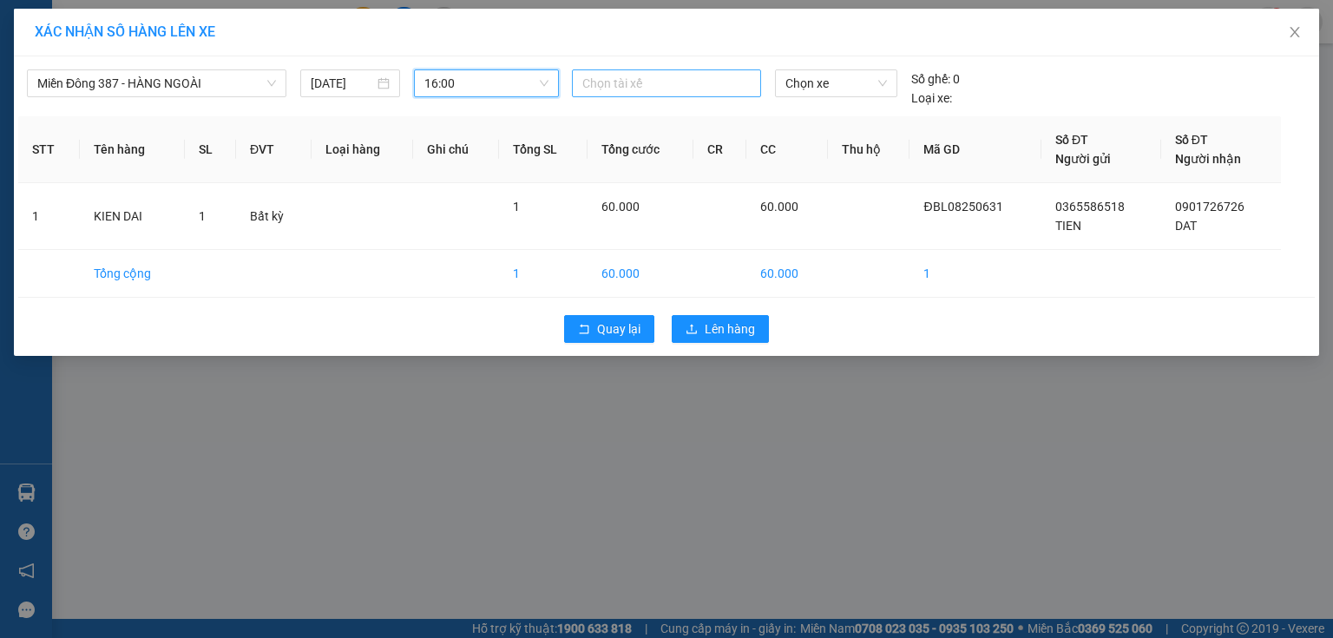
click at [694, 82] on div at bounding box center [666, 83] width 181 height 21
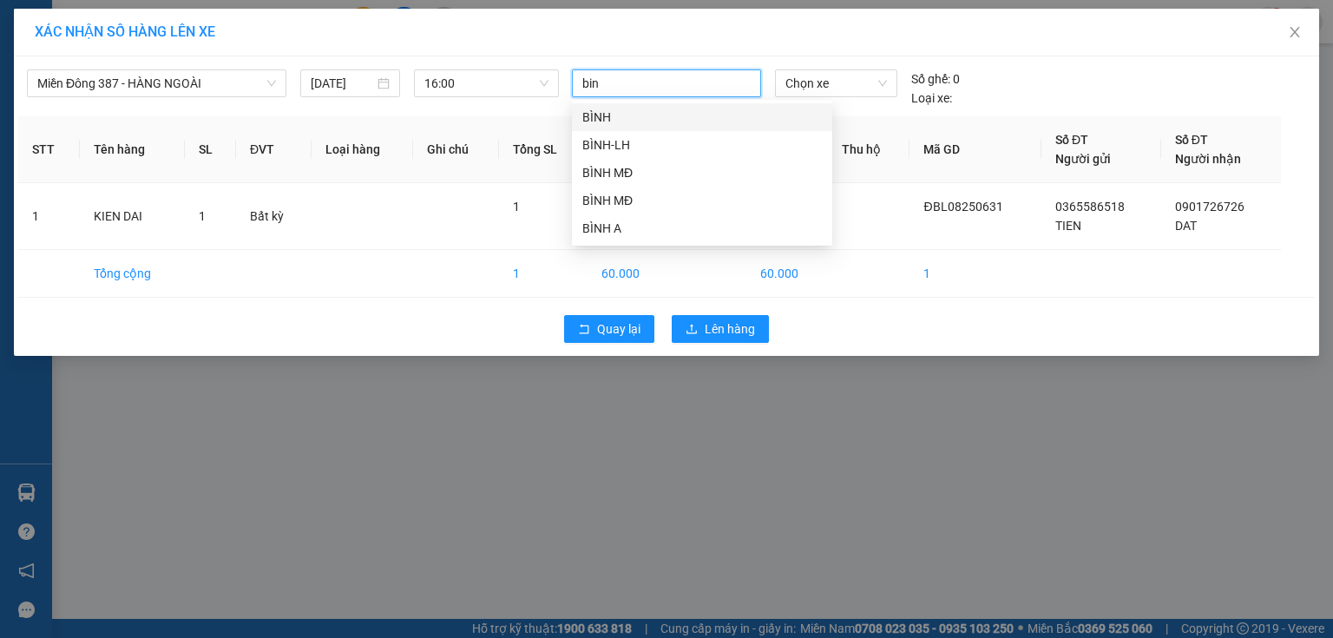
type input "binh"
click at [632, 207] on div "BÌNH MĐ" at bounding box center [702, 200] width 240 height 19
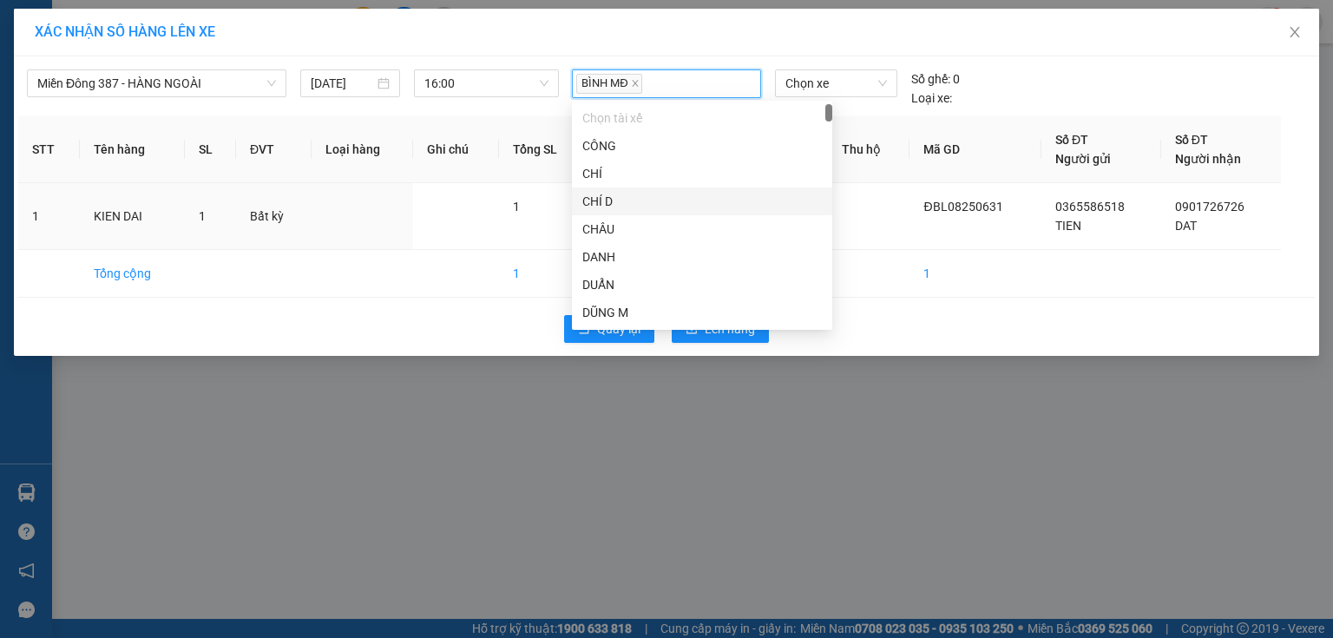
drag, startPoint x: 875, startPoint y: 214, endPoint x: 862, endPoint y: 133, distance: 81.8
click at [877, 199] on td at bounding box center [869, 216] width 82 height 67
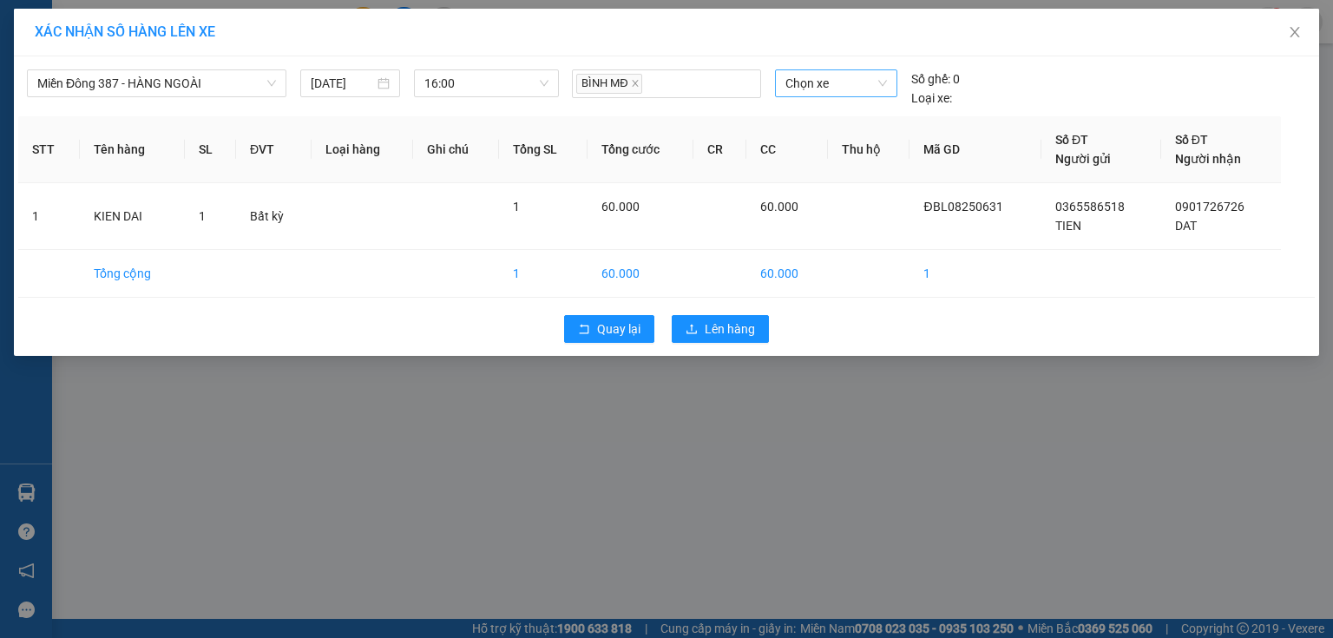
click at [854, 80] on span "Chọn xe" at bounding box center [836, 83] width 101 height 26
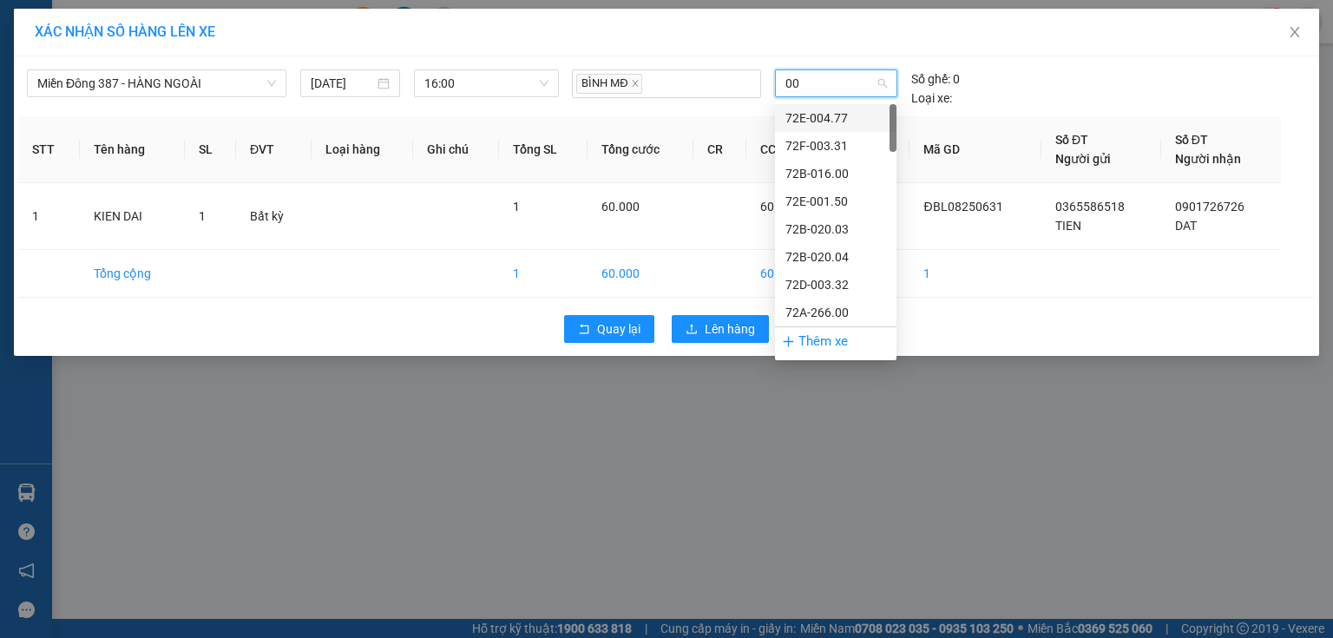
type input "009"
click at [841, 252] on div "72H-070.09" at bounding box center [836, 256] width 101 height 19
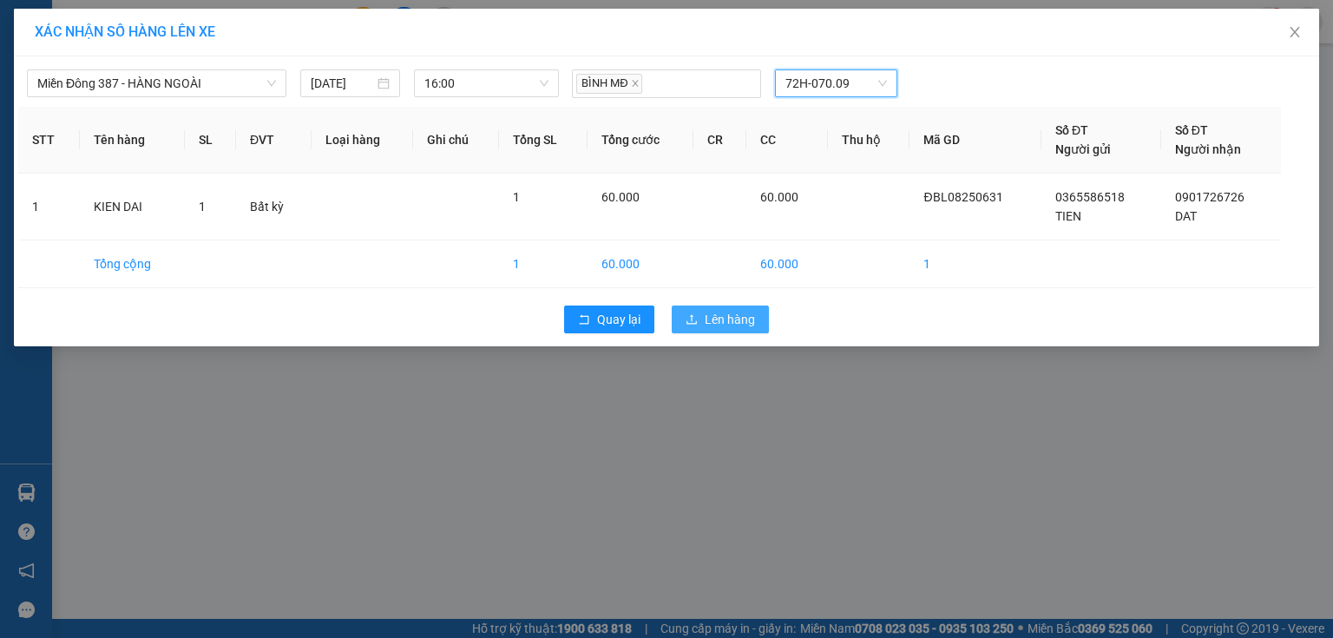
click at [740, 317] on span "Lên hàng" at bounding box center [730, 319] width 50 height 19
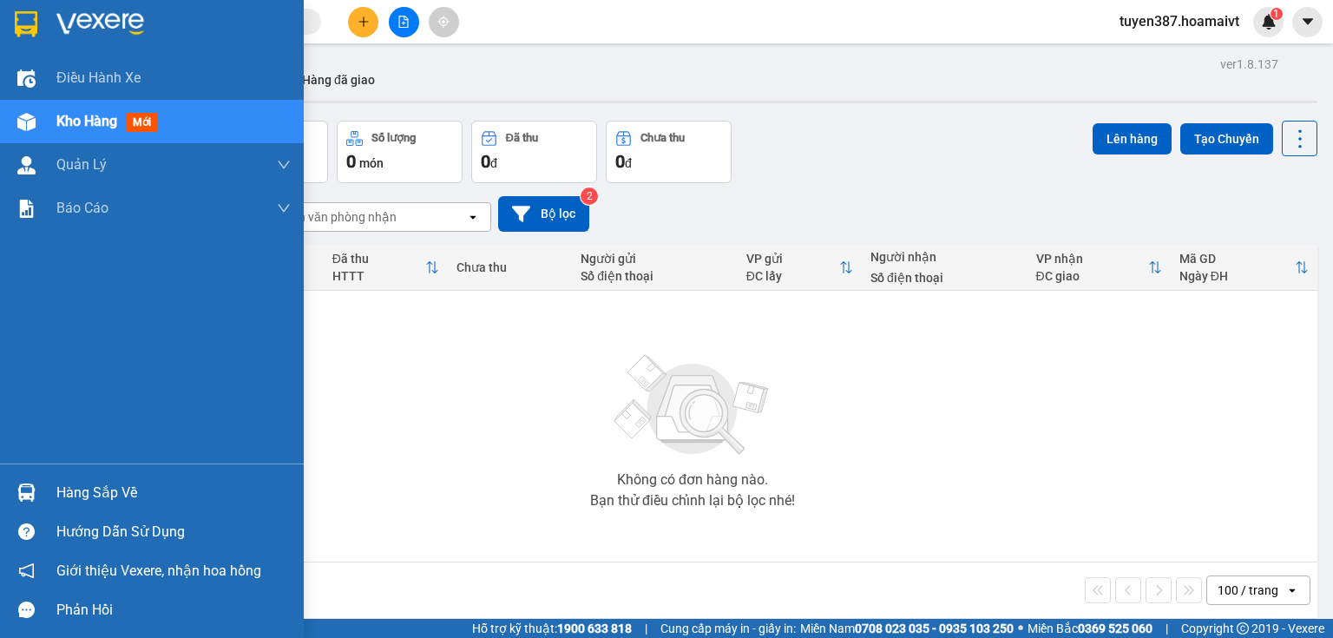
click at [24, 485] on img at bounding box center [26, 492] width 18 height 18
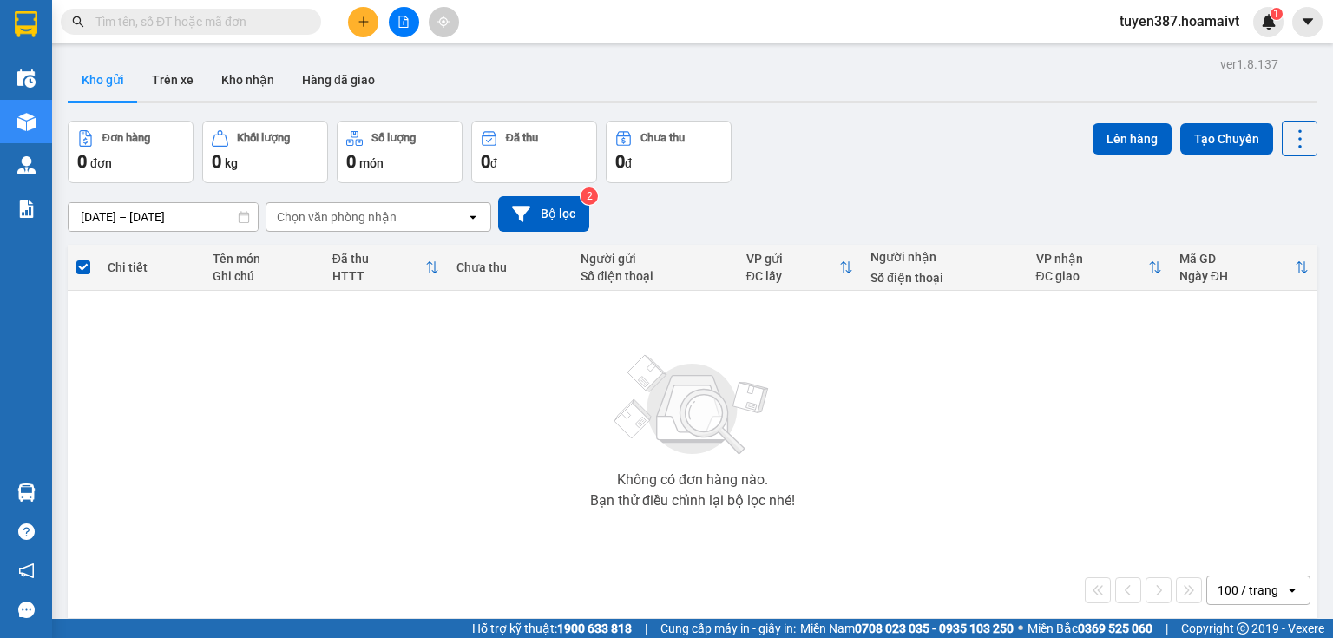
click at [989, 470] on section "Kết quả tìm kiếm ( 0 ) Bộ lọc No Data tuyen387.hoamaivt 1 Điều hành xe Kho hàng…" at bounding box center [666, 319] width 1333 height 638
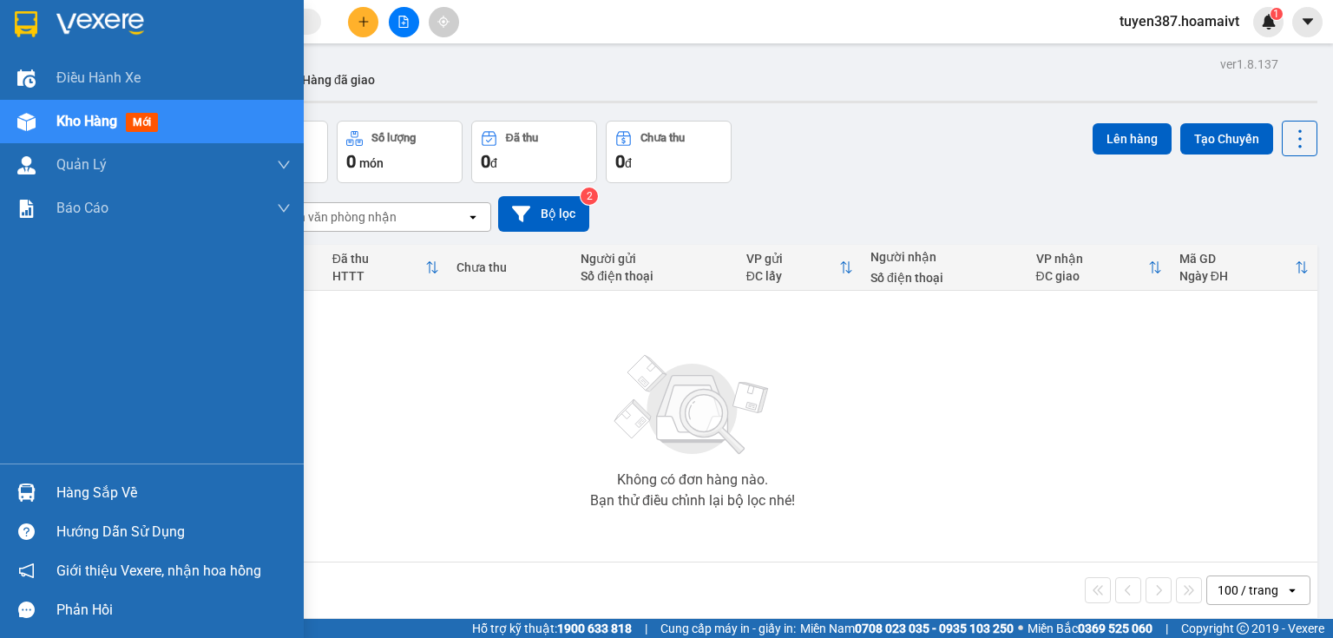
click at [22, 487] on img at bounding box center [26, 492] width 18 height 18
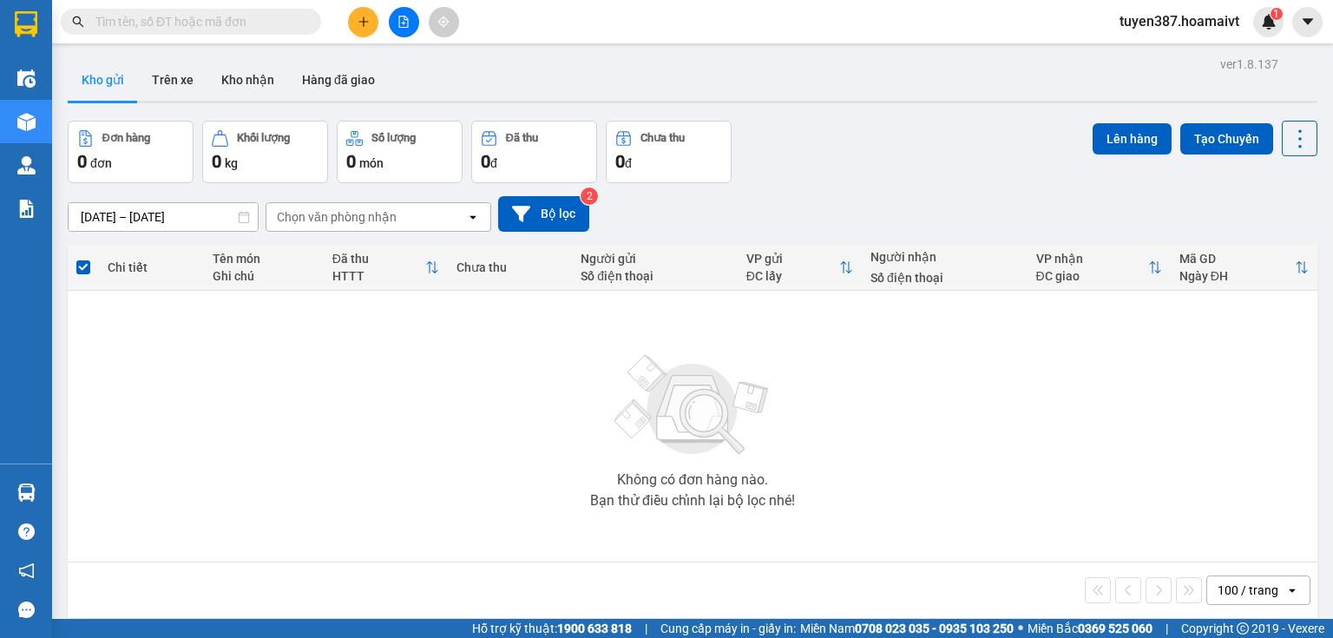
drag, startPoint x: 922, startPoint y: 470, endPoint x: 892, endPoint y: 318, distance: 154.7
click at [922, 469] on section "Kết quả tìm kiếm ( 0 ) Bộ lọc No Data tuyen387.hoamaivt 1 Điều hành xe Kho hàng…" at bounding box center [666, 319] width 1333 height 638
click at [372, 21] on button at bounding box center [363, 22] width 30 height 30
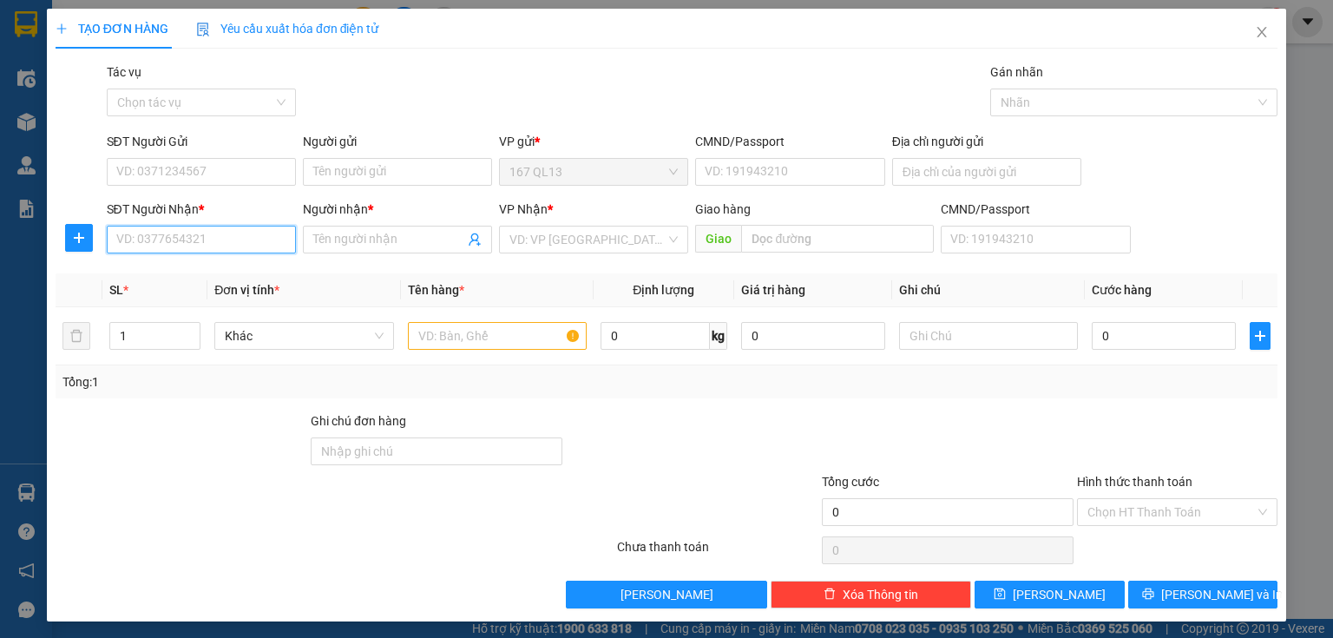
click at [278, 247] on input "SĐT Người Nhận *" at bounding box center [201, 240] width 189 height 28
type input "0"
click at [194, 280] on div "0907517992 - HẰNG" at bounding box center [199, 274] width 167 height 19
type input "0907517992"
type input "HẰNG"
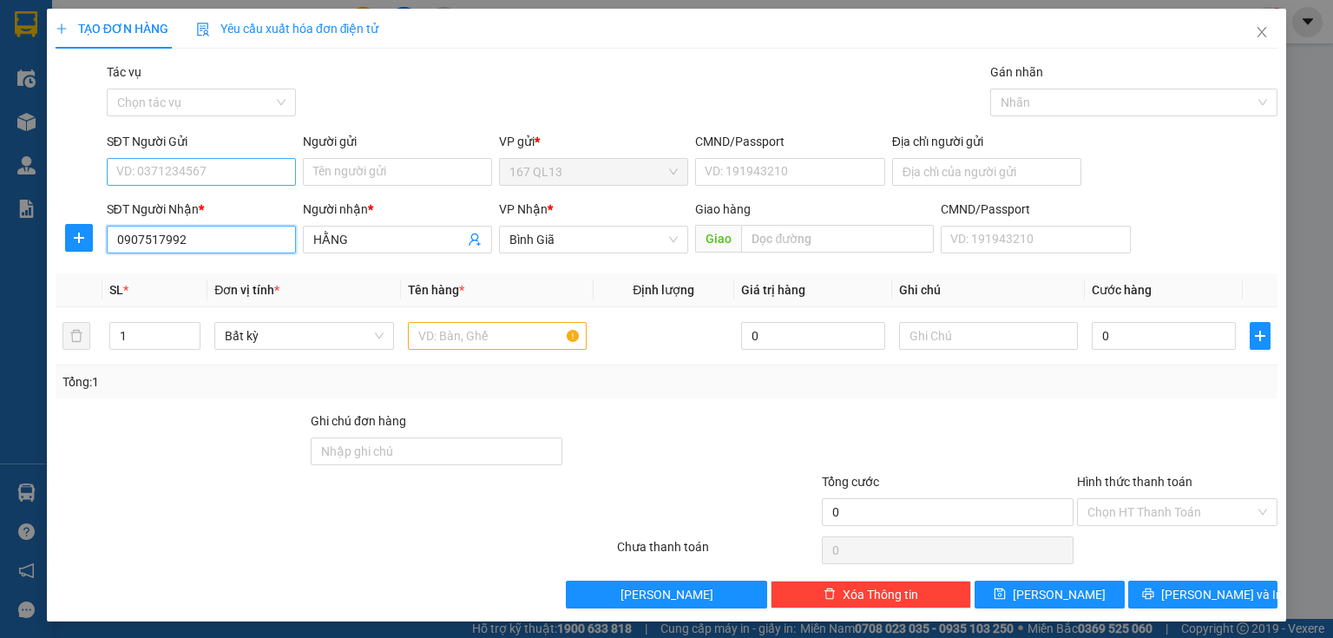
type input "0907517992"
click at [254, 168] on input "SĐT Người Gửi" at bounding box center [201, 172] width 189 height 28
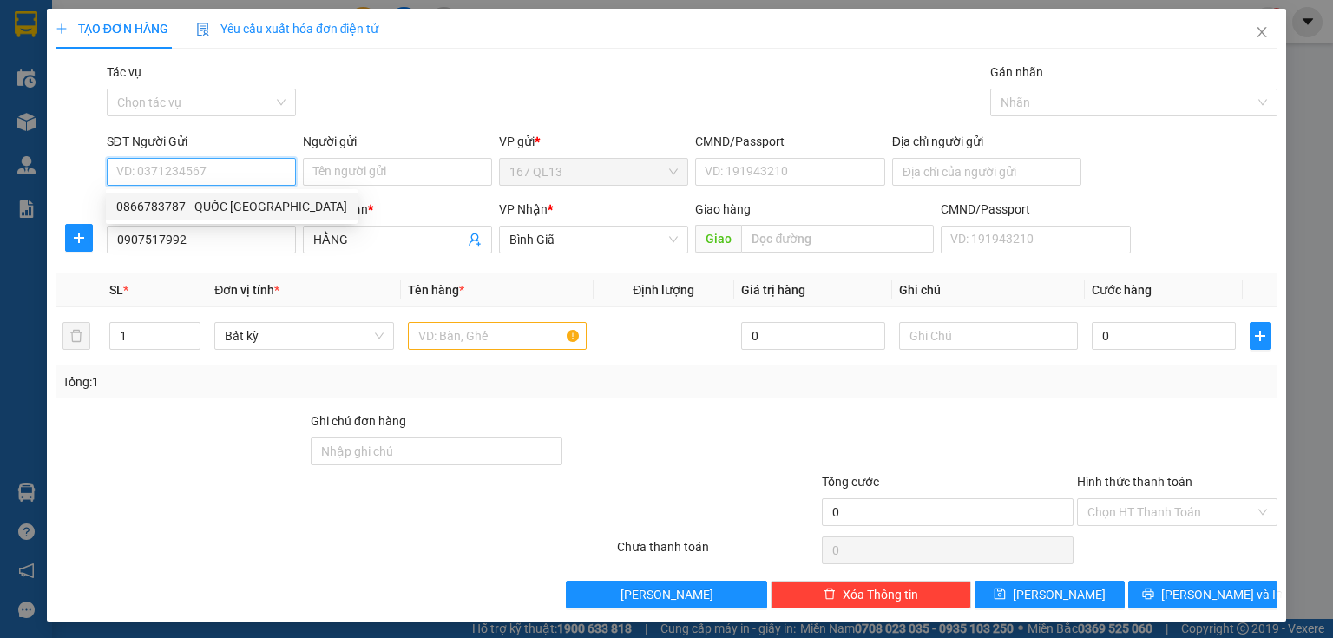
click at [234, 206] on div "0866783787 - QUỐC ANH" at bounding box center [231, 206] width 231 height 19
type input "0866783787"
type input "QUỐC ANH"
type input "079092005332"
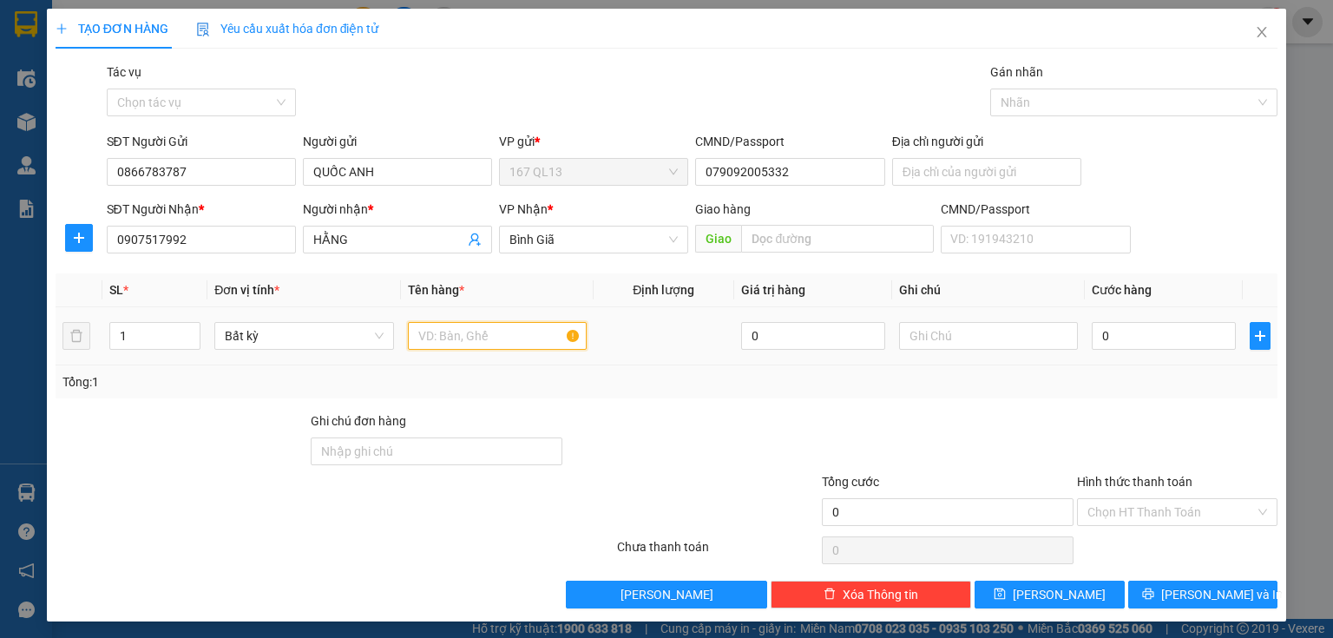
click at [532, 340] on input "text" at bounding box center [497, 336] width 179 height 28
type input "thung"
click at [1149, 332] on input "0" at bounding box center [1164, 336] width 144 height 28
type input "4"
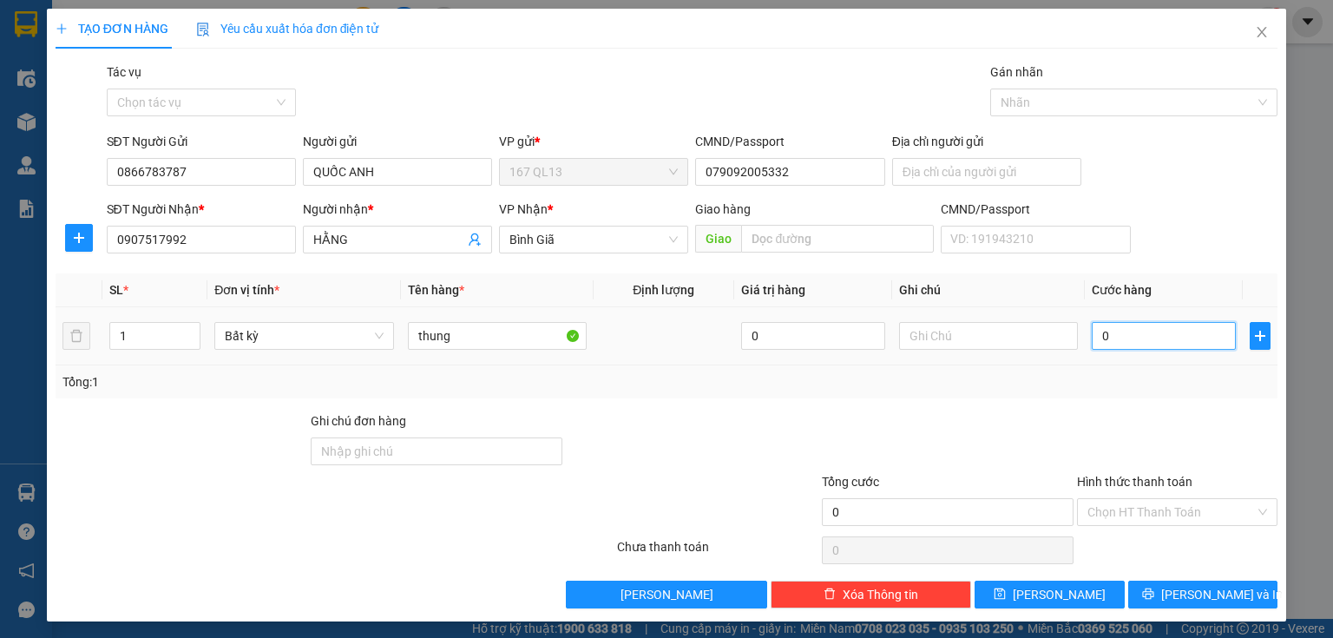
type input "4"
type input "40"
type input "40.000"
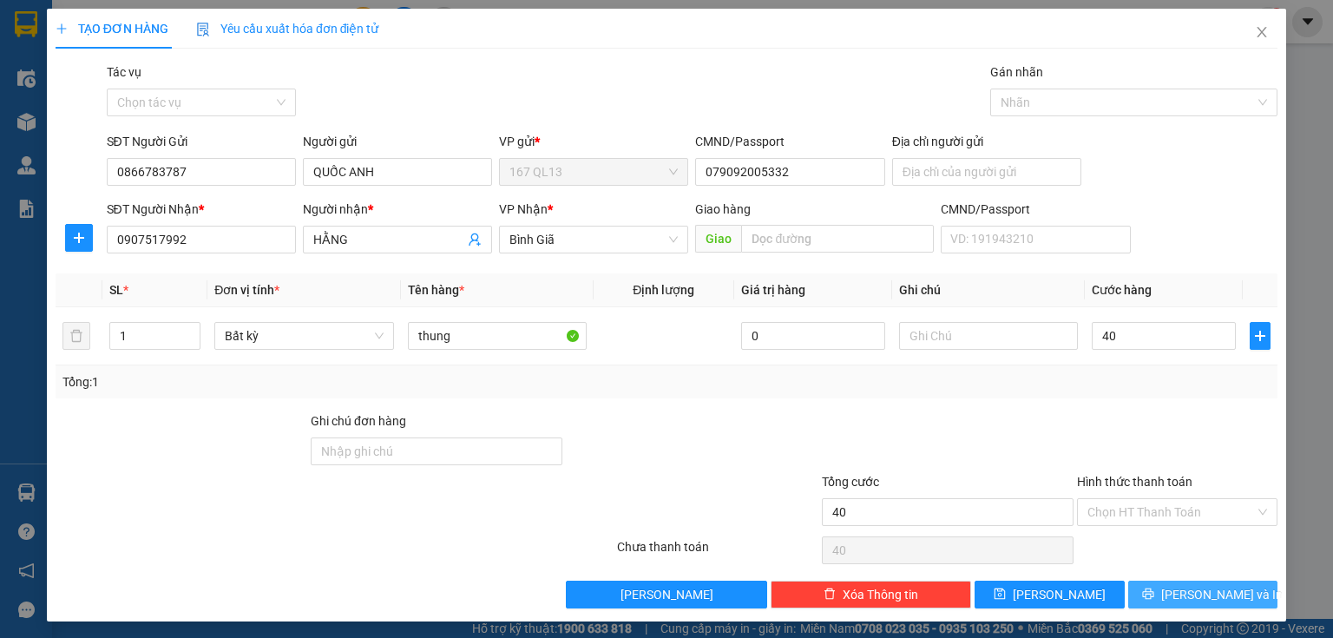
type input "40.000"
click at [1145, 594] on button "Lưu và In" at bounding box center [1203, 595] width 150 height 28
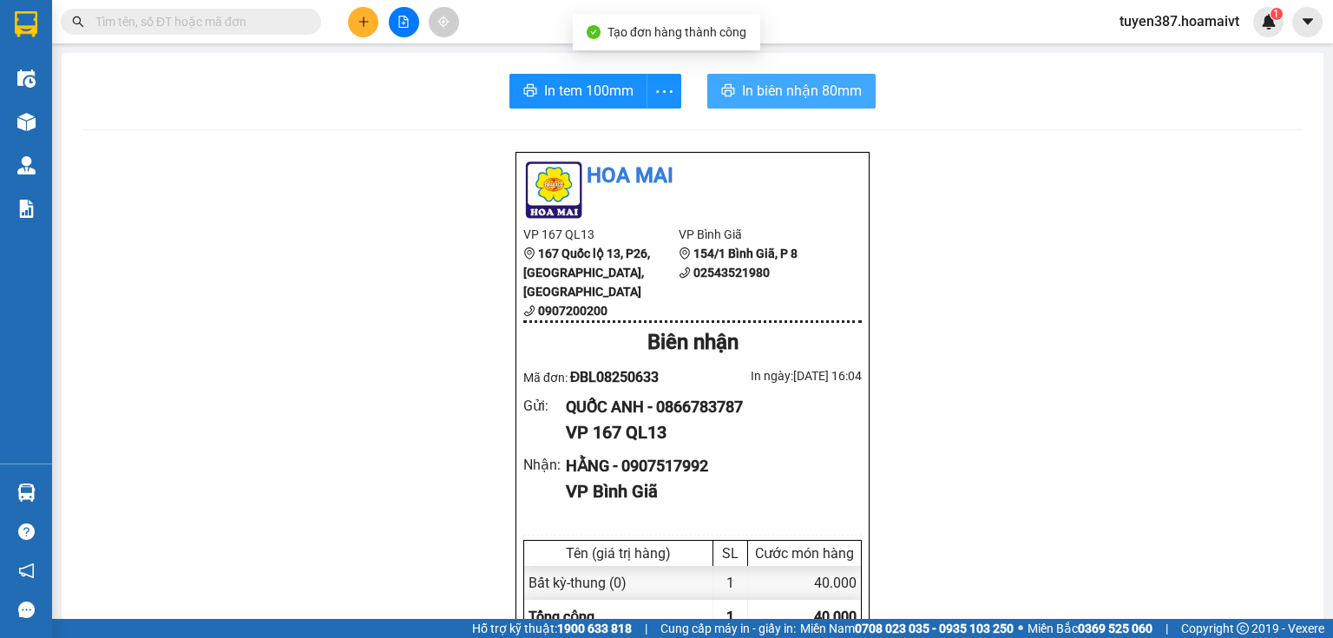
click at [771, 82] on span "In biên nhận 80mm" at bounding box center [802, 91] width 120 height 22
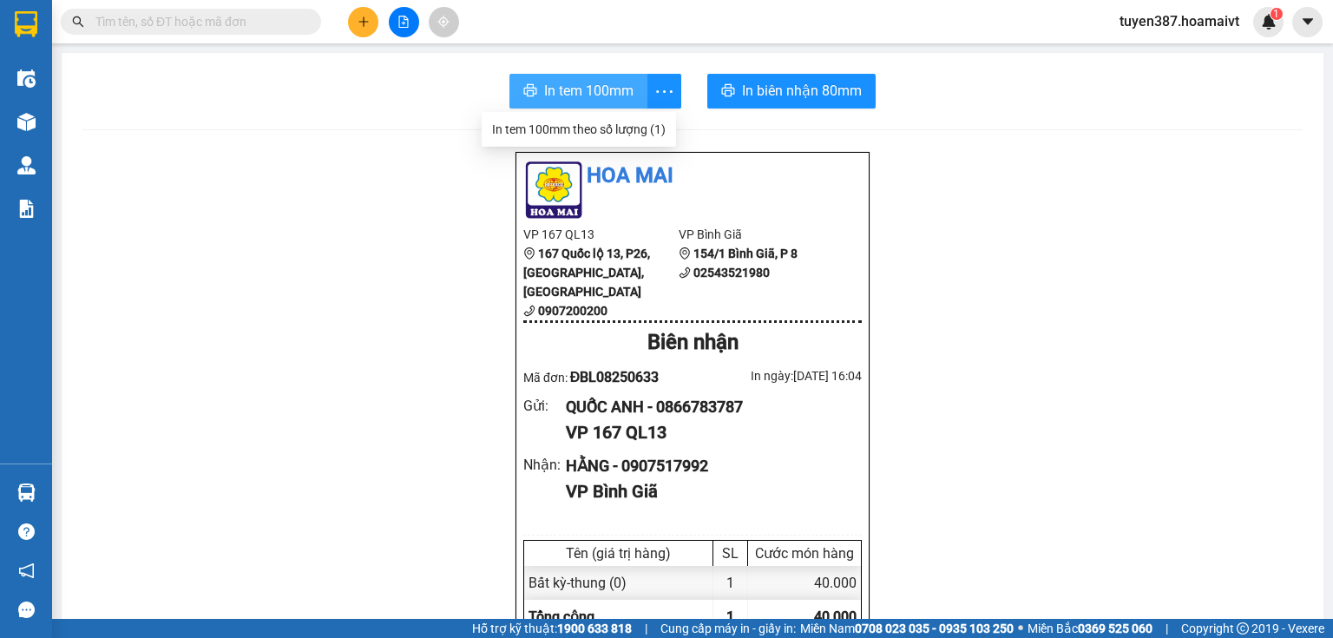
click at [615, 95] on span "In tem 100mm" at bounding box center [588, 91] width 89 height 22
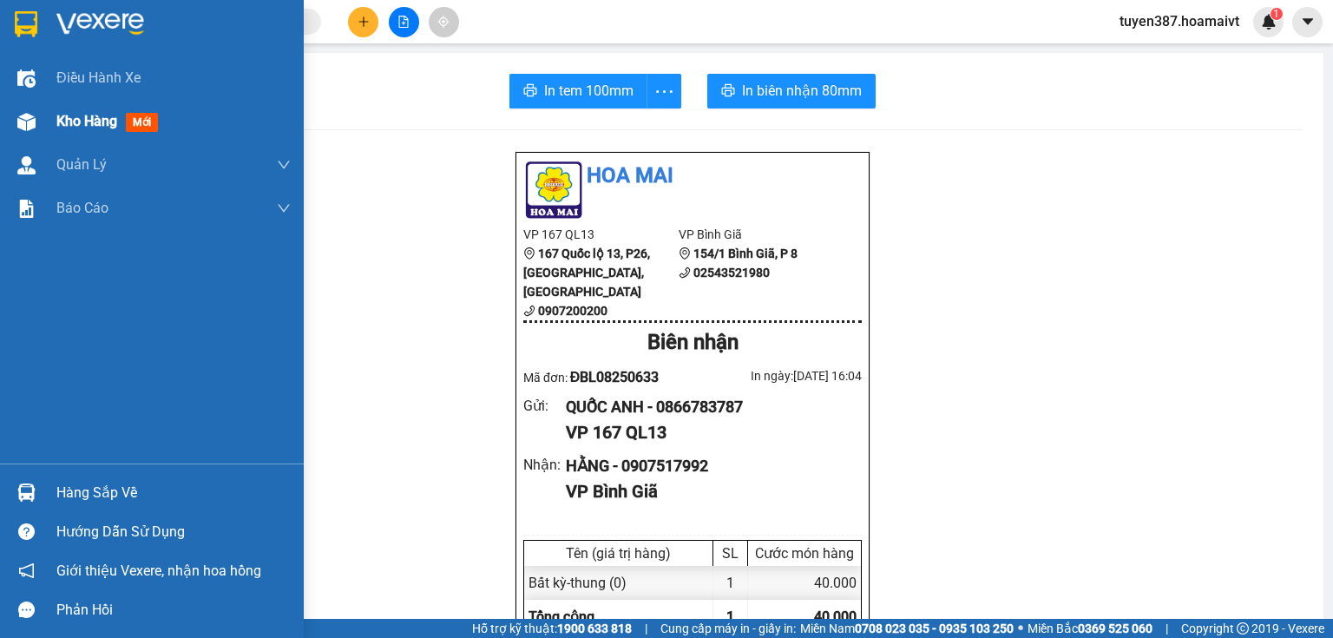
click at [30, 114] on img at bounding box center [26, 122] width 18 height 18
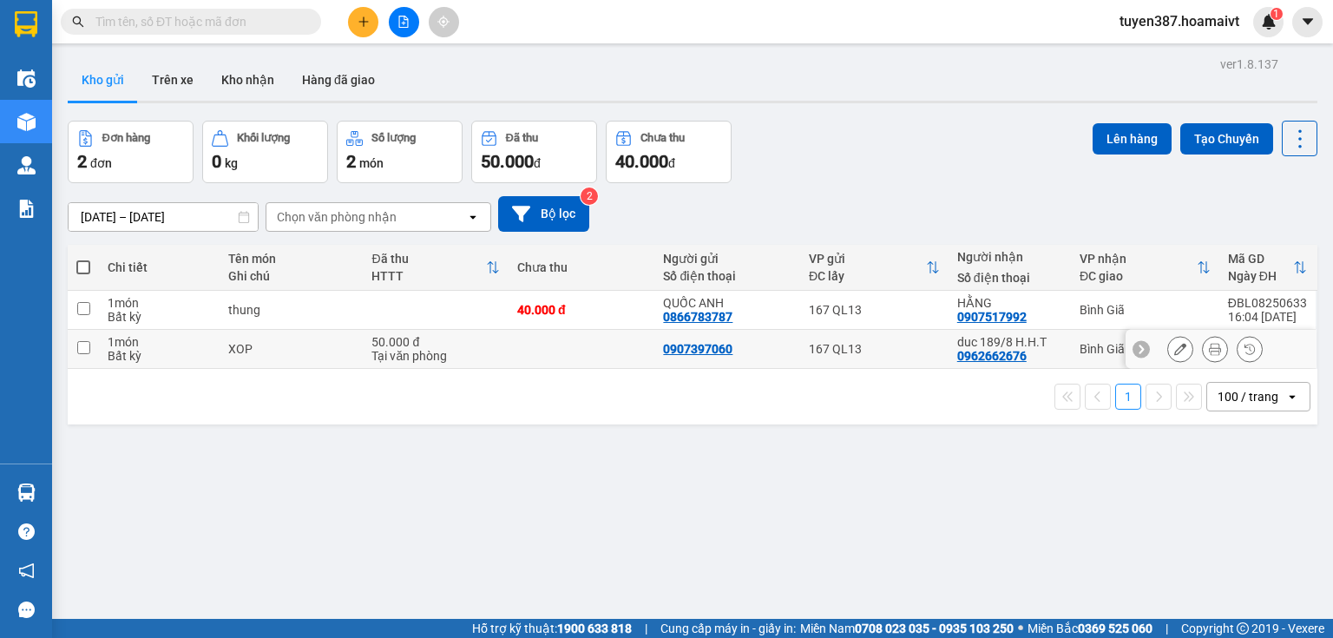
click at [632, 352] on td at bounding box center [582, 349] width 146 height 39
checkbox input "true"
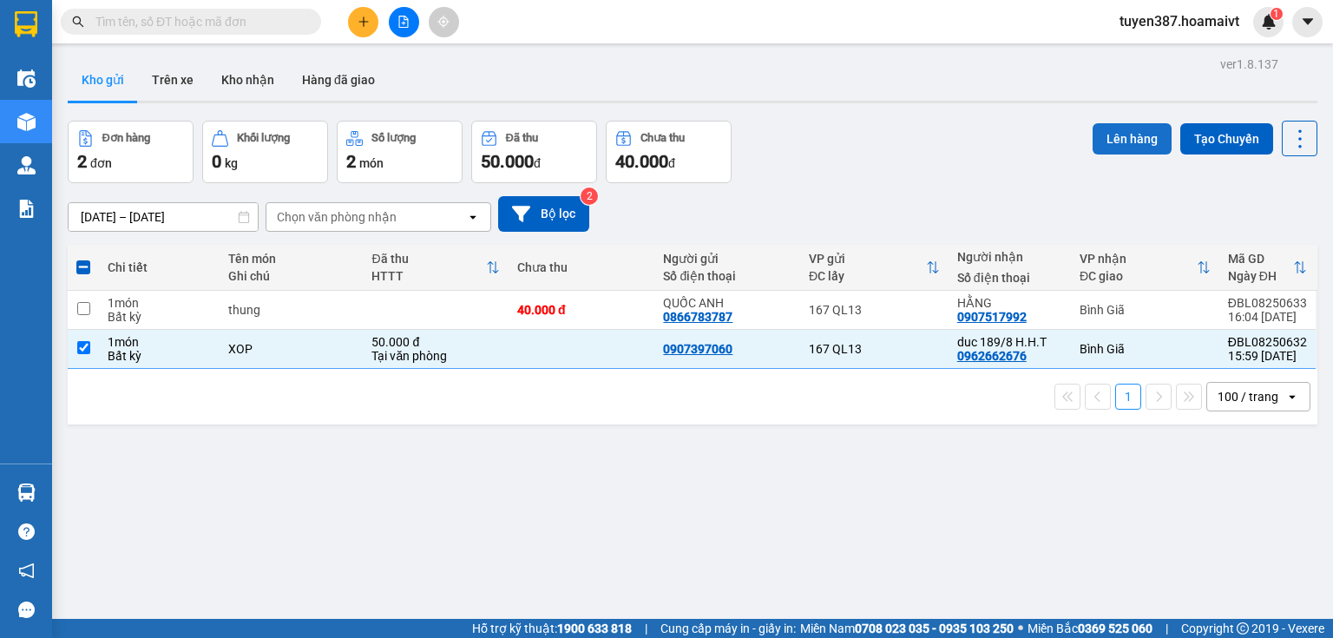
click at [1139, 135] on button "Lên hàng" at bounding box center [1132, 138] width 79 height 31
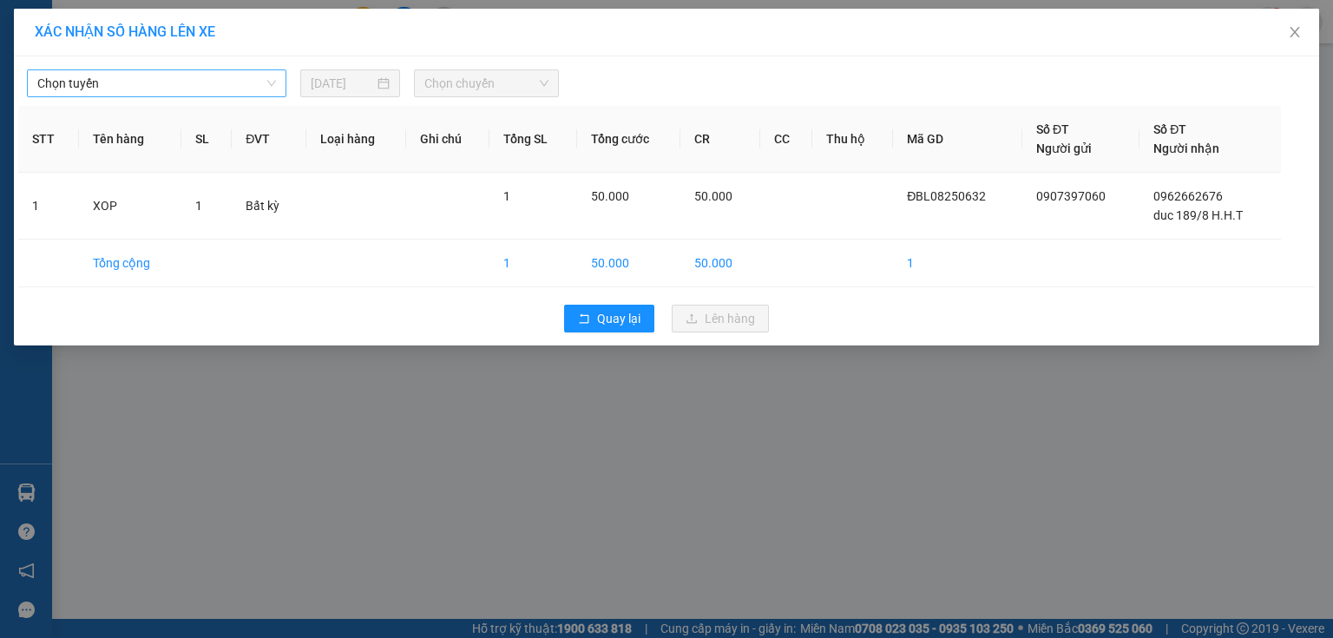
click at [220, 88] on span "Chọn tuyến" at bounding box center [156, 83] width 239 height 26
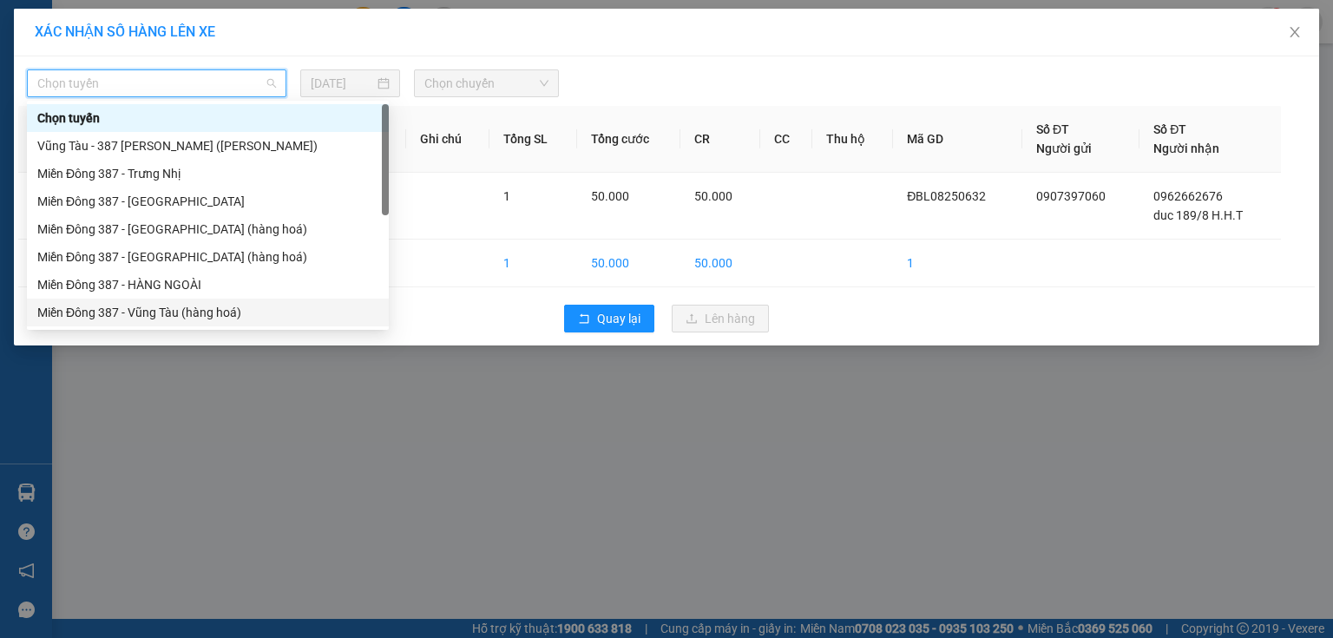
click at [204, 312] on div "Miền Đông 387 - Vũng Tàu (hàng hoá)" at bounding box center [207, 312] width 341 height 19
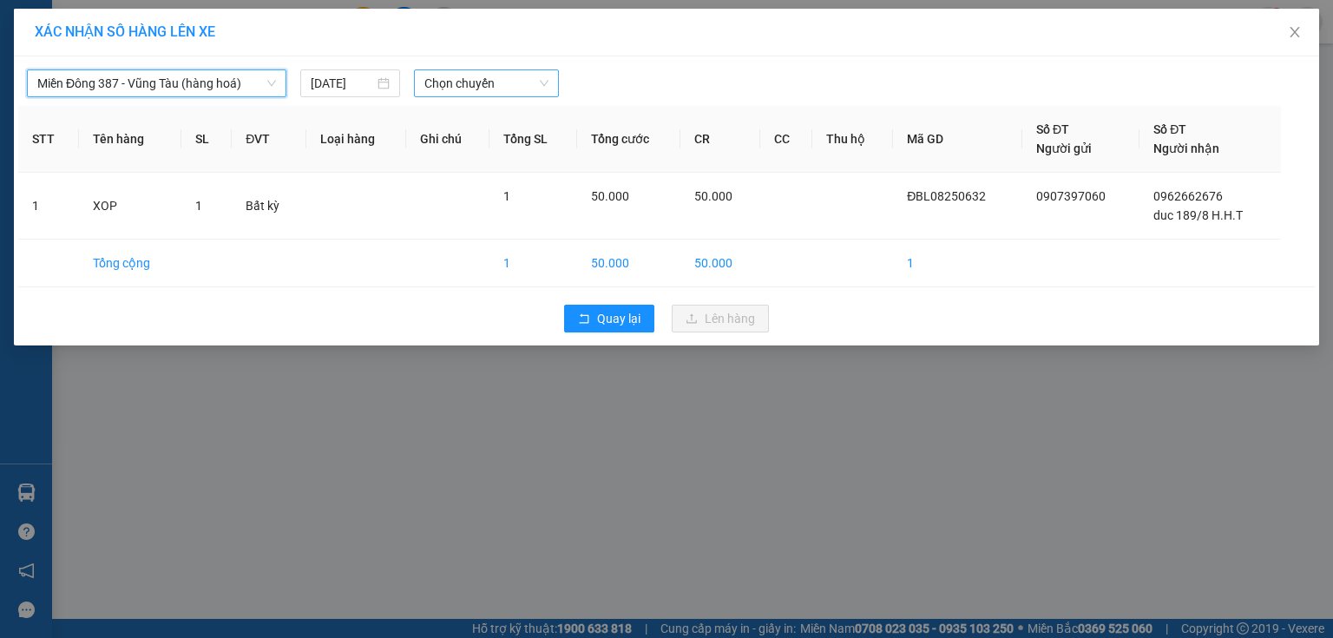
click at [514, 77] on span "Chọn chuyến" at bounding box center [486, 83] width 125 height 26
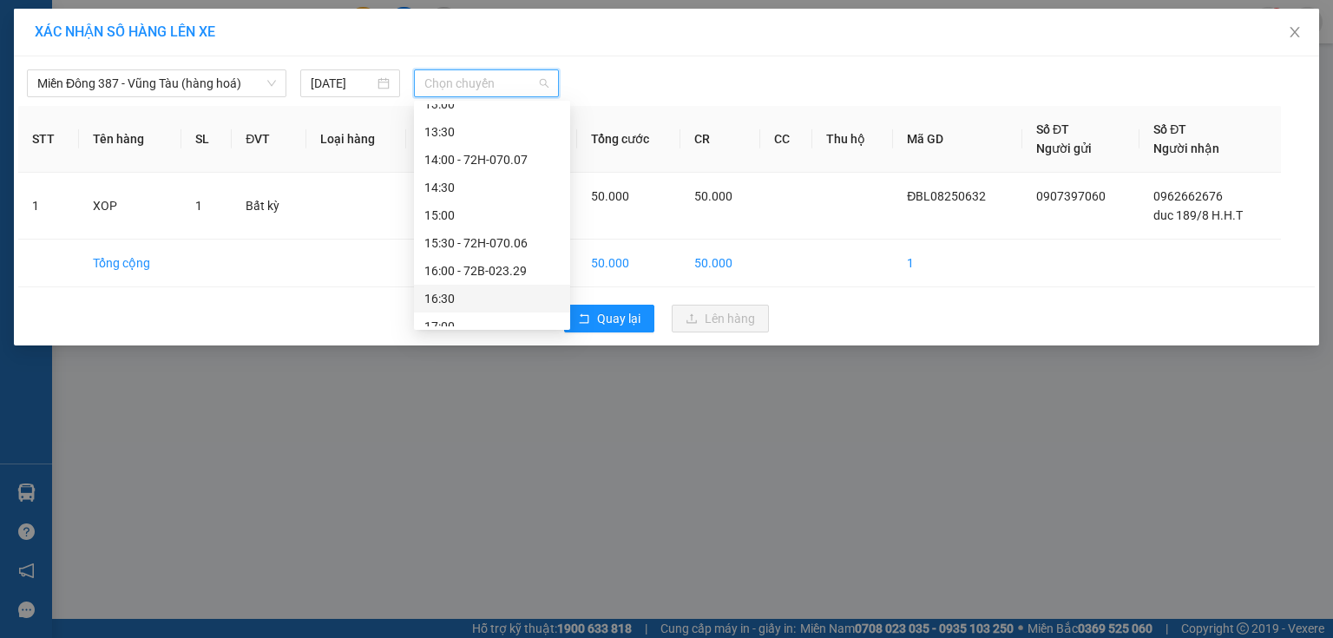
scroll to position [500, 0]
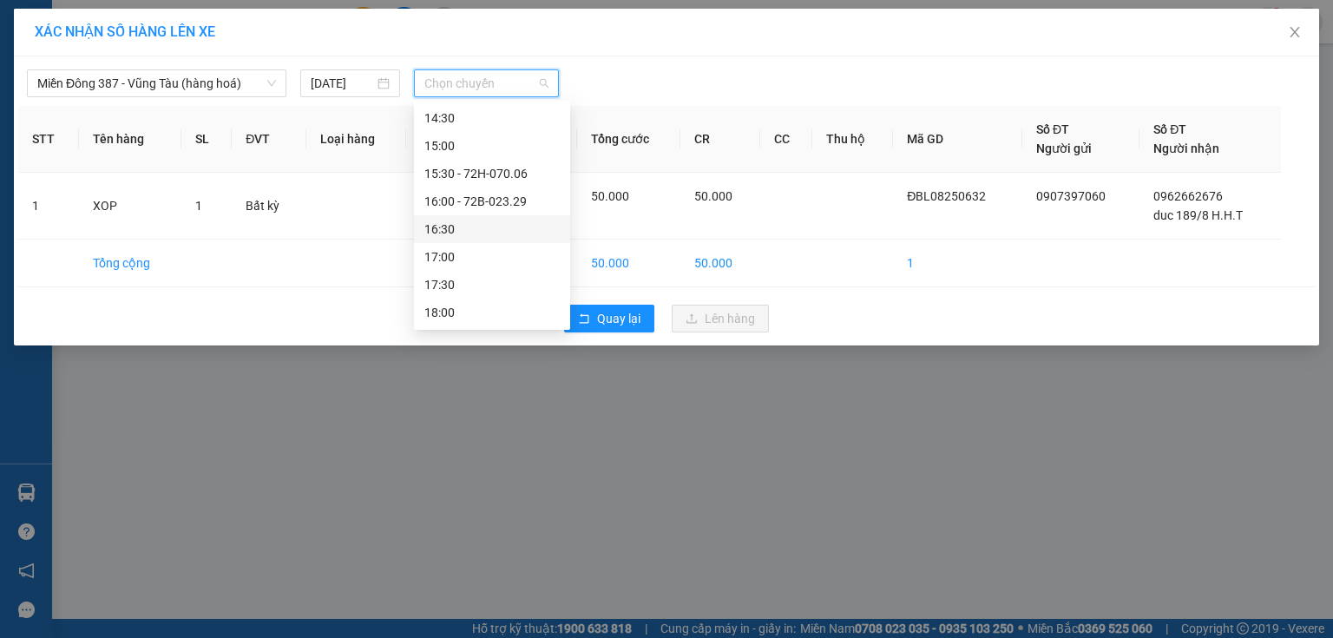
click at [438, 226] on div "16:30" at bounding box center [491, 229] width 135 height 19
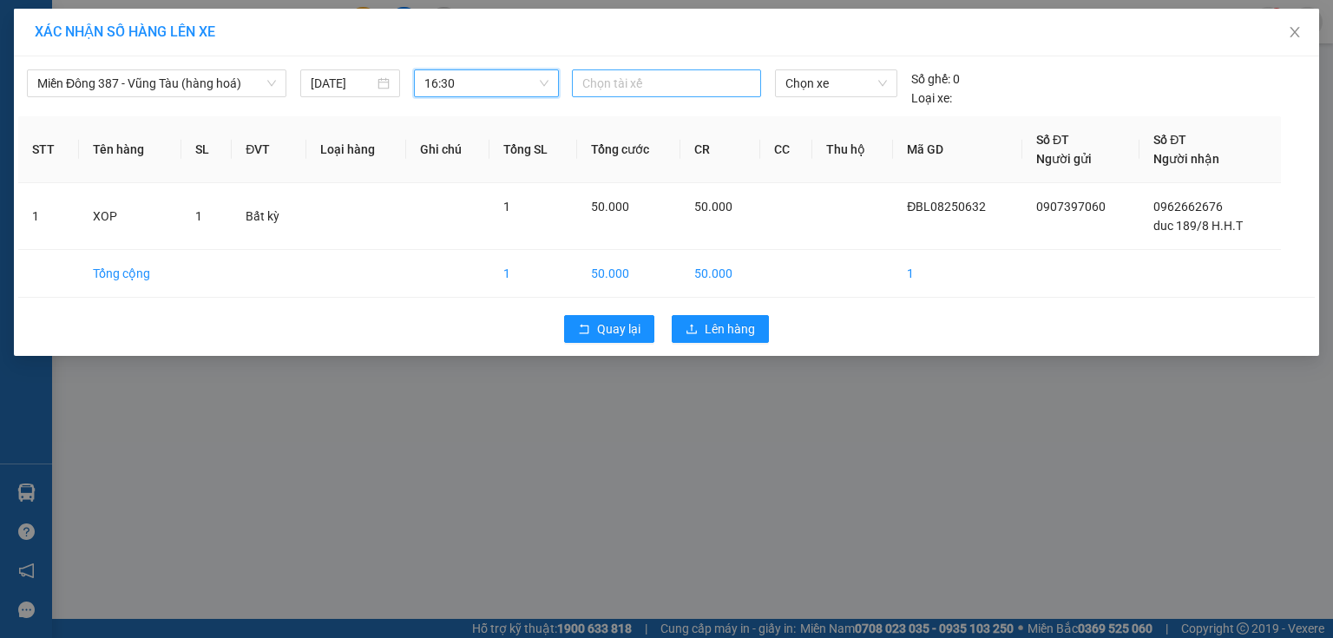
click at [688, 83] on div at bounding box center [666, 83] width 181 height 21
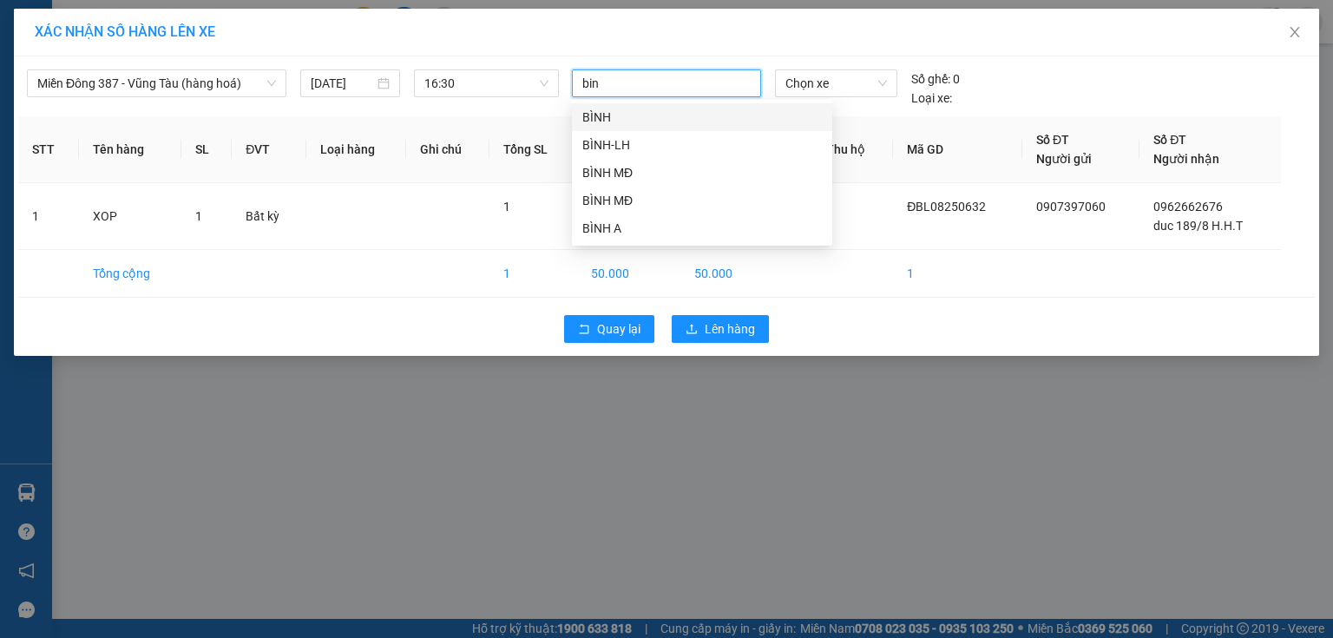
type input "binh"
click at [606, 203] on div "BÌNH MĐ" at bounding box center [702, 200] width 240 height 19
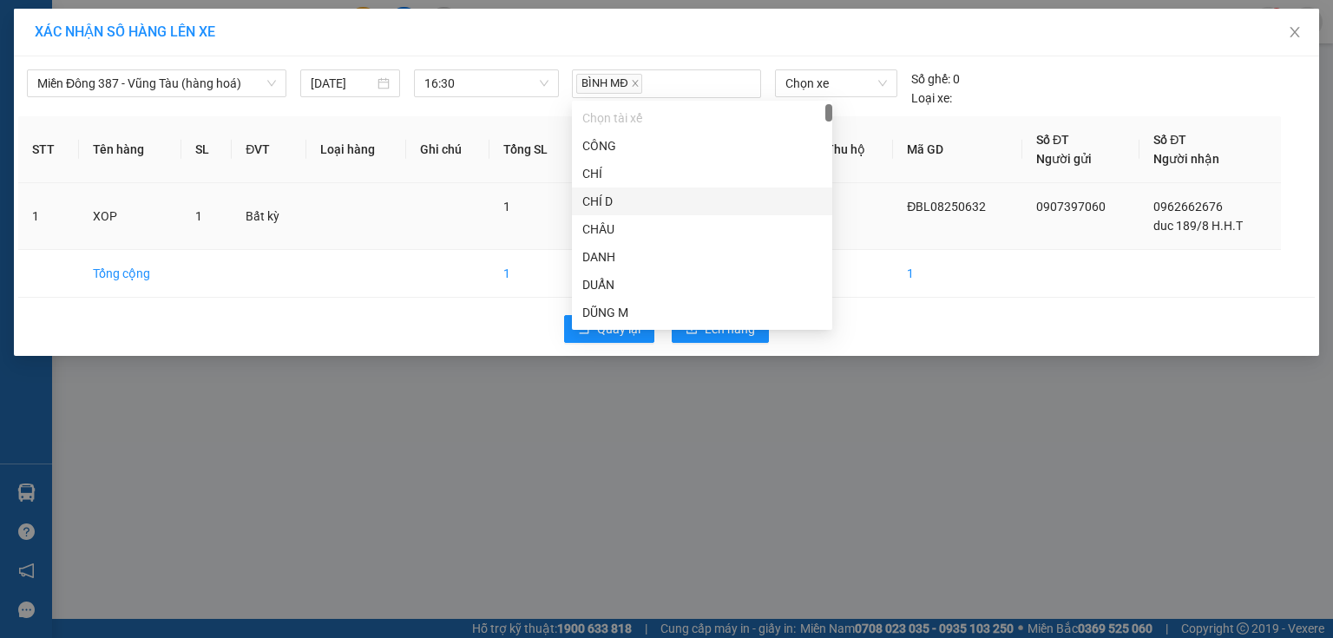
click at [904, 205] on td "ĐBL08250632" at bounding box center [957, 216] width 129 height 67
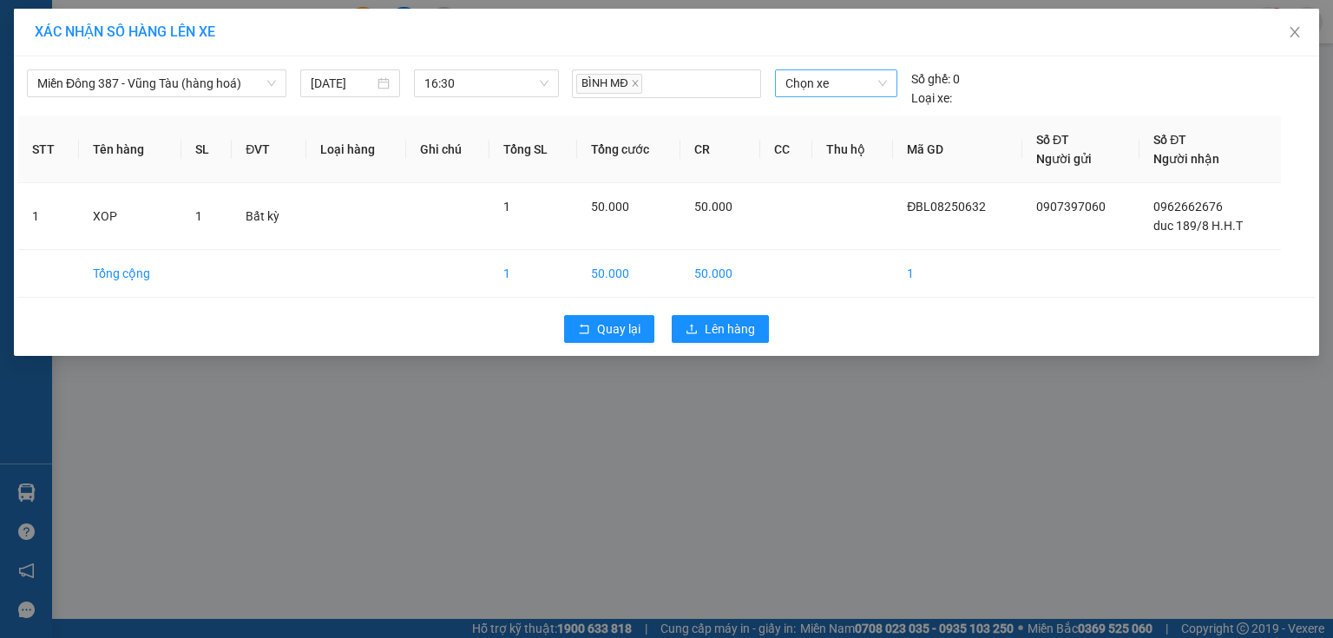
click at [872, 80] on span "Chọn xe" at bounding box center [836, 83] width 101 height 26
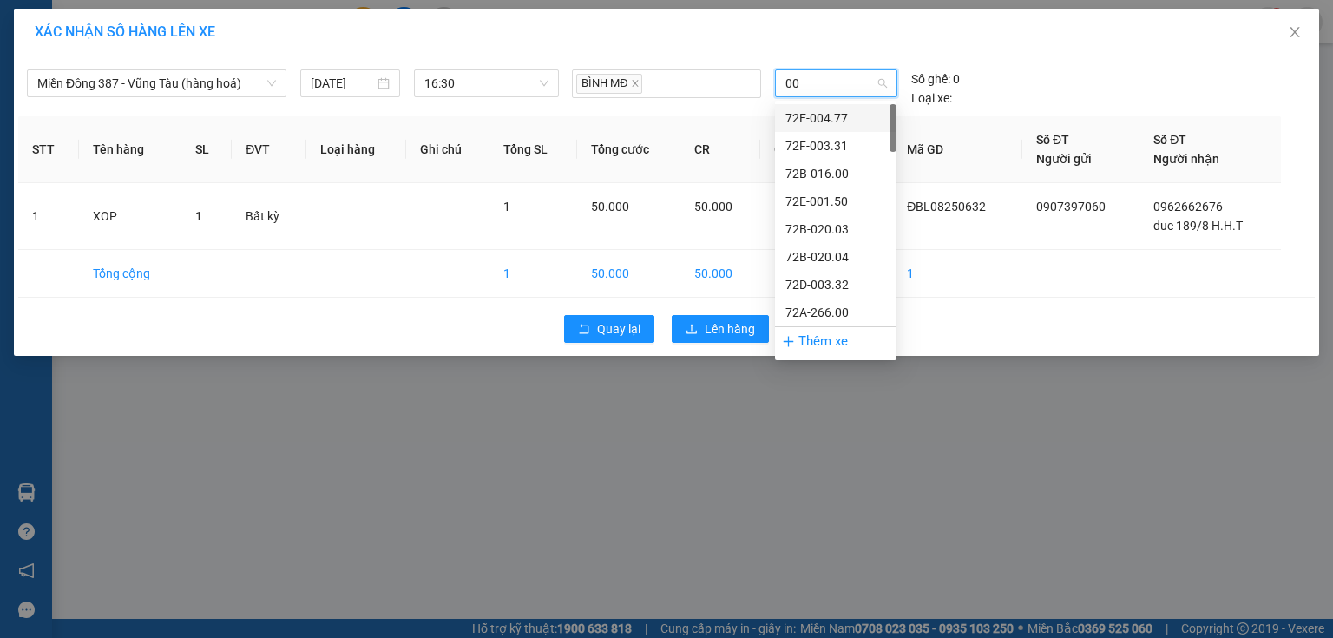
type input "009"
click at [845, 253] on div "72H-070.09" at bounding box center [836, 256] width 101 height 19
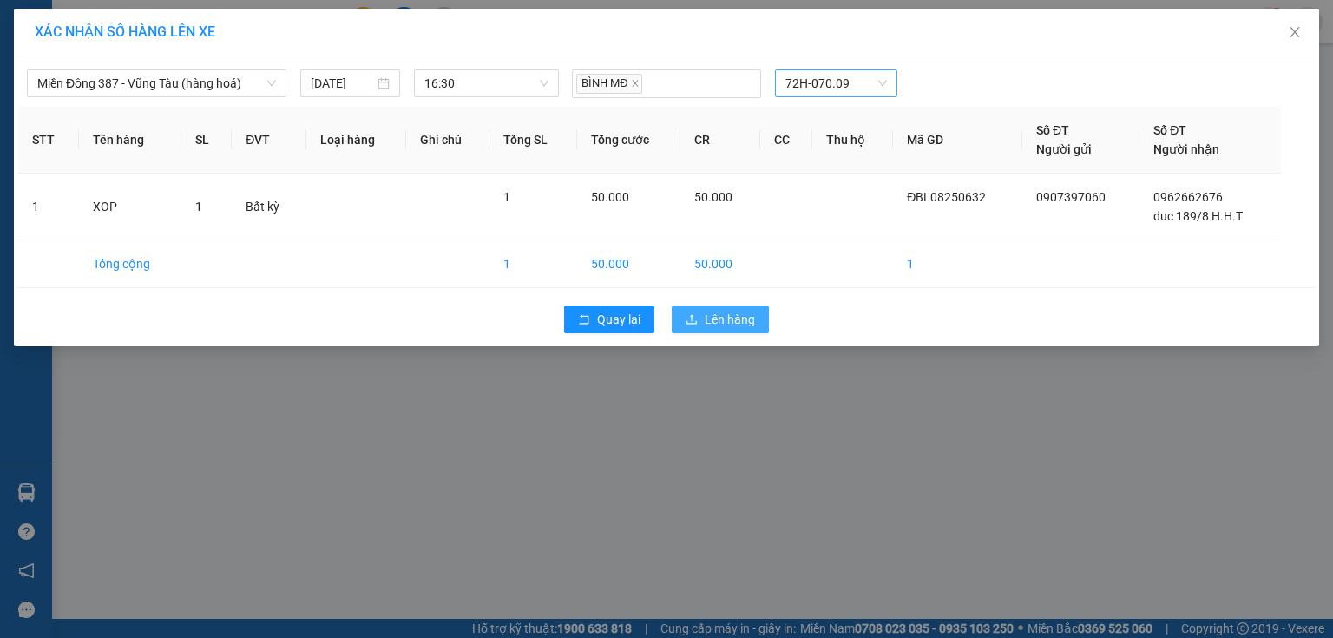
click at [750, 311] on span "Lên hàng" at bounding box center [730, 319] width 50 height 19
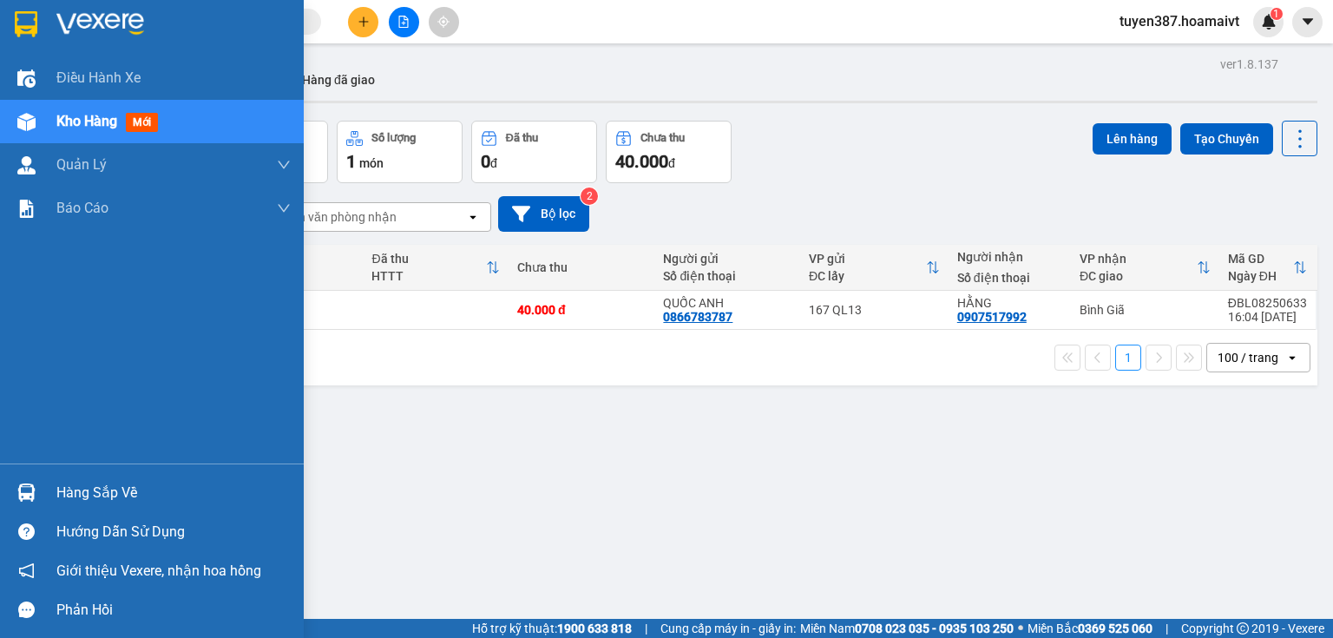
click at [36, 497] on div at bounding box center [26, 492] width 30 height 30
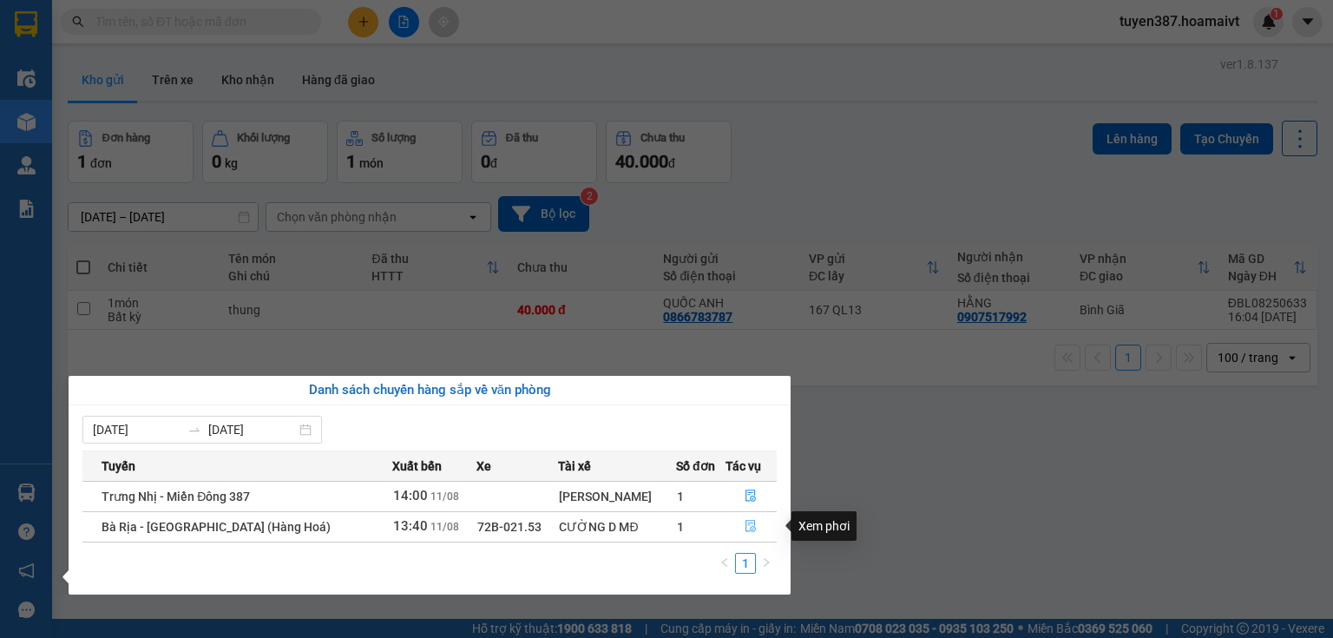
click at [749, 524] on icon "file-done" at bounding box center [751, 526] width 12 height 12
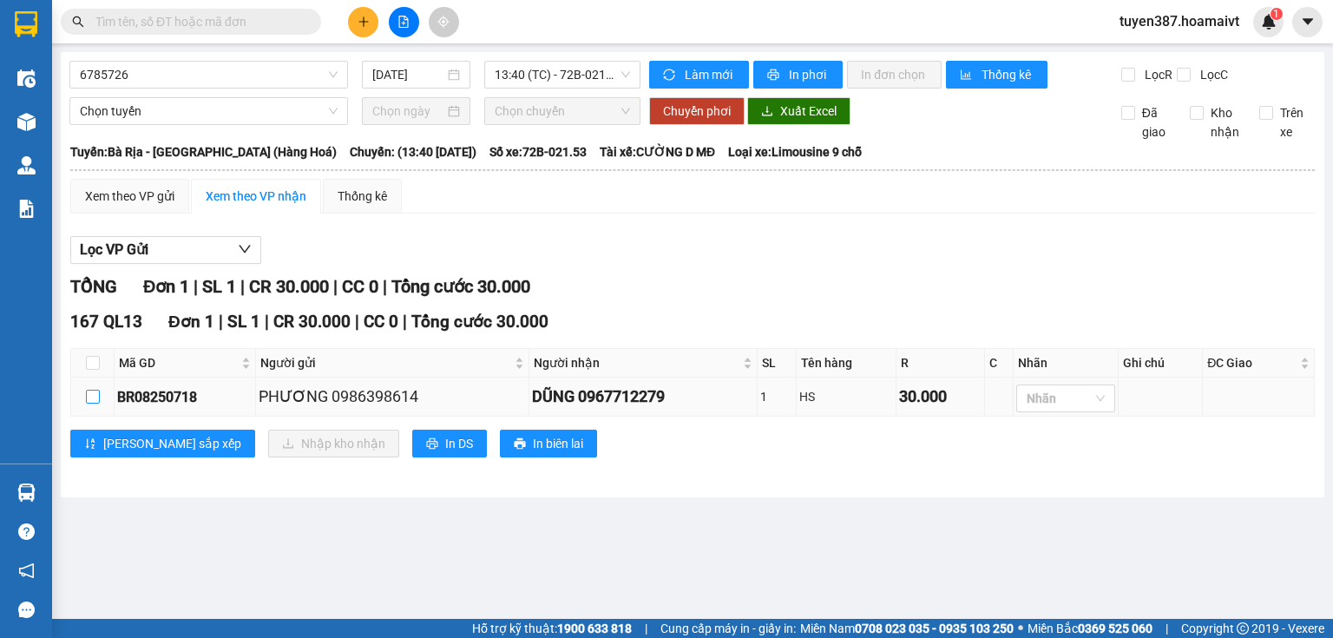
click at [94, 387] on label at bounding box center [93, 396] width 14 height 19
click at [94, 390] on input "checkbox" at bounding box center [93, 397] width 14 height 14
checkbox input "true"
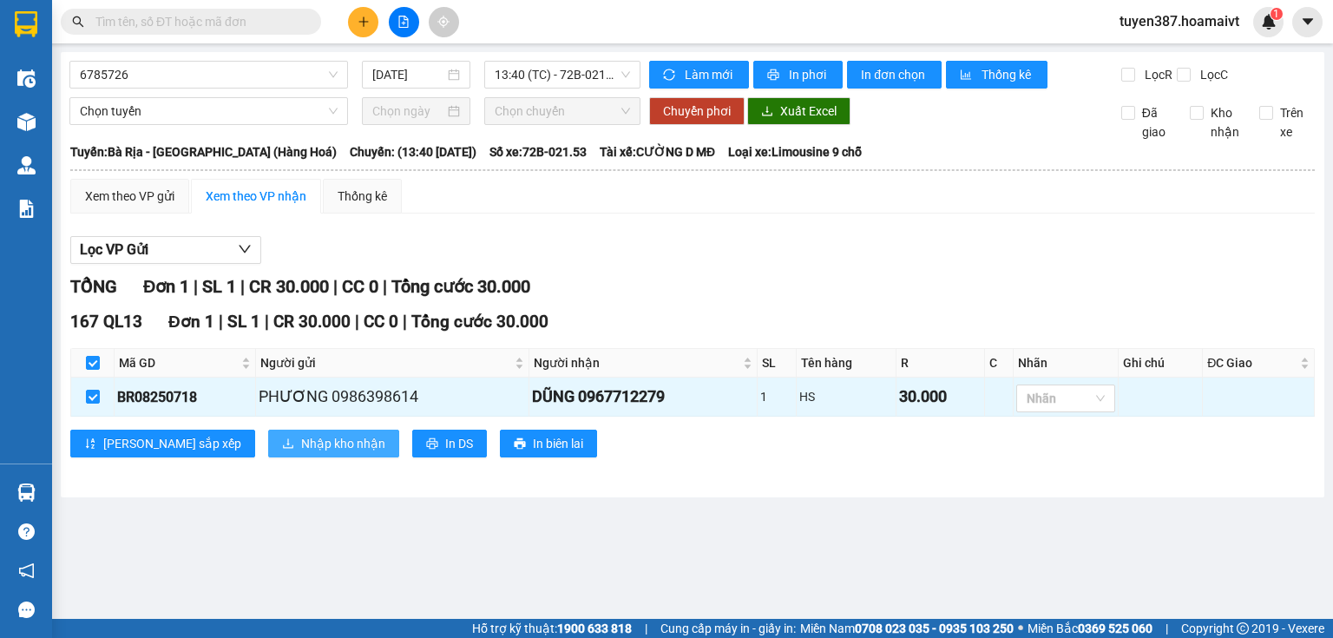
click at [301, 434] on span "Nhập kho nhận" at bounding box center [343, 443] width 84 height 19
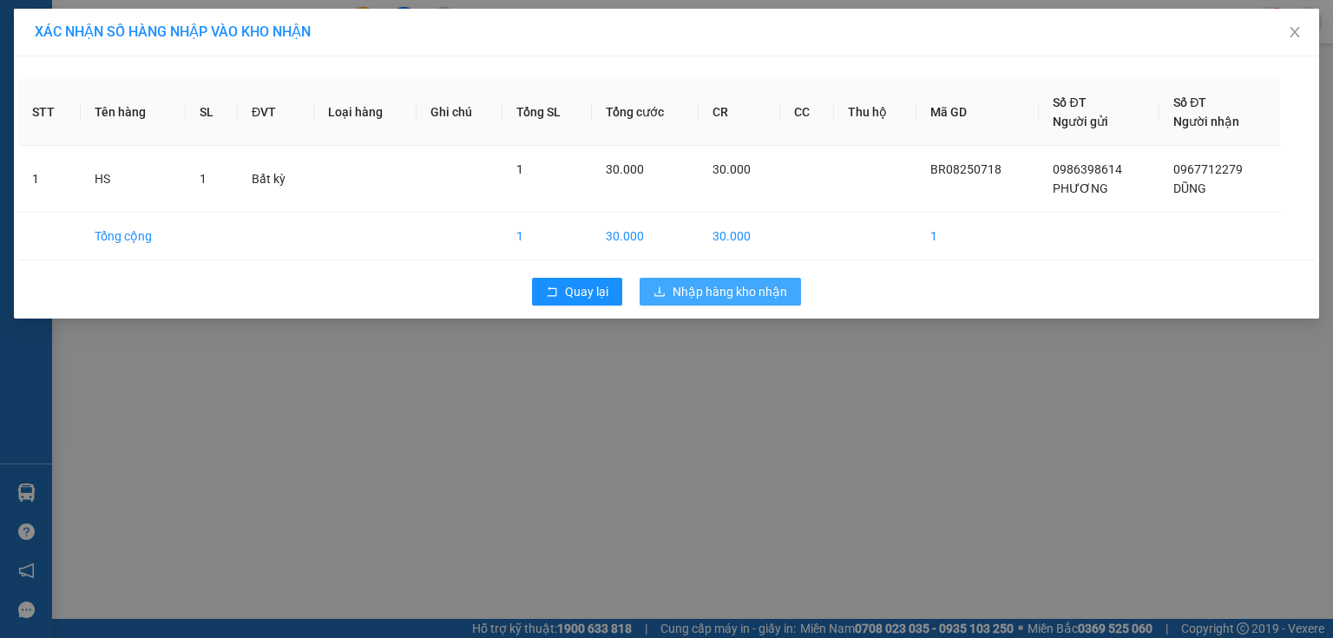
click at [730, 288] on span "Nhập hàng kho nhận" at bounding box center [730, 291] width 115 height 19
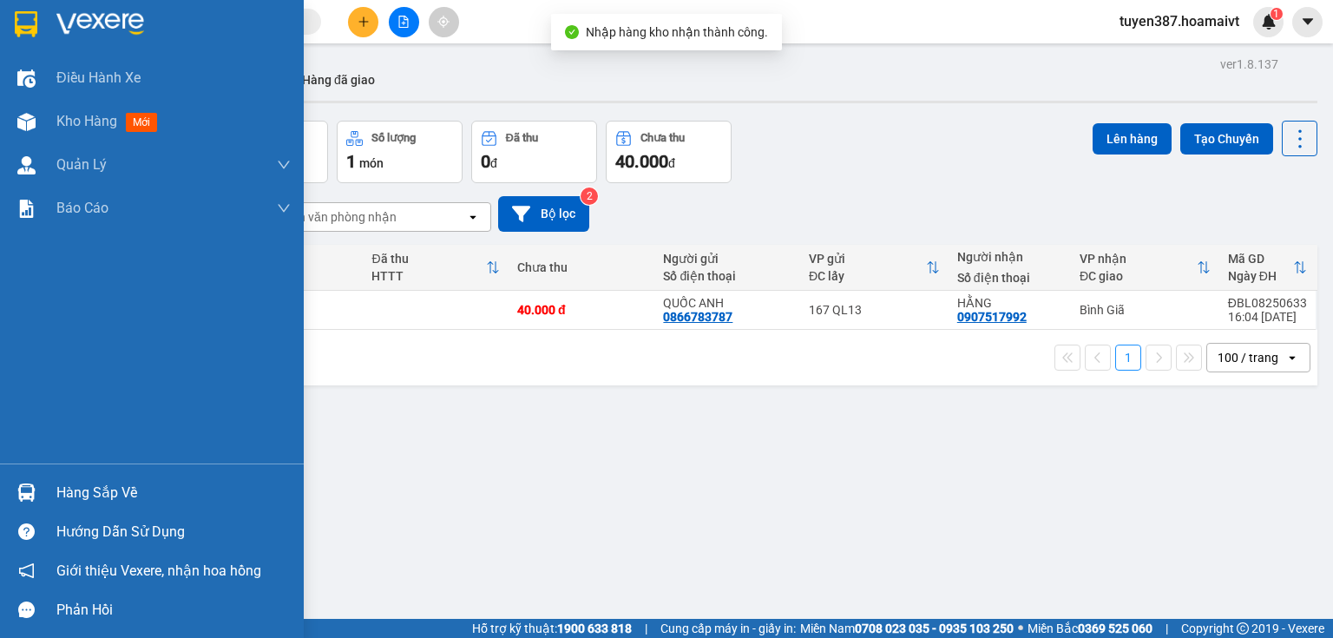
click at [40, 490] on div at bounding box center [26, 492] width 30 height 30
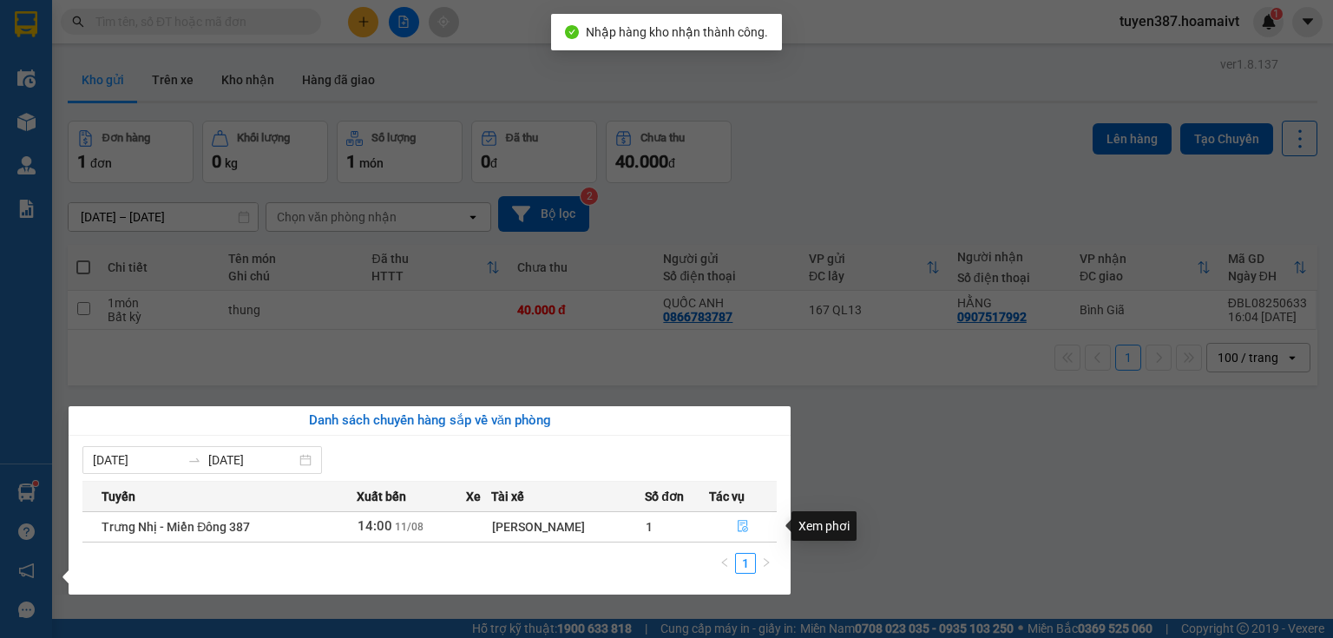
click at [748, 523] on button "button" at bounding box center [743, 527] width 66 height 28
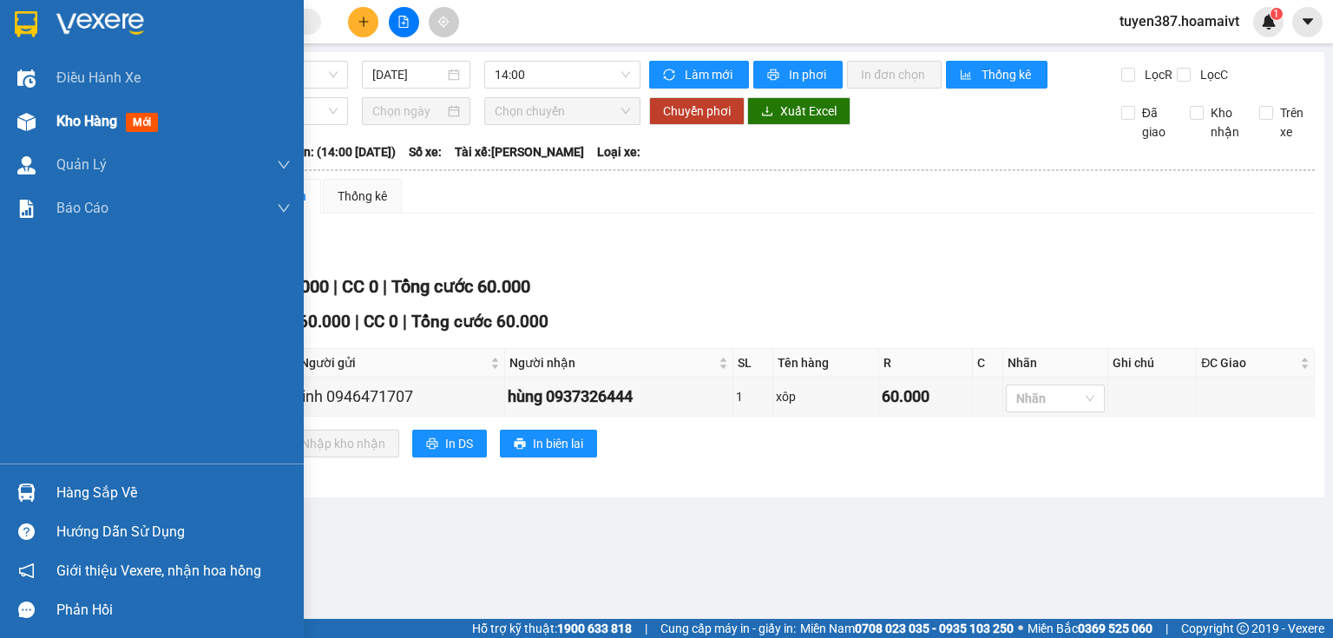
click at [23, 116] on img at bounding box center [26, 122] width 18 height 18
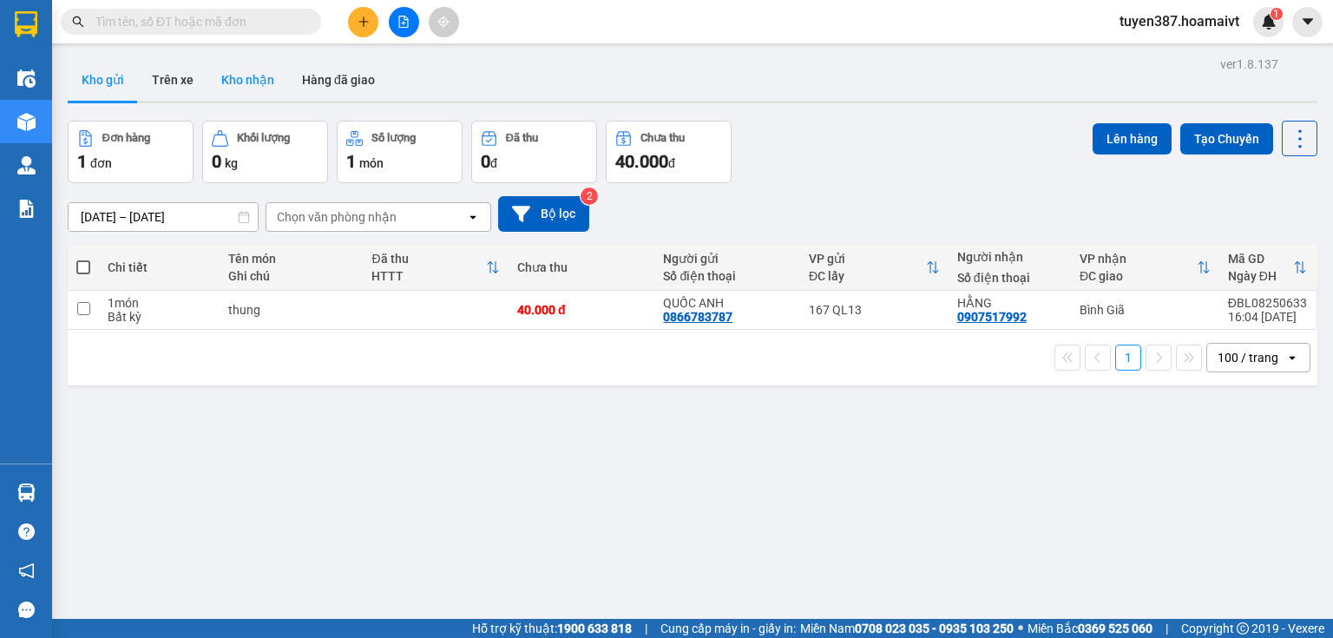
click at [249, 82] on button "Kho nhận" at bounding box center [247, 80] width 81 height 42
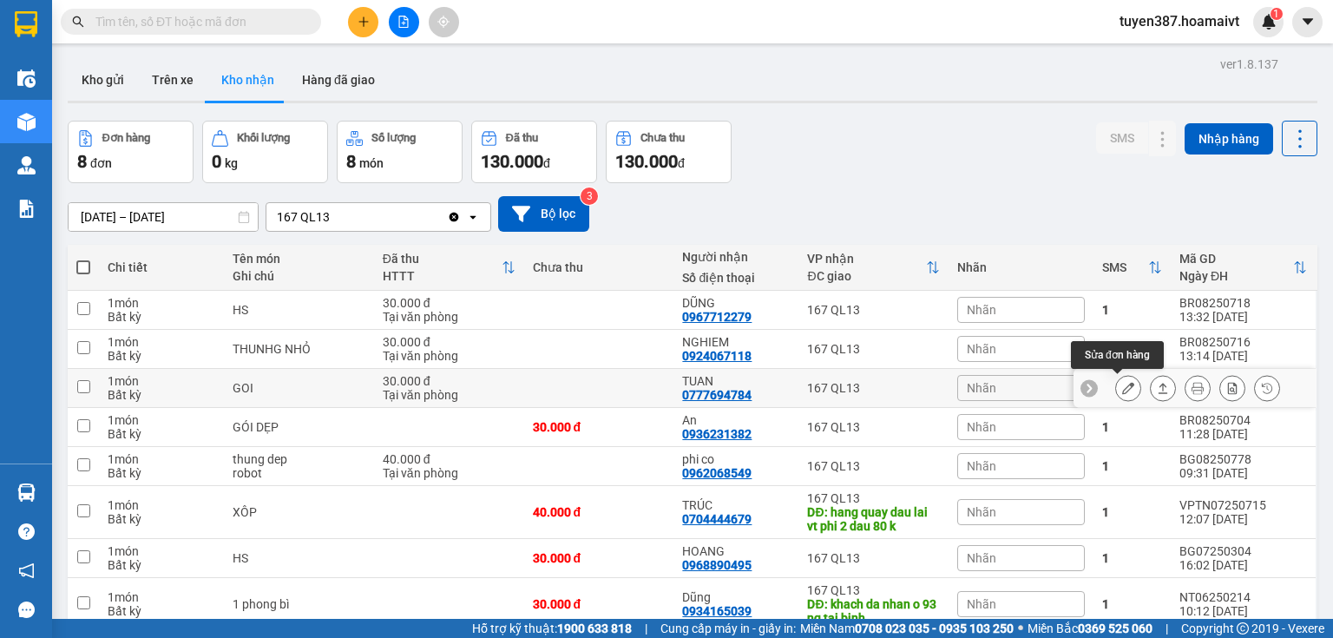
click at [1122, 385] on icon at bounding box center [1128, 388] width 12 height 12
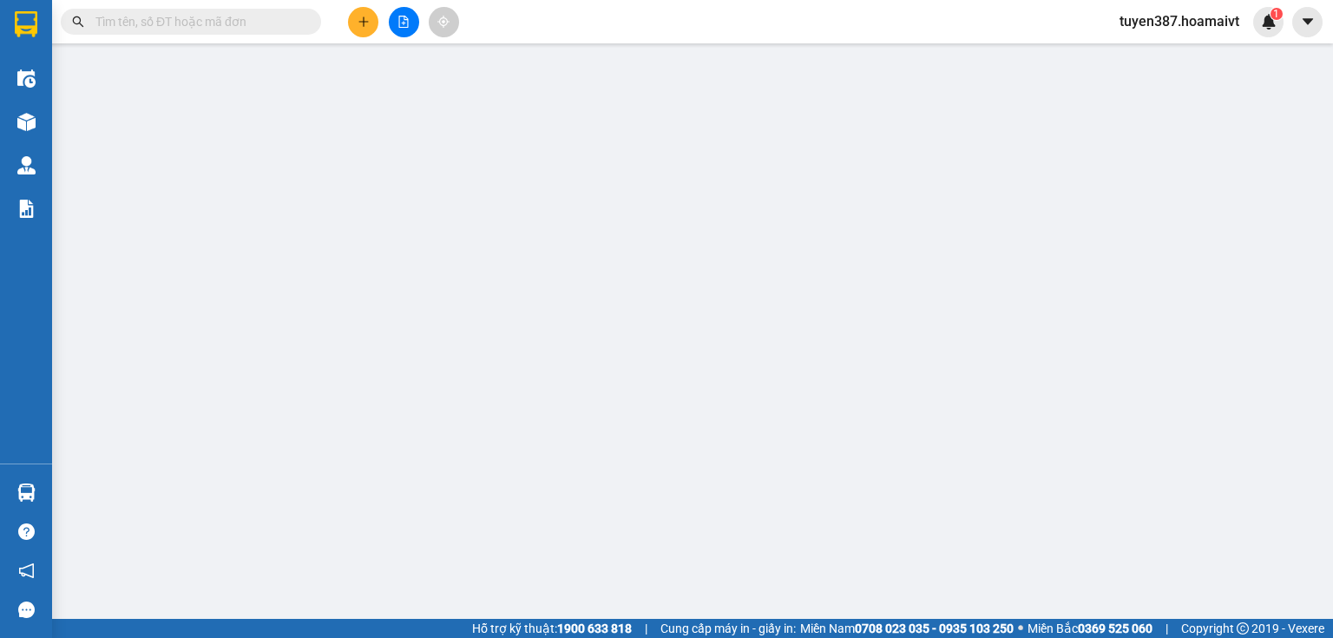
type input "0964752772"
type input "GIANG"
type input "0777694784"
type input "TUAN"
type input "30.000"
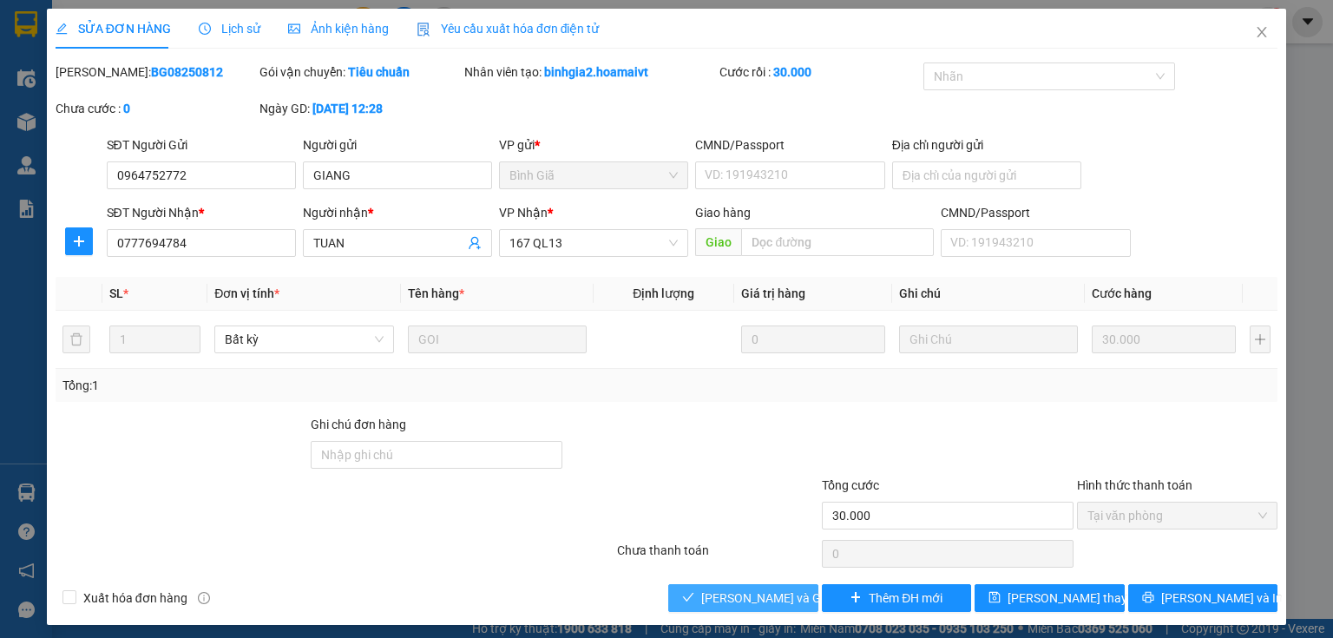
click at [736, 601] on span "Lưu và Giao hàng" at bounding box center [784, 598] width 167 height 19
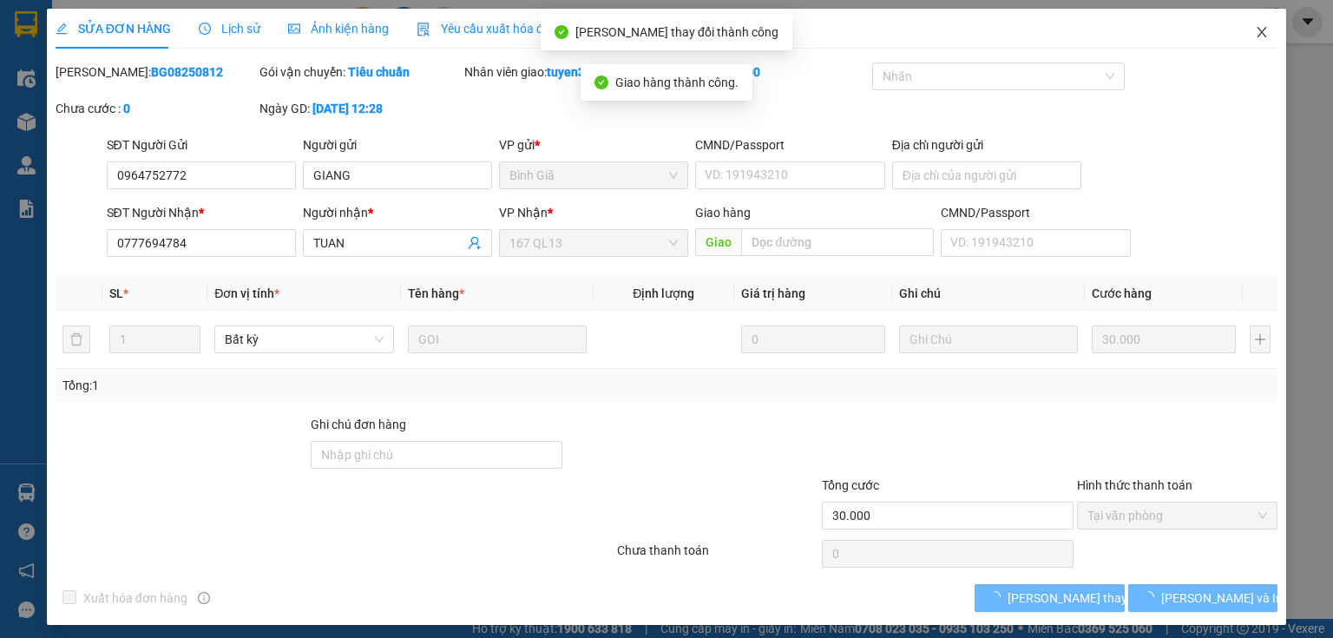
click at [1257, 39] on span "Close" at bounding box center [1262, 33] width 49 height 49
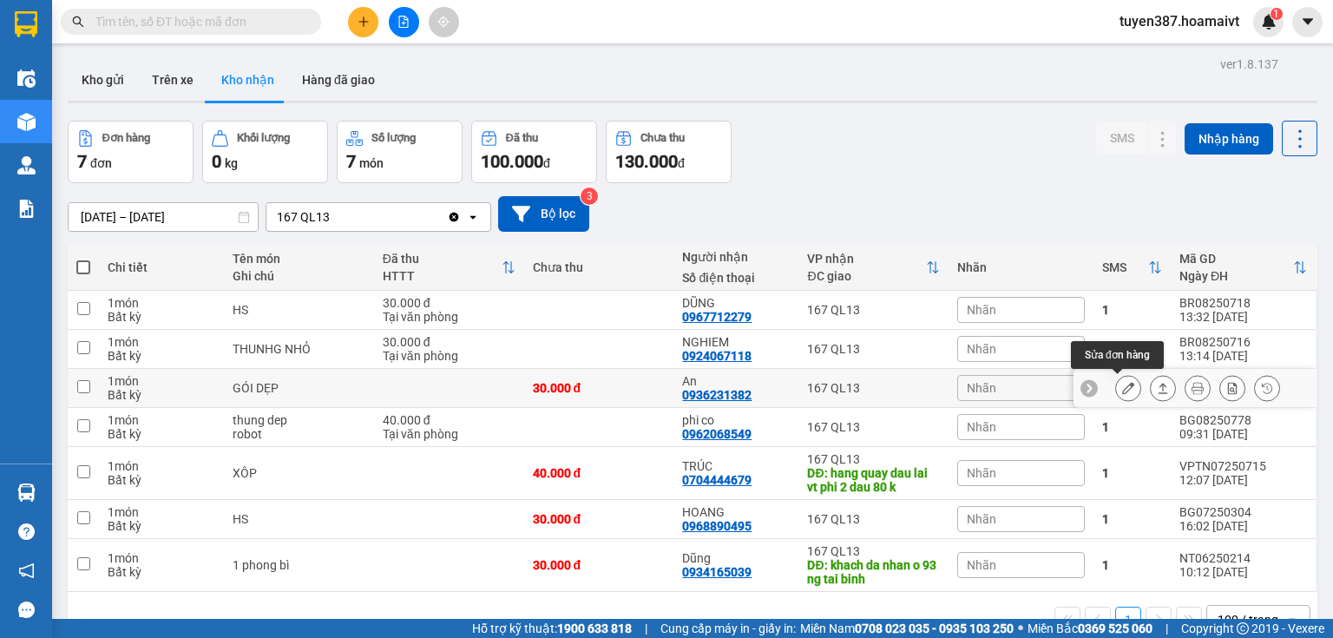
click at [1122, 382] on icon at bounding box center [1128, 388] width 12 height 12
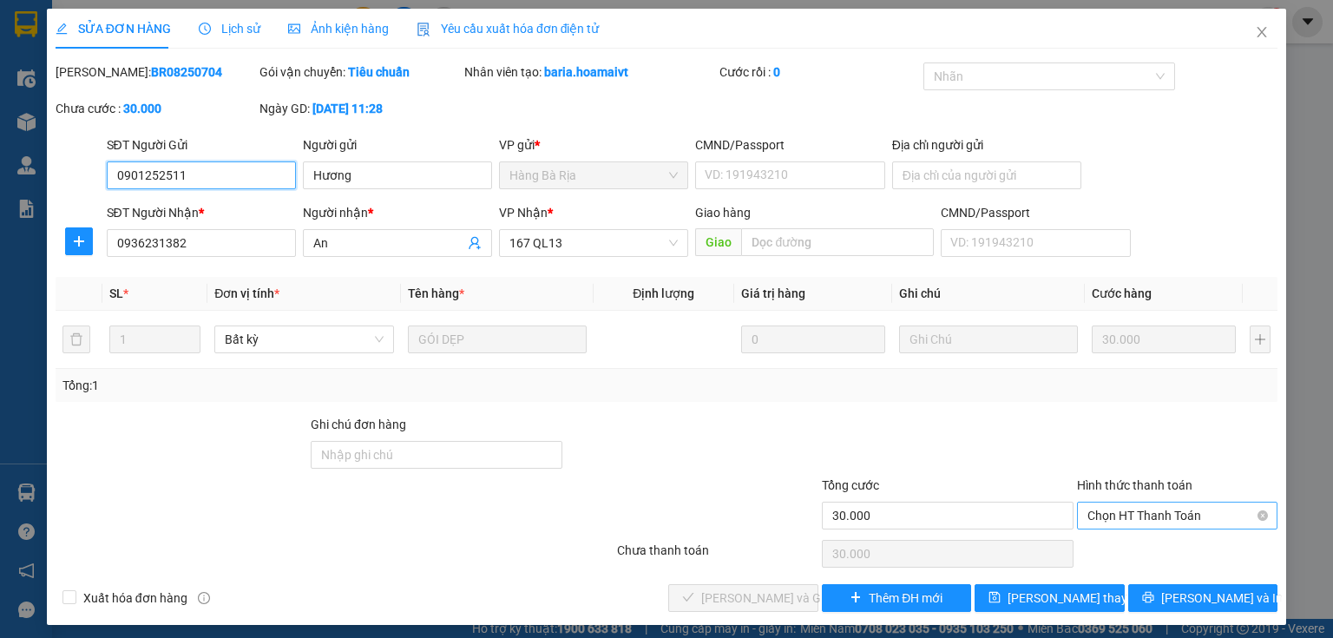
click at [1170, 503] on span "Chọn HT Thanh Toán" at bounding box center [1178, 516] width 180 height 26
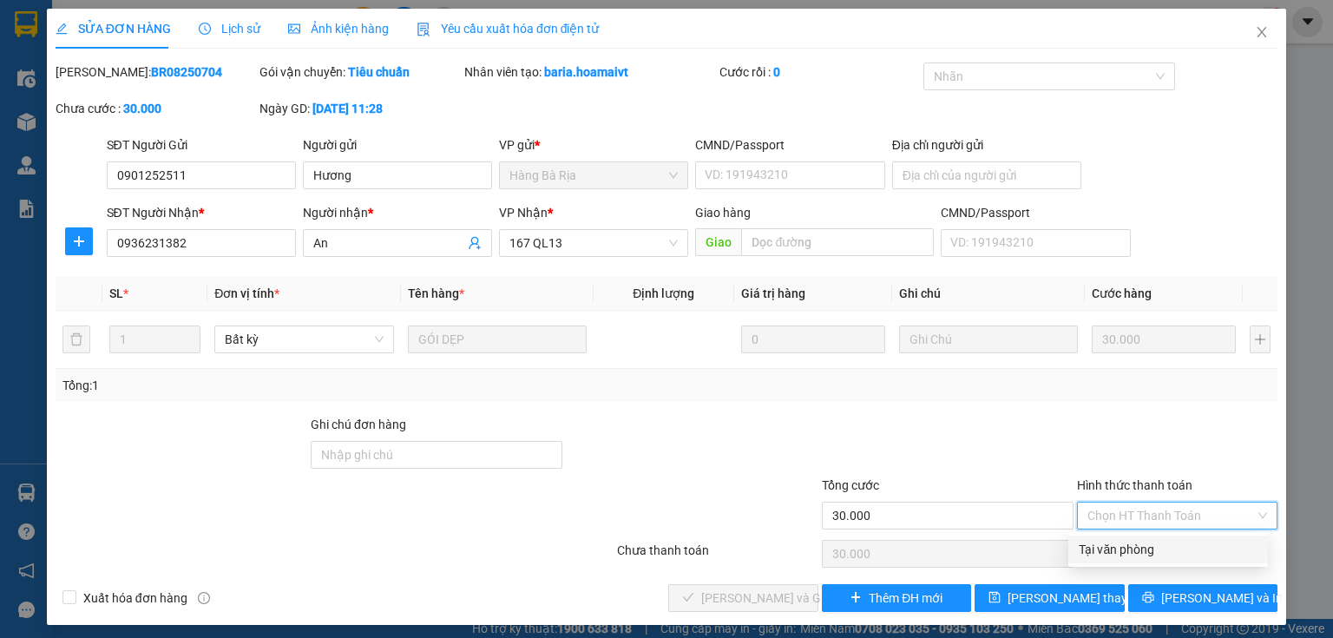
drag, startPoint x: 1144, startPoint y: 543, endPoint x: 959, endPoint y: 554, distance: 185.2
click at [1143, 543] on div "Tại văn phòng" at bounding box center [1168, 549] width 179 height 19
type input "0"
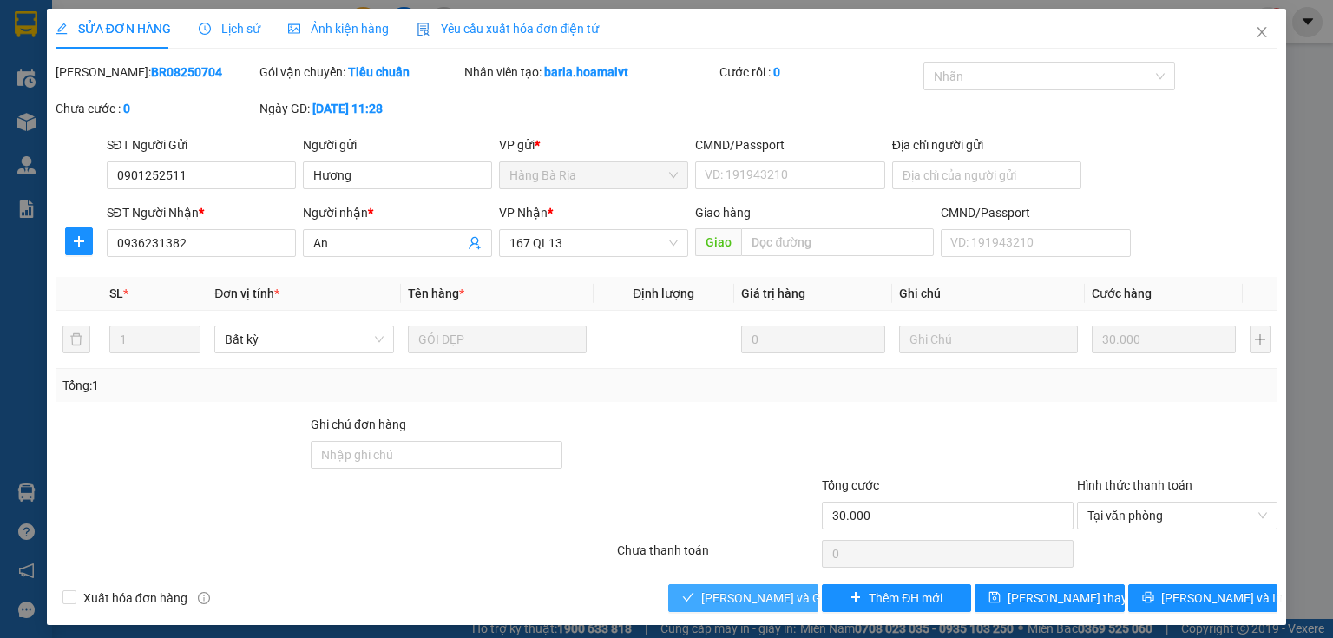
click at [776, 601] on span "Lưu và Giao hàng" at bounding box center [784, 598] width 167 height 19
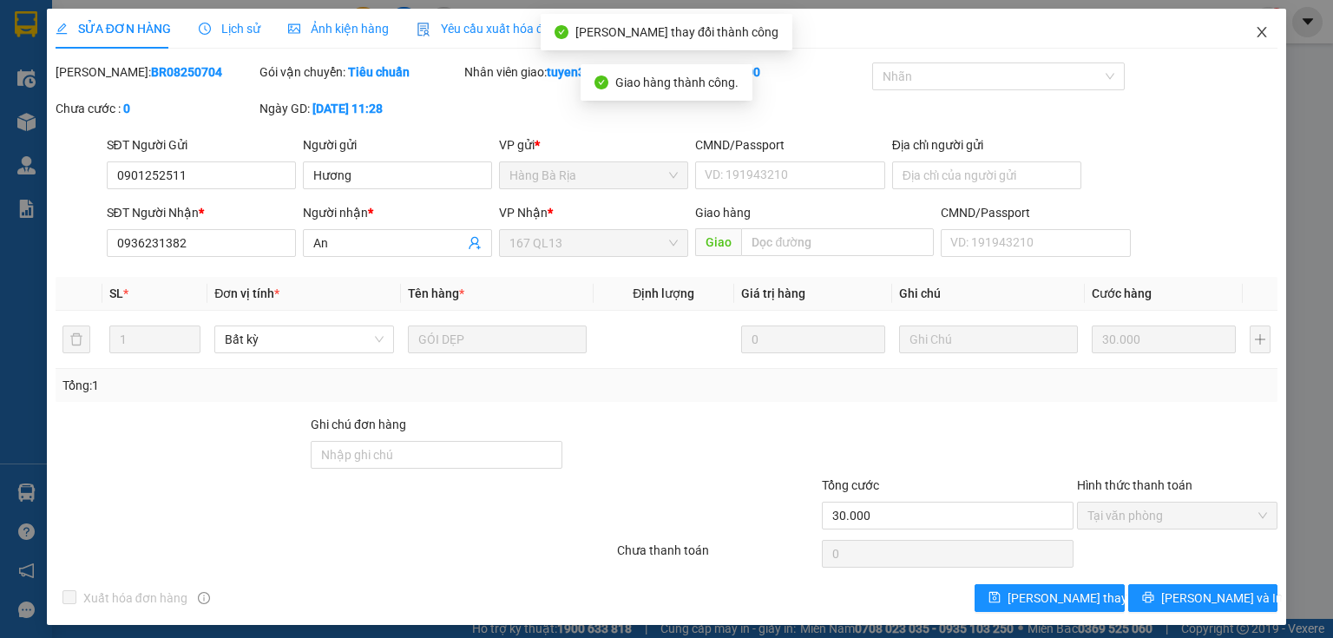
click at [1257, 36] on icon "close" at bounding box center [1262, 32] width 14 height 14
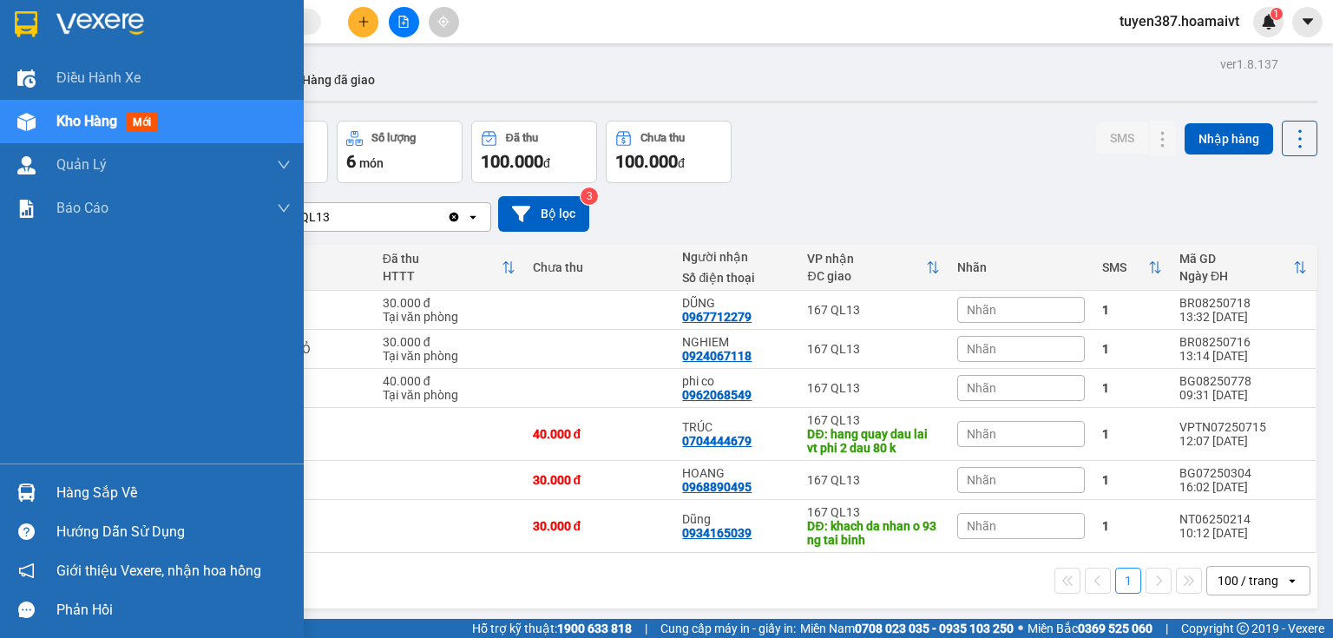
click at [26, 487] on img at bounding box center [26, 492] width 18 height 18
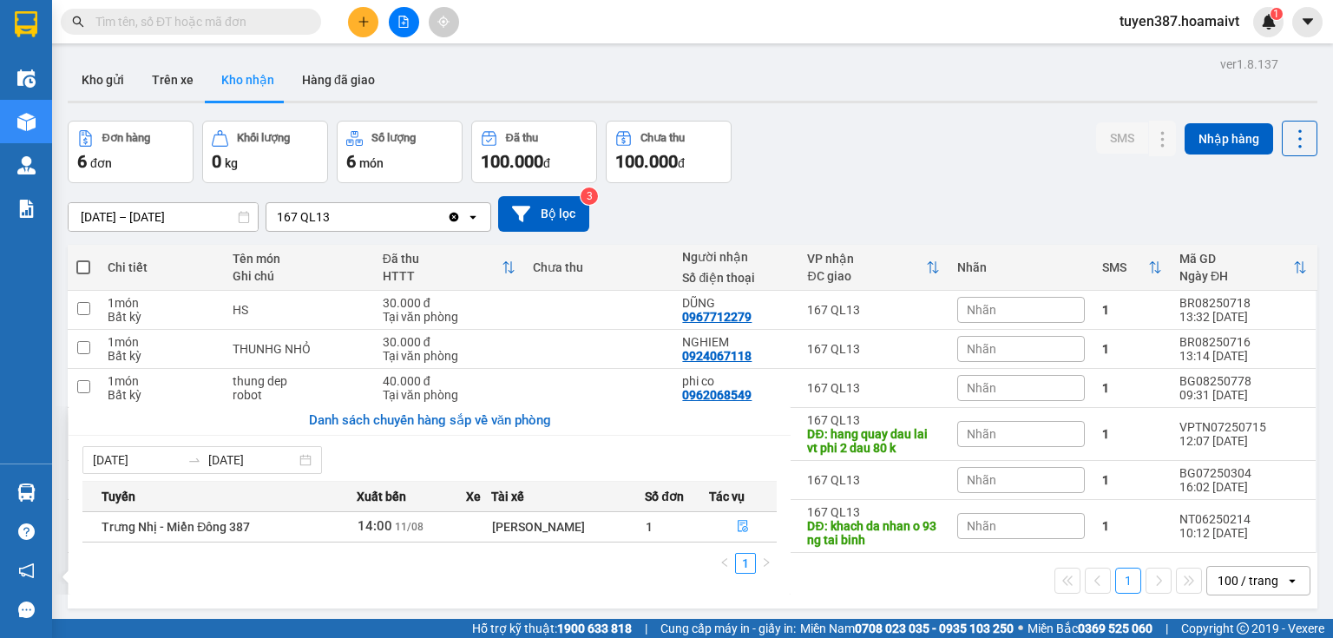
click at [942, 128] on section "Kết quả tìm kiếm ( 0 ) Bộ lọc No Data tuyen387.hoamaivt 1 Điều hành xe Kho hàng…" at bounding box center [666, 319] width 1333 height 638
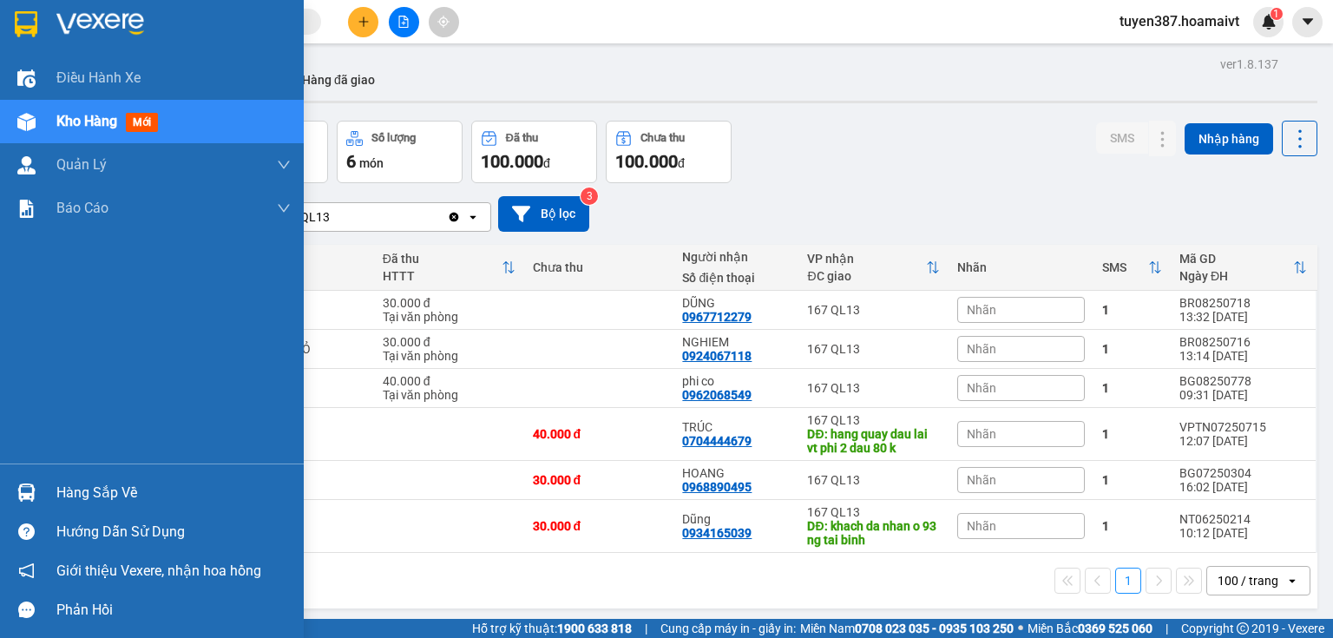
click at [35, 498] on div at bounding box center [26, 492] width 30 height 30
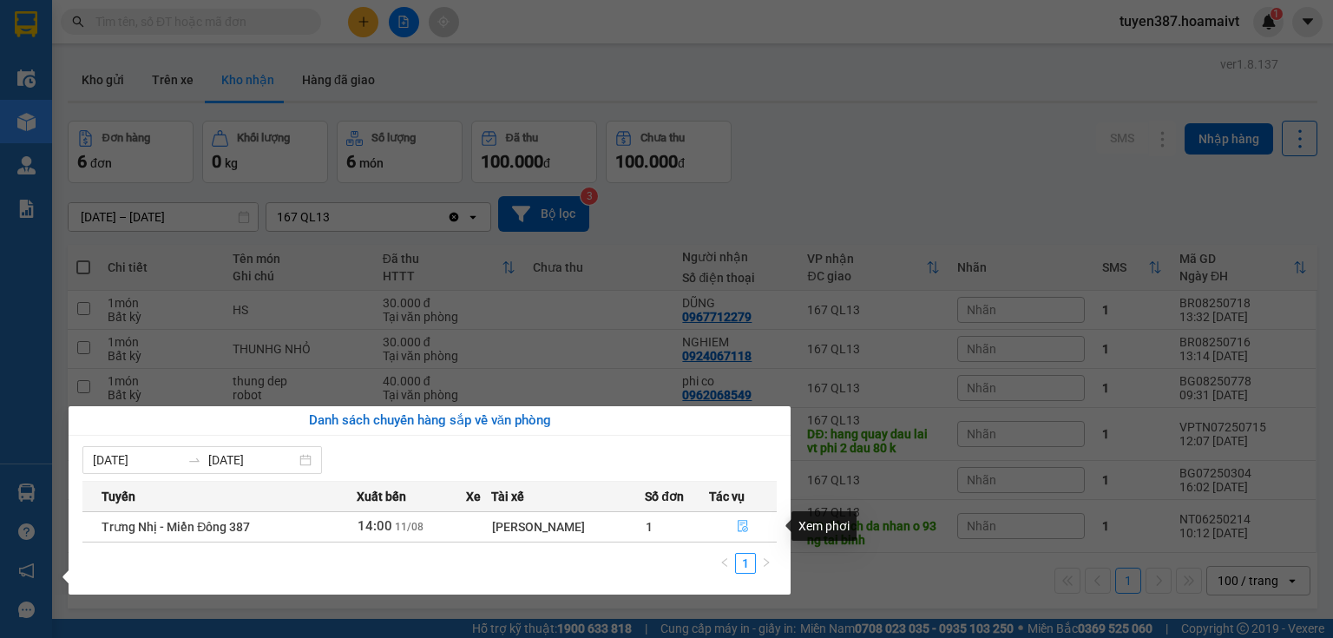
click at [738, 525] on icon "file-done" at bounding box center [743, 527] width 10 height 12
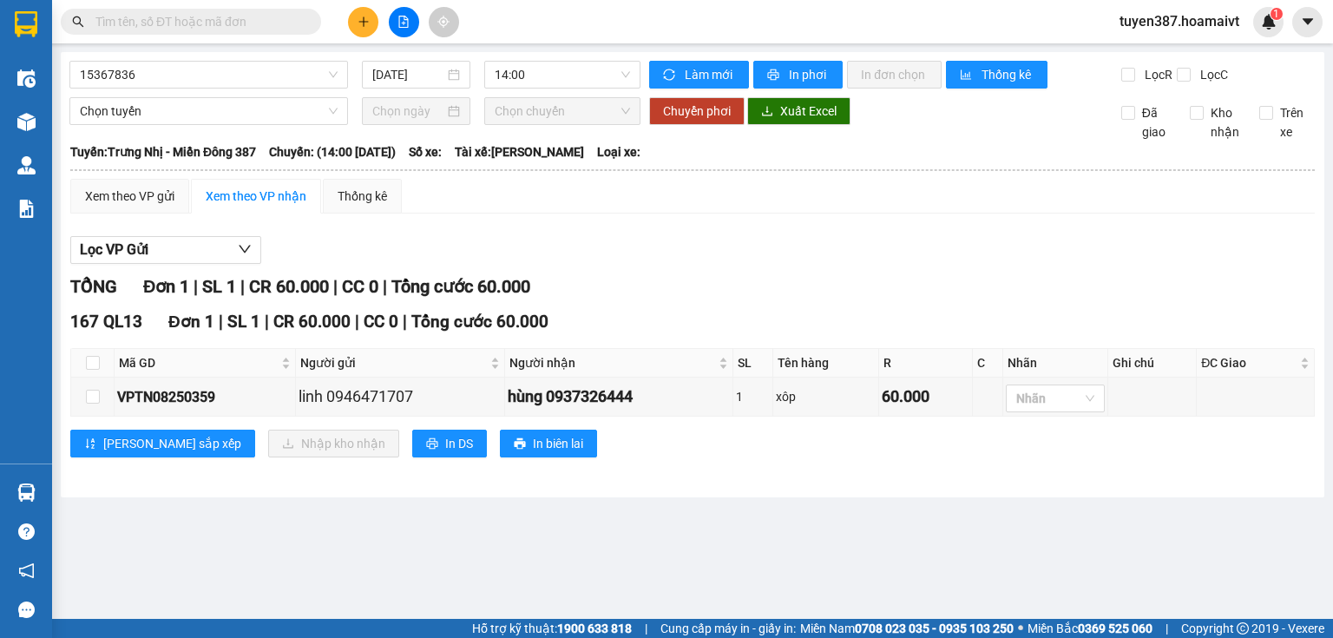
click at [786, 279] on div "TỔNG Đơn 1 | SL 1 | CR 60.000 | CC 0 | Tổng cước 60.000" at bounding box center [692, 286] width 1245 height 27
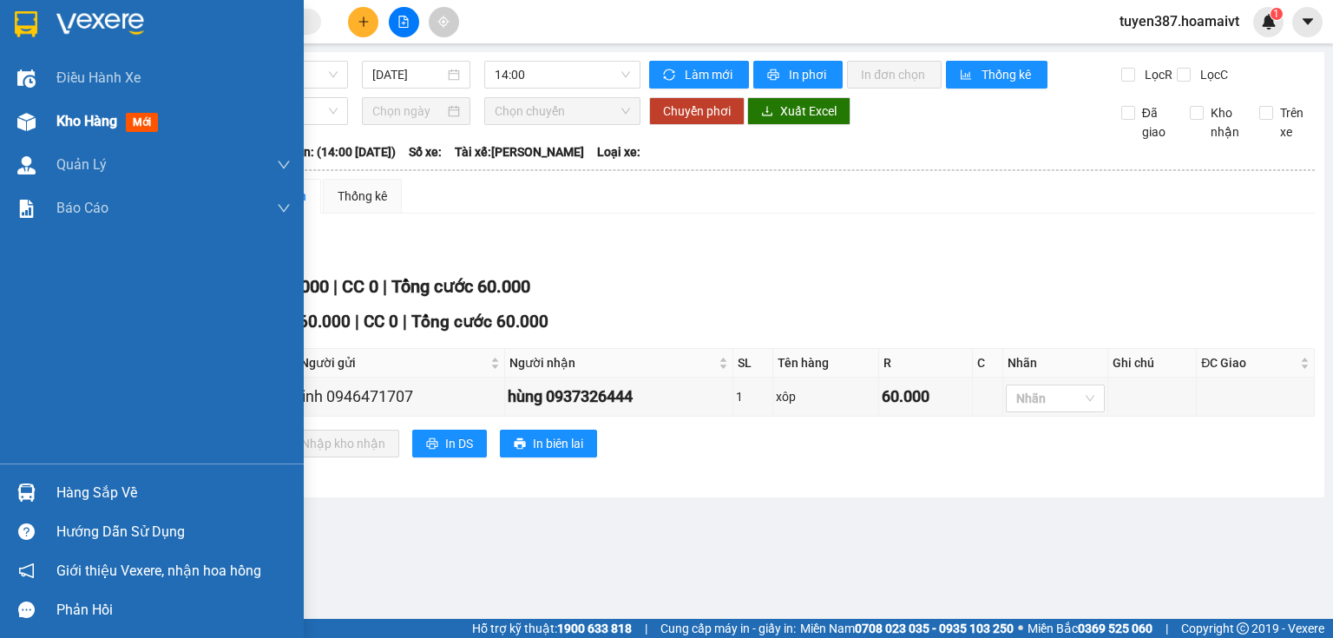
click at [29, 118] on img at bounding box center [26, 122] width 18 height 18
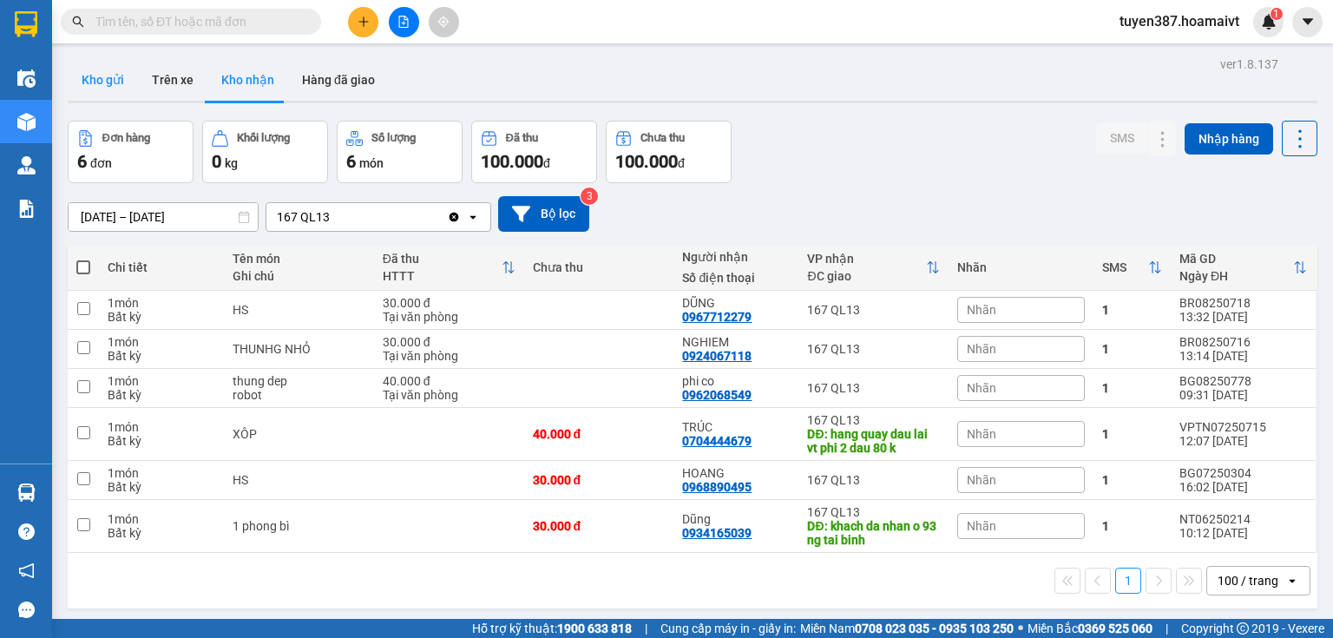
click at [109, 85] on button "Kho gửi" at bounding box center [103, 80] width 70 height 42
